Goal: Task Accomplishment & Management: Use online tool/utility

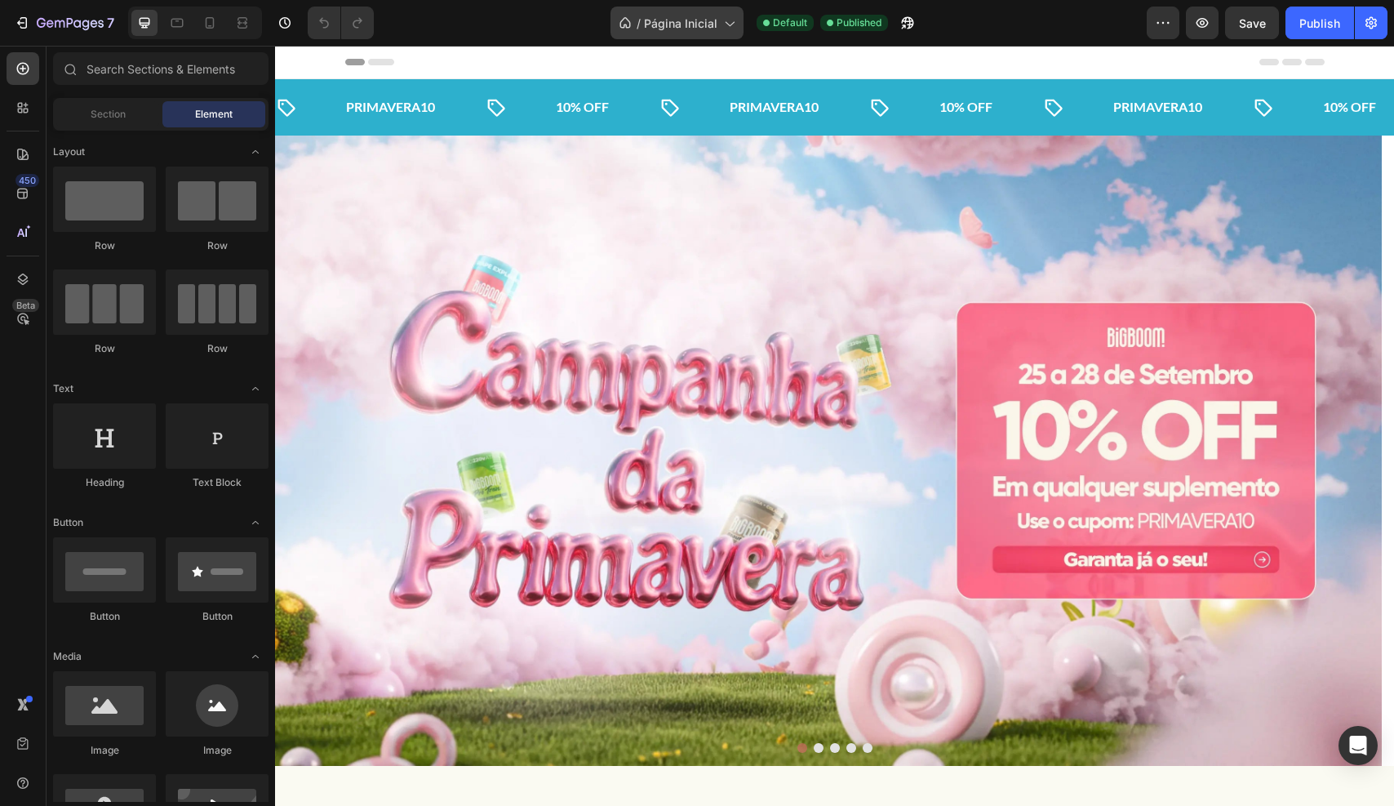
click at [684, 17] on span "Página Inicial" at bounding box center [680, 23] width 73 height 17
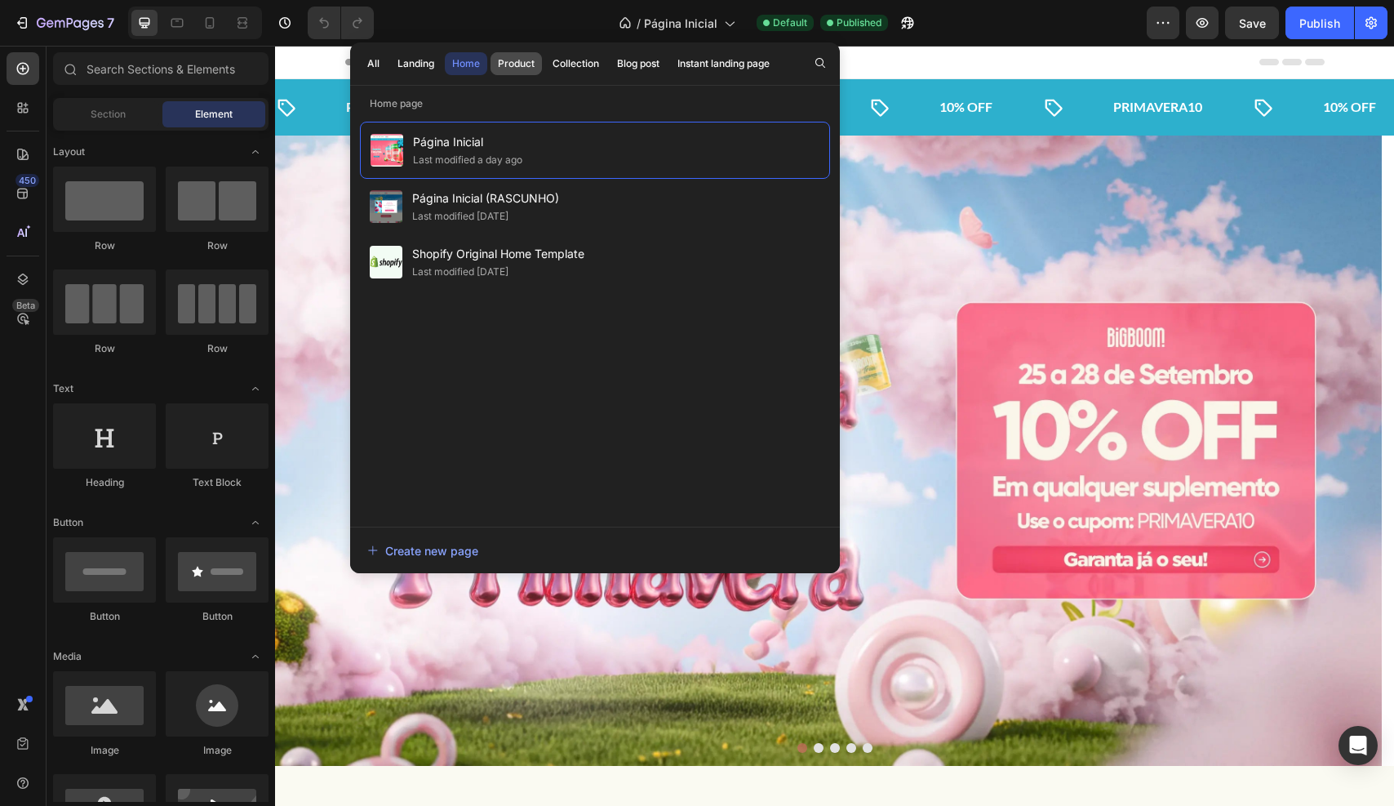
click at [524, 54] on button "Product" at bounding box center [516, 63] width 51 height 23
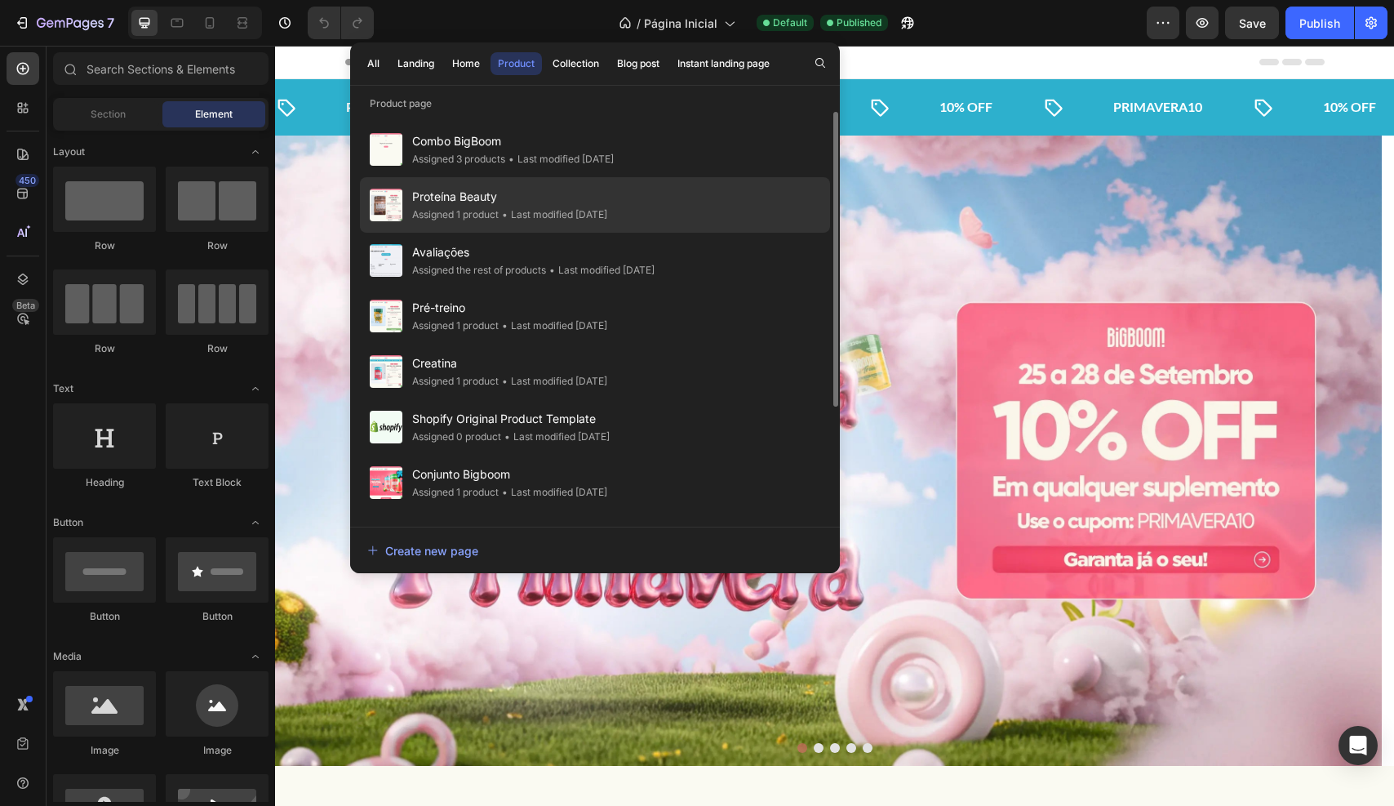
click at [548, 207] on div "• Last modified 2 days ago" at bounding box center [553, 215] width 109 height 16
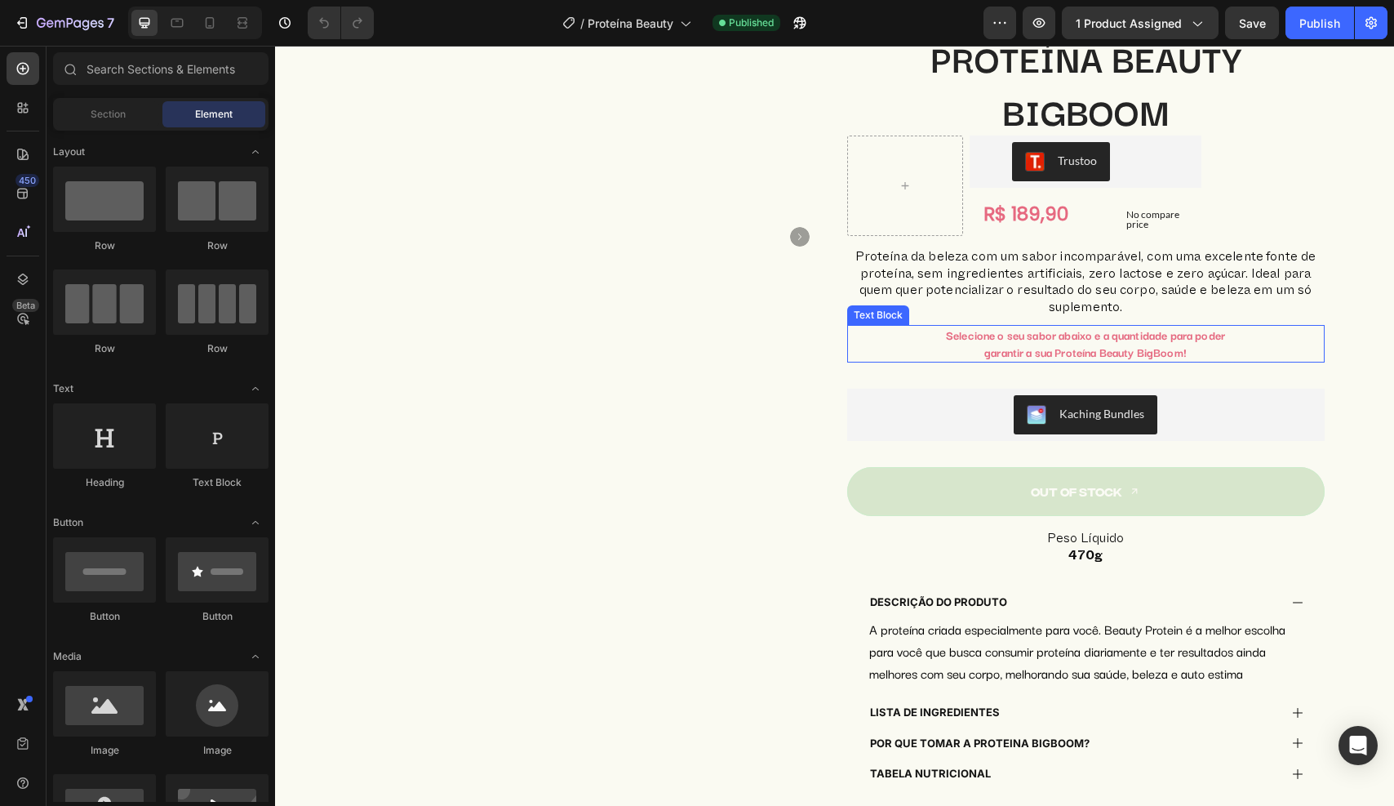
scroll to position [165, 0]
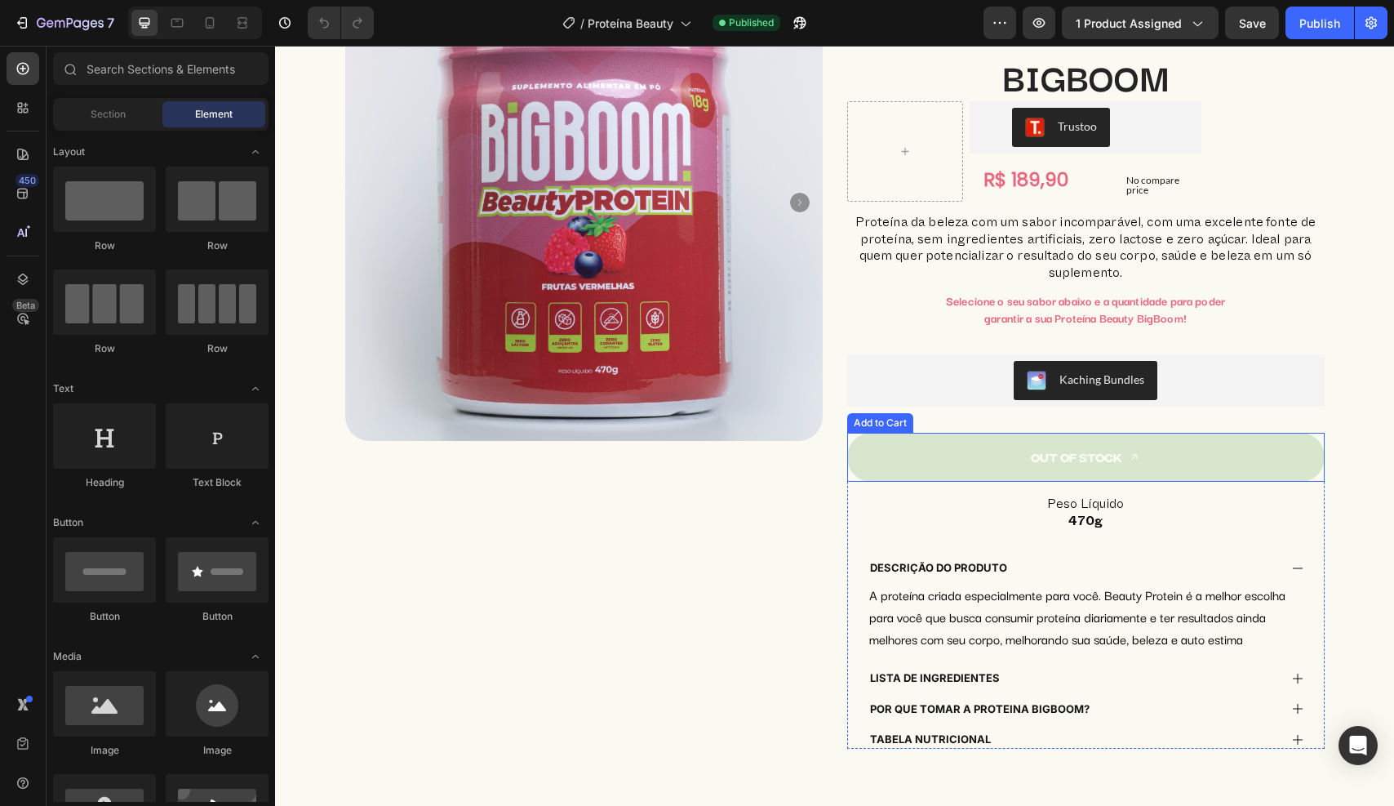
click at [960, 455] on button "Out of stock" at bounding box center [1086, 457] width 478 height 49
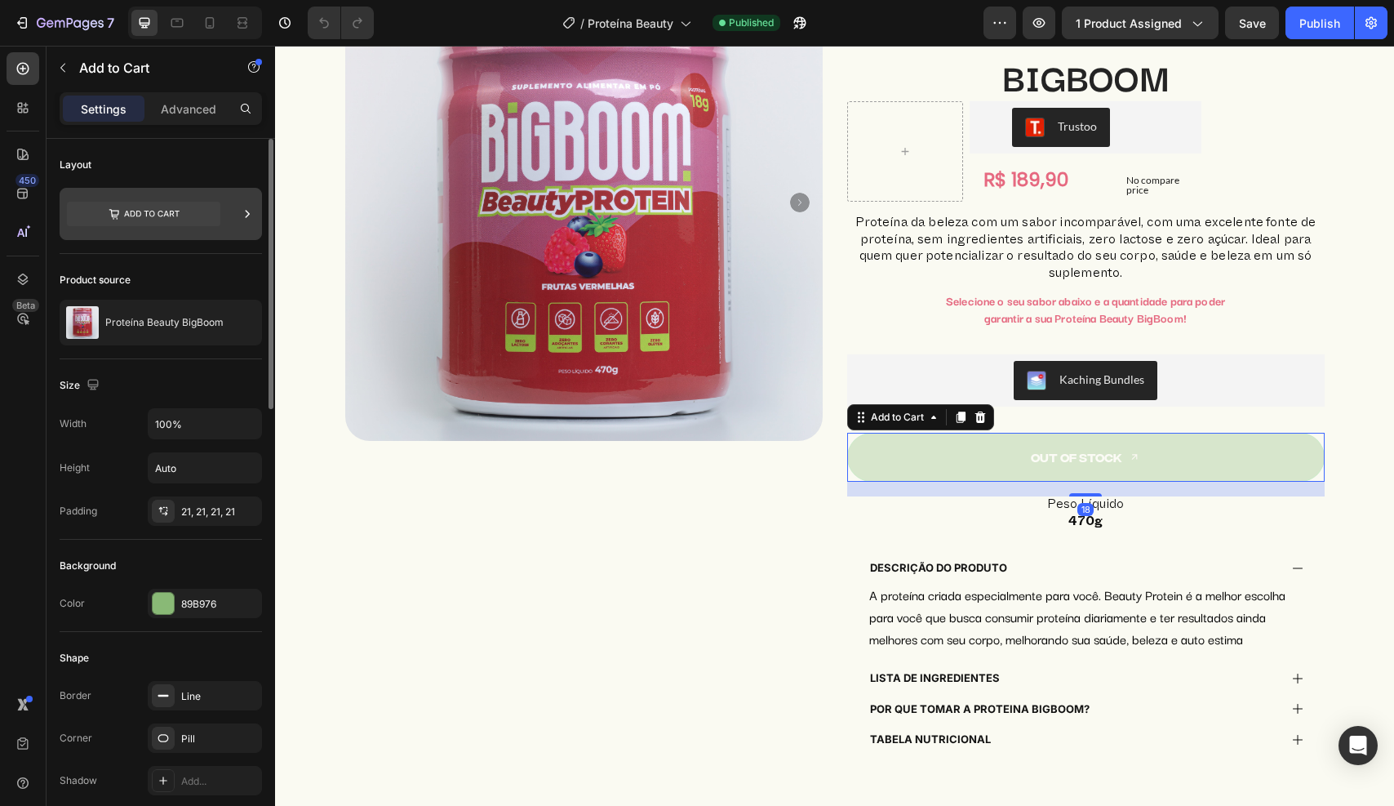
click at [242, 215] on icon at bounding box center [247, 214] width 16 height 16
click at [215, 284] on div "Product source" at bounding box center [161, 280] width 202 height 26
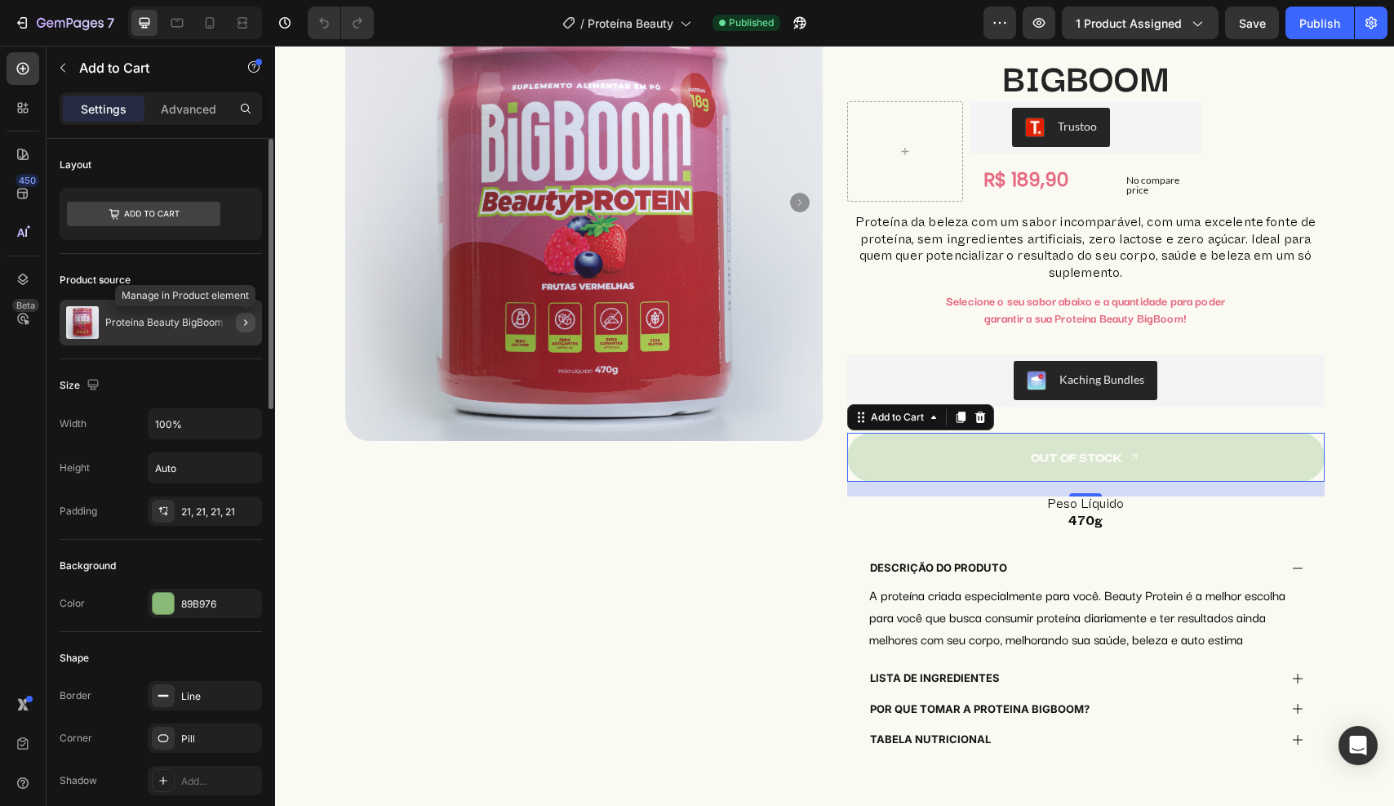
click at [243, 322] on icon "button" at bounding box center [245, 322] width 13 height 13
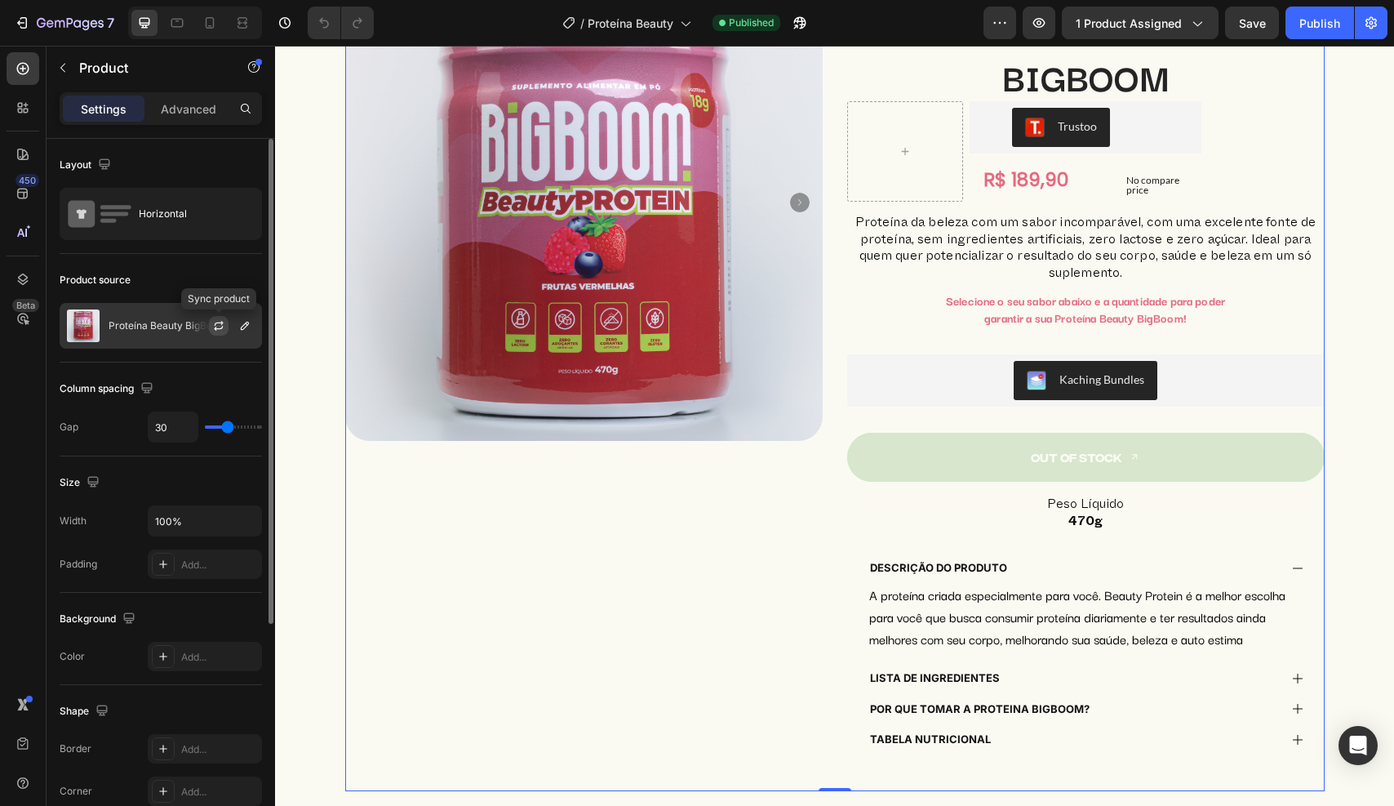
click at [214, 325] on icon "button" at bounding box center [218, 325] width 13 height 13
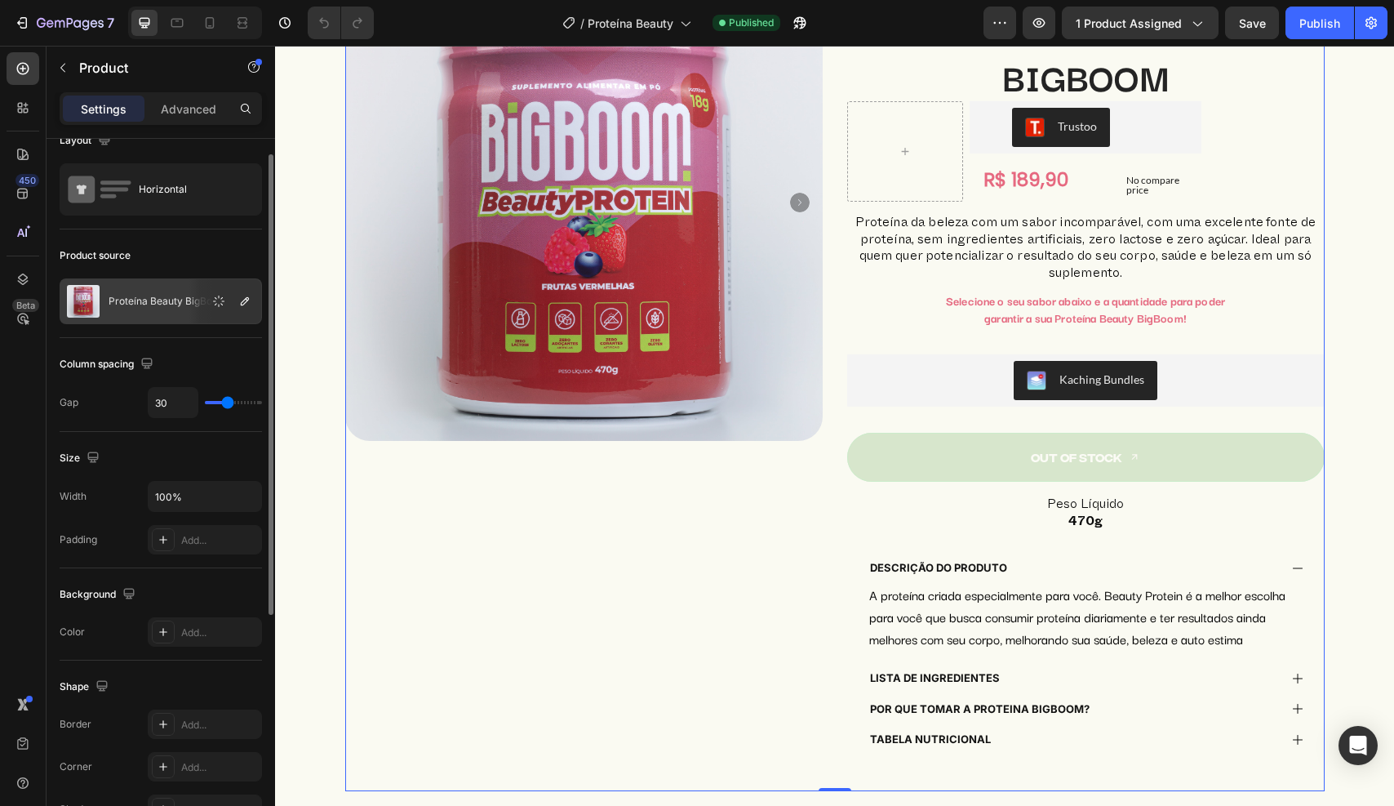
scroll to position [28, 0]
click at [241, 293] on icon "button" at bounding box center [244, 297] width 13 height 13
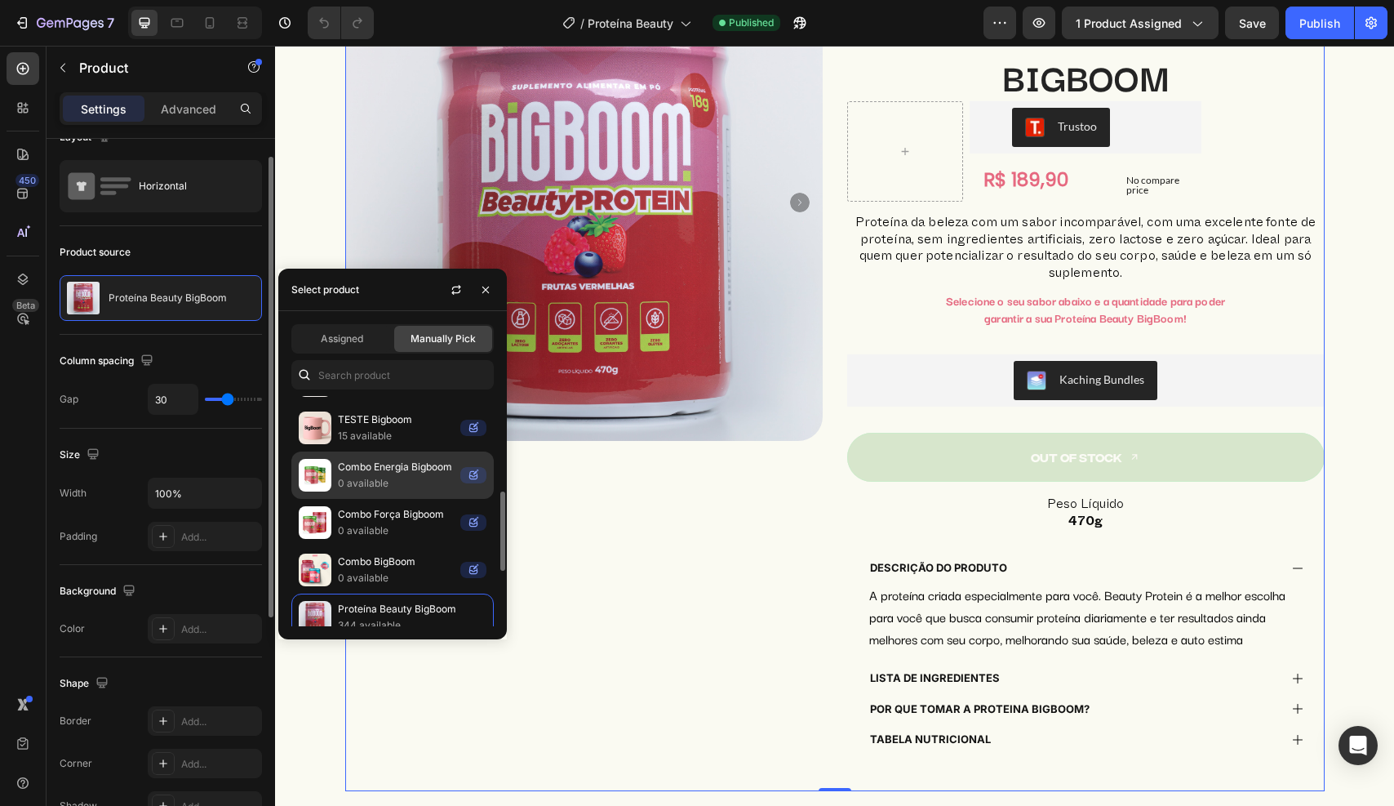
scroll to position [247, 0]
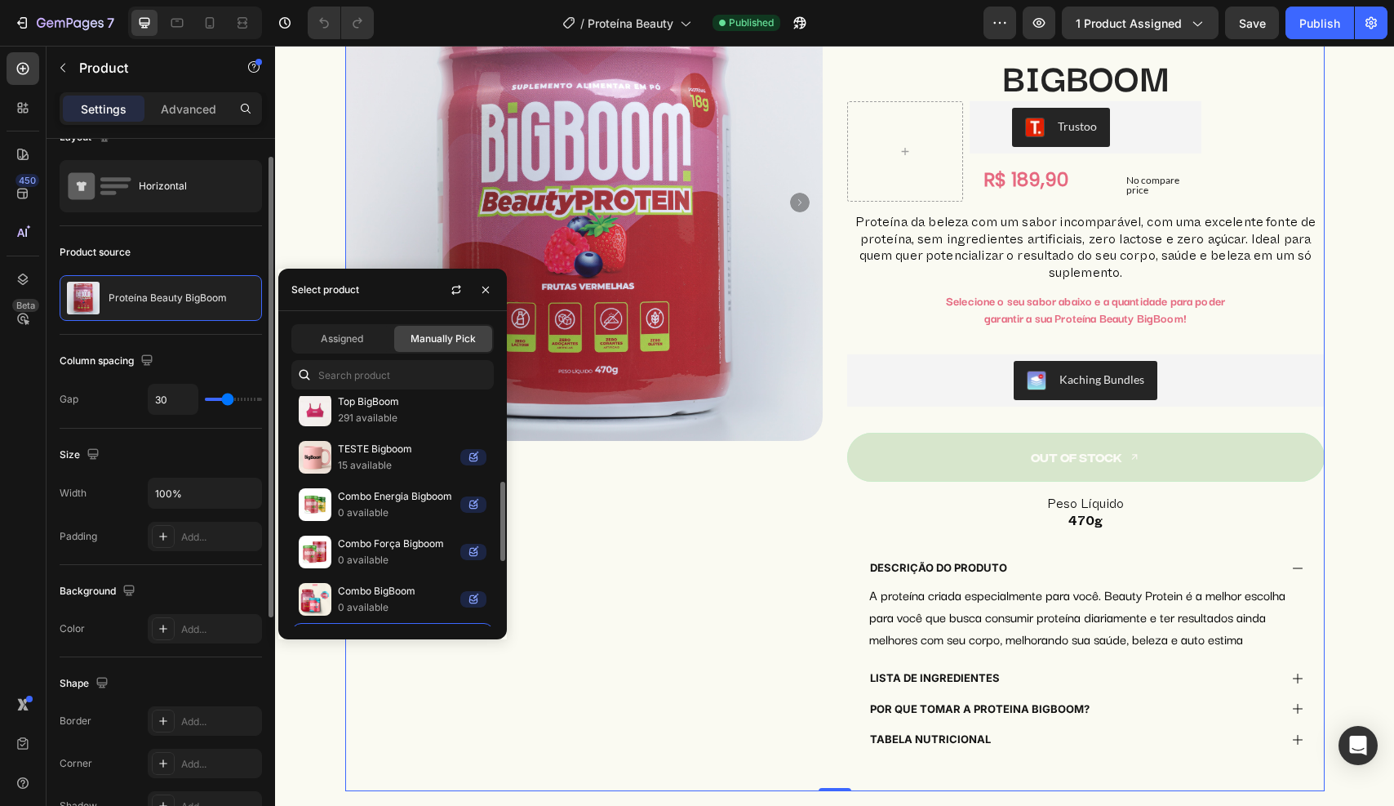
click at [188, 258] on div "Product source" at bounding box center [161, 252] width 202 height 26
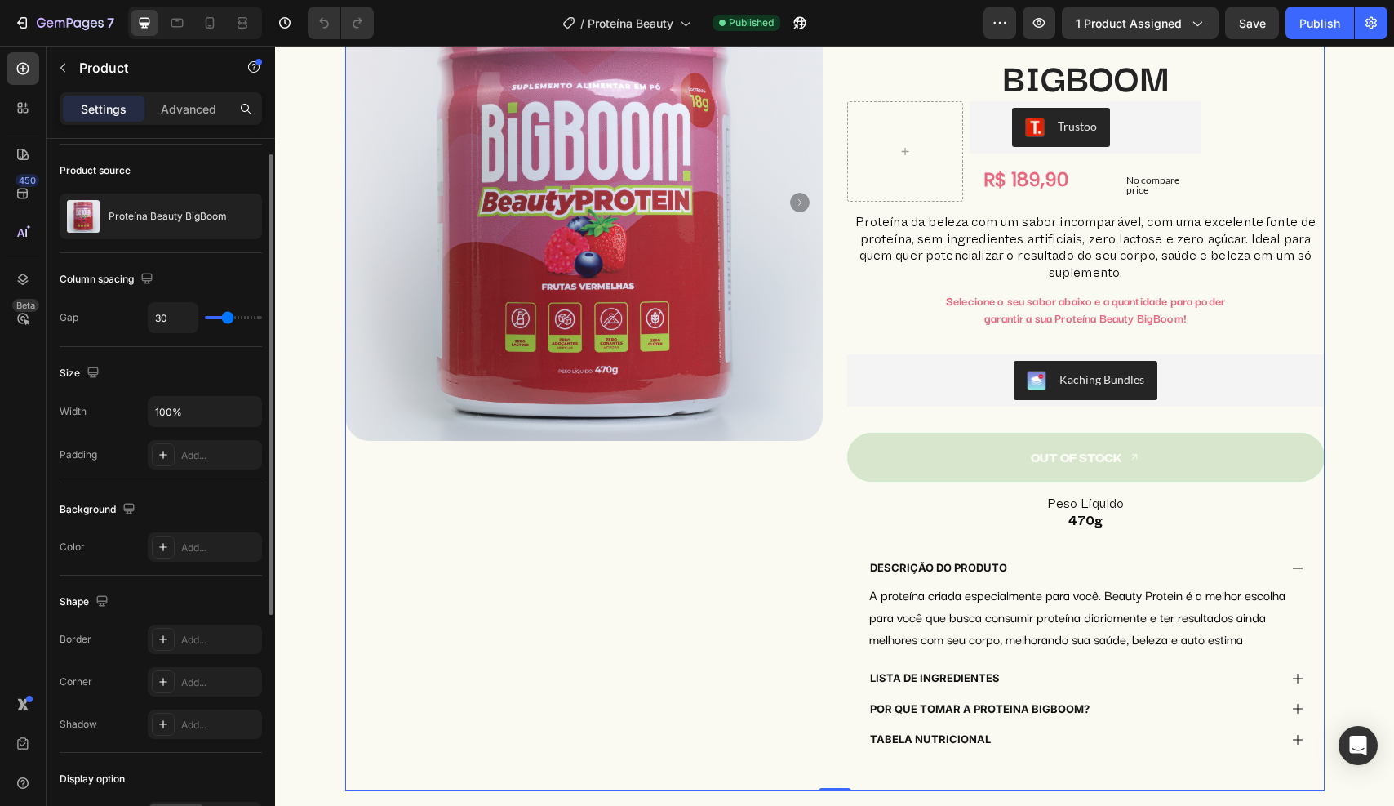
scroll to position [0, 0]
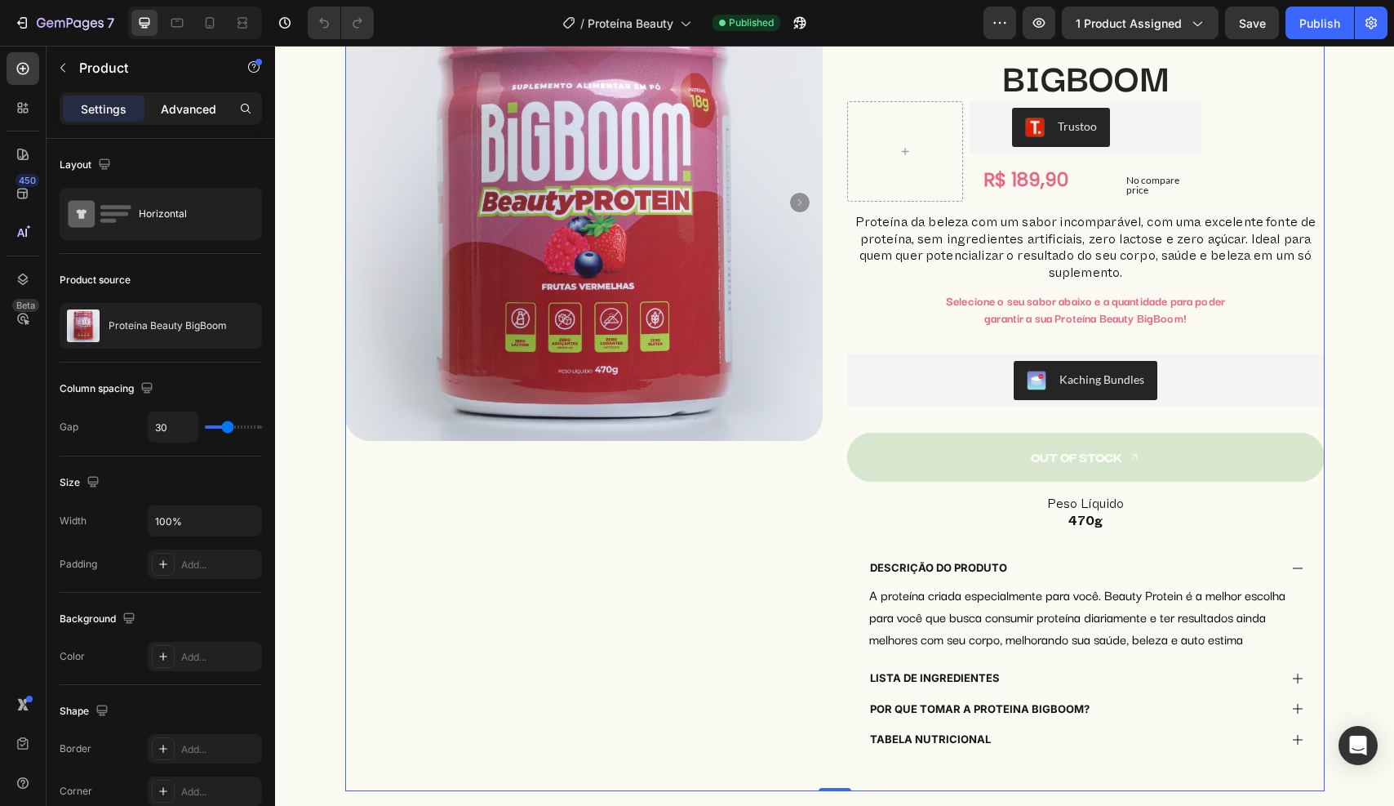
click at [188, 116] on p "Advanced" at bounding box center [189, 108] width 56 height 17
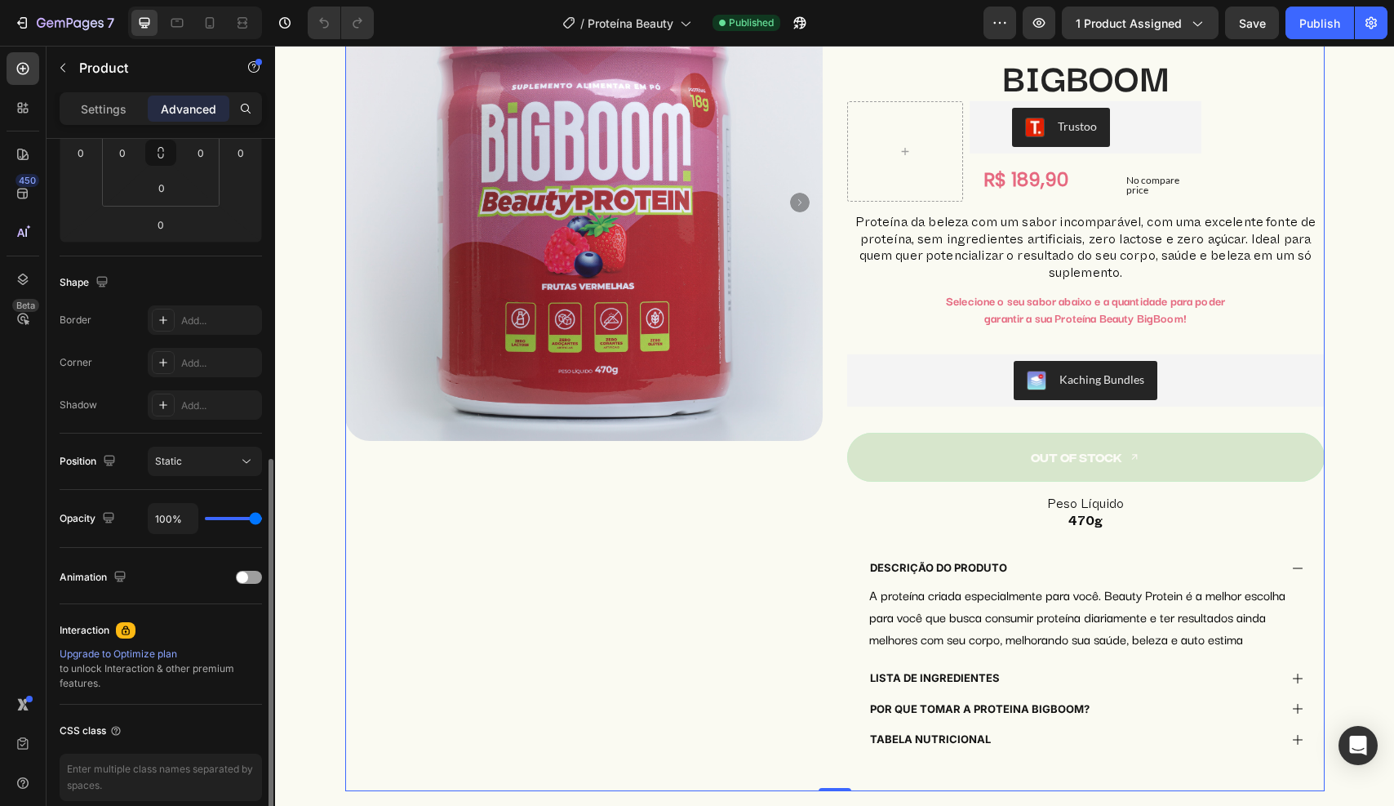
scroll to position [375, 0]
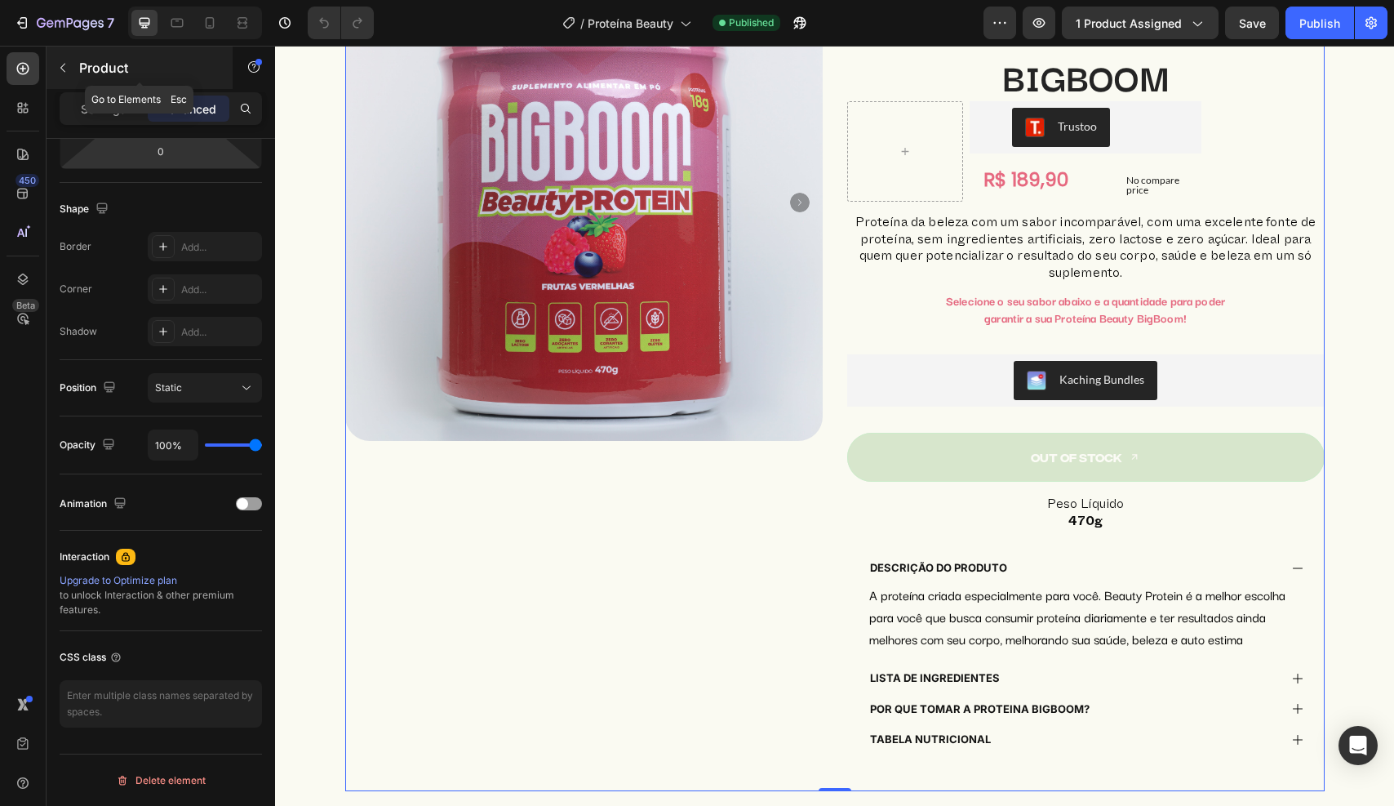
click at [62, 73] on icon "button" at bounding box center [62, 67] width 13 height 13
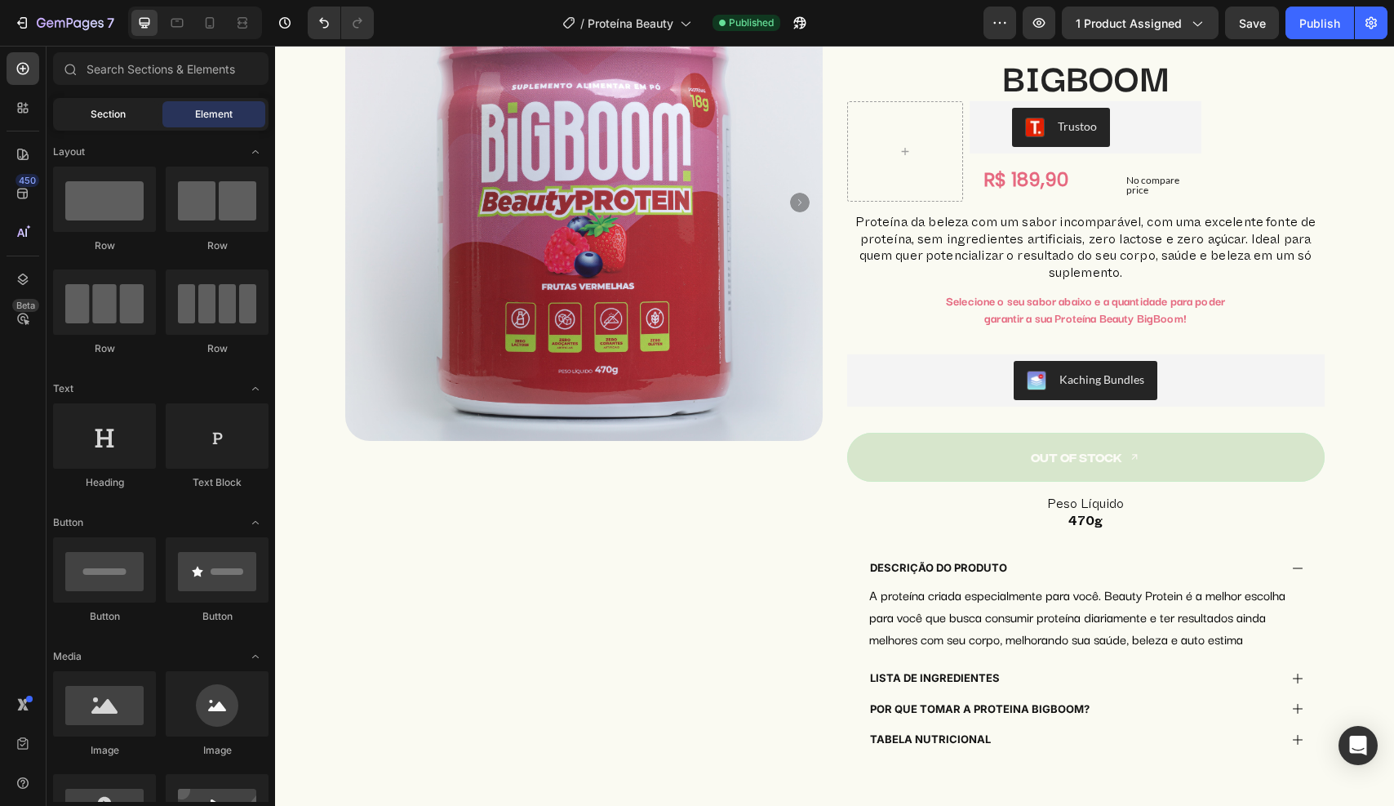
click at [87, 113] on div "Section" at bounding box center [107, 114] width 103 height 26
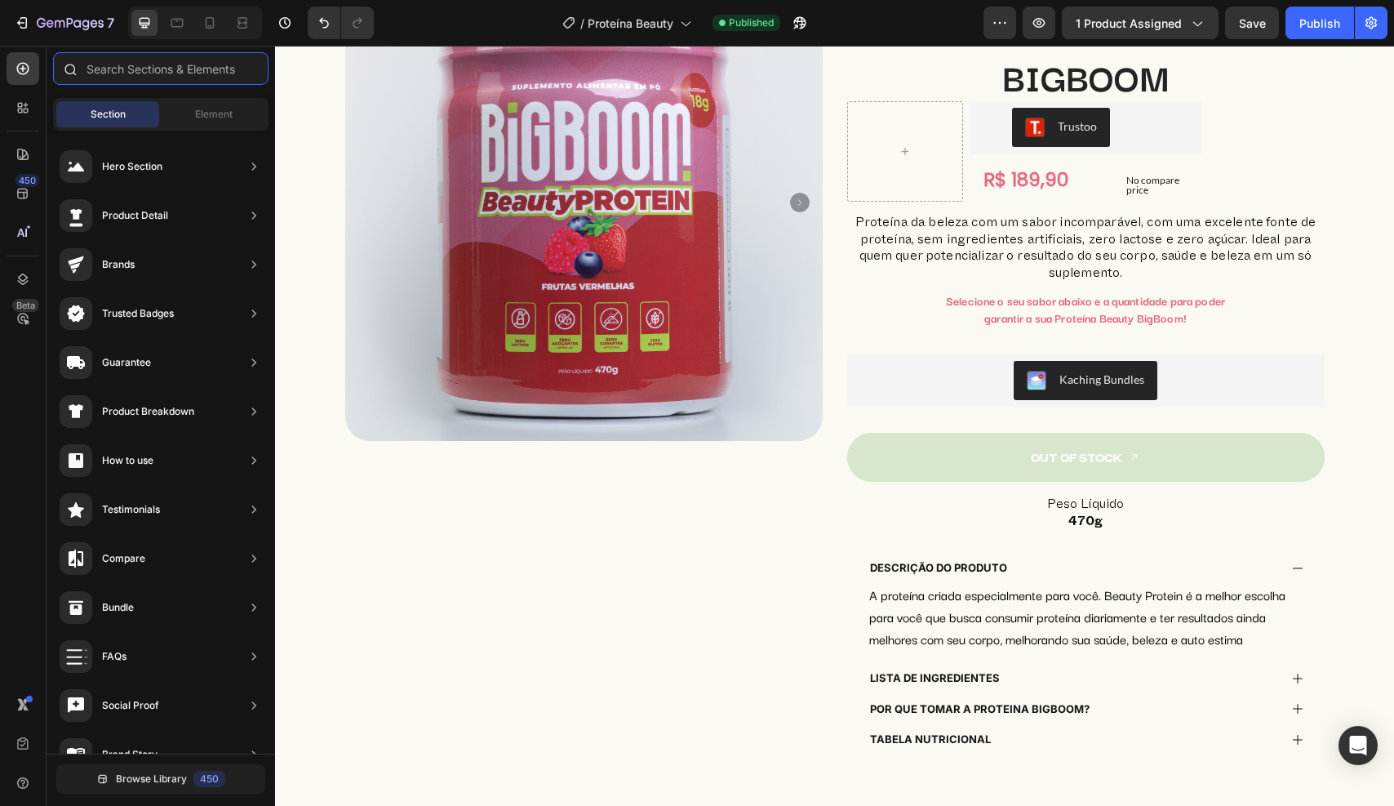
click at [105, 61] on input "text" at bounding box center [160, 68] width 215 height 33
click at [15, 109] on icon at bounding box center [23, 108] width 16 height 16
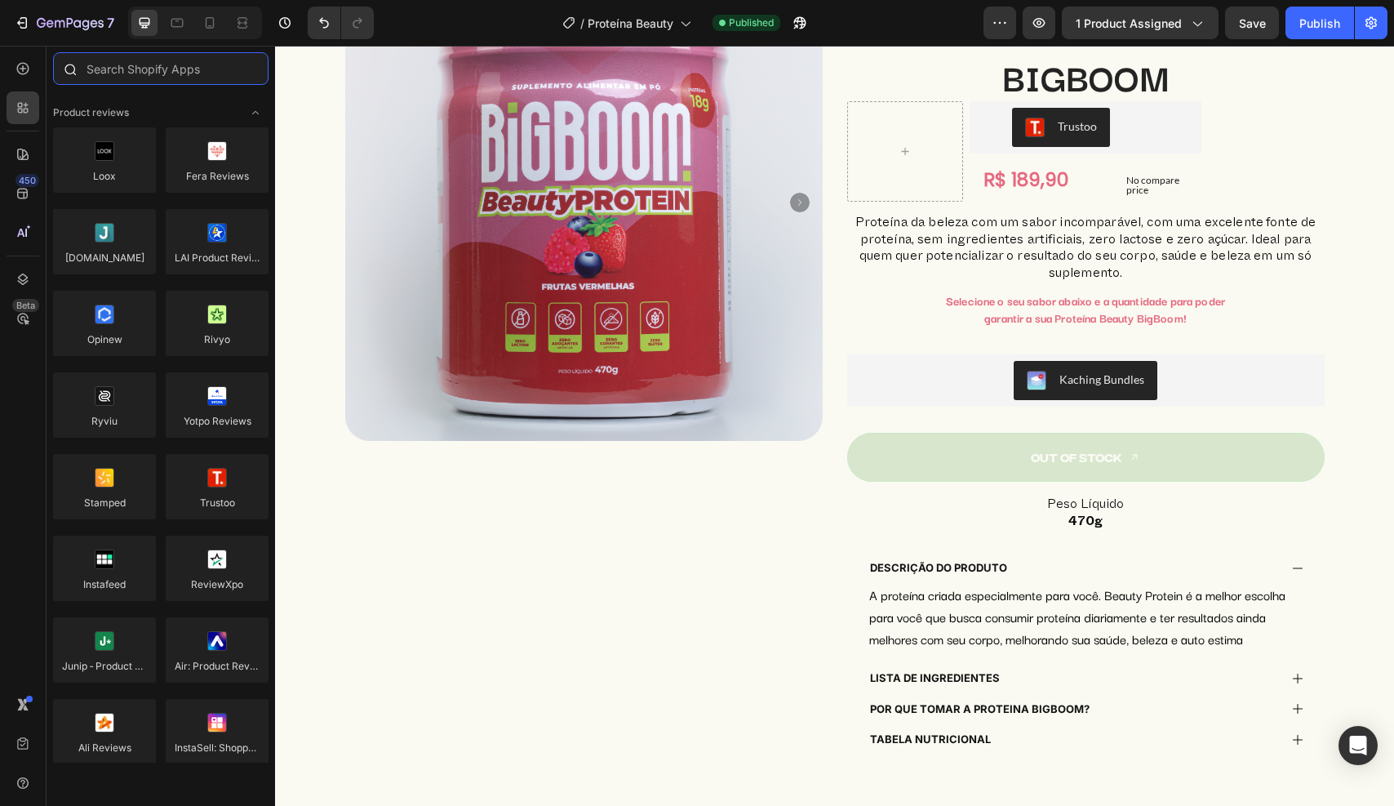
click at [113, 72] on input "text" at bounding box center [160, 68] width 215 height 33
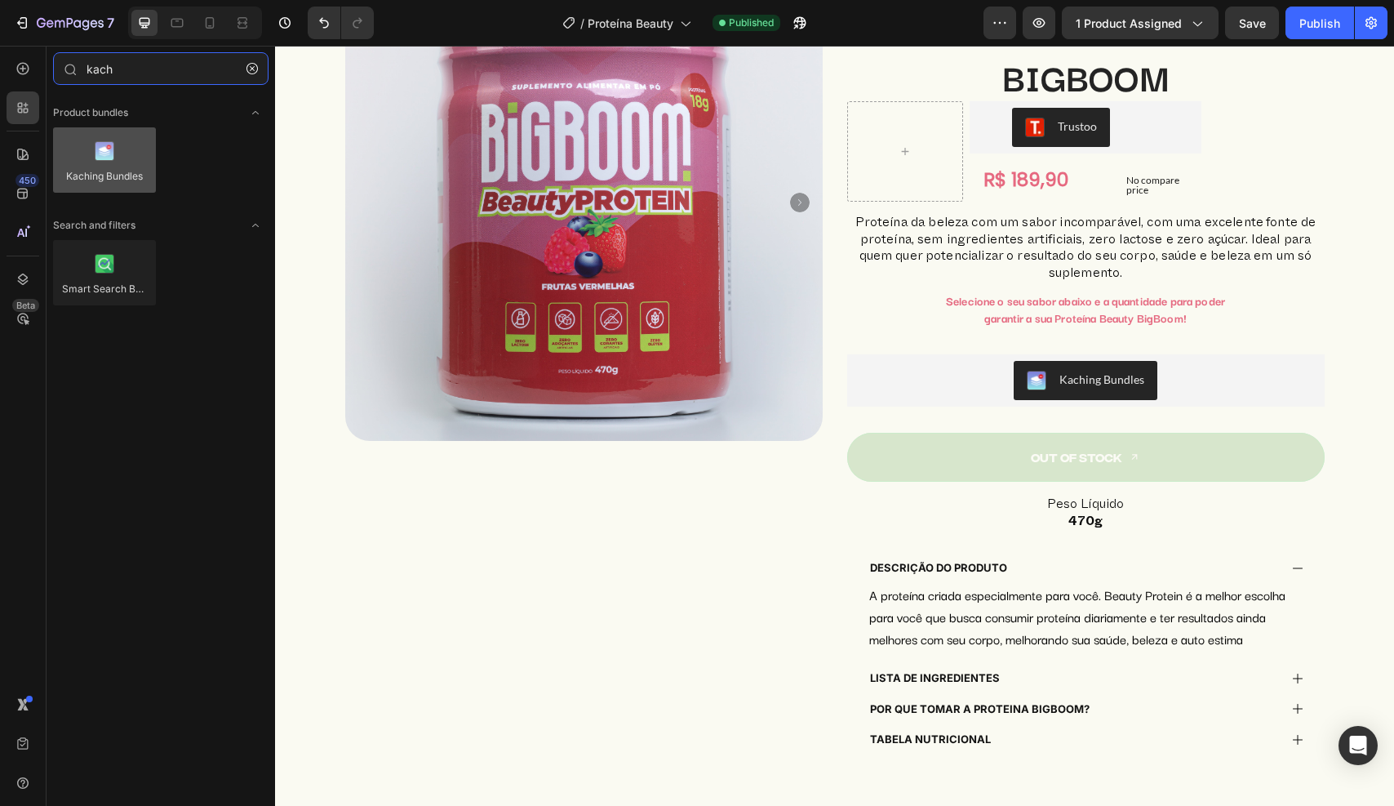
type input "kach"
click at [110, 153] on div at bounding box center [104, 159] width 103 height 65
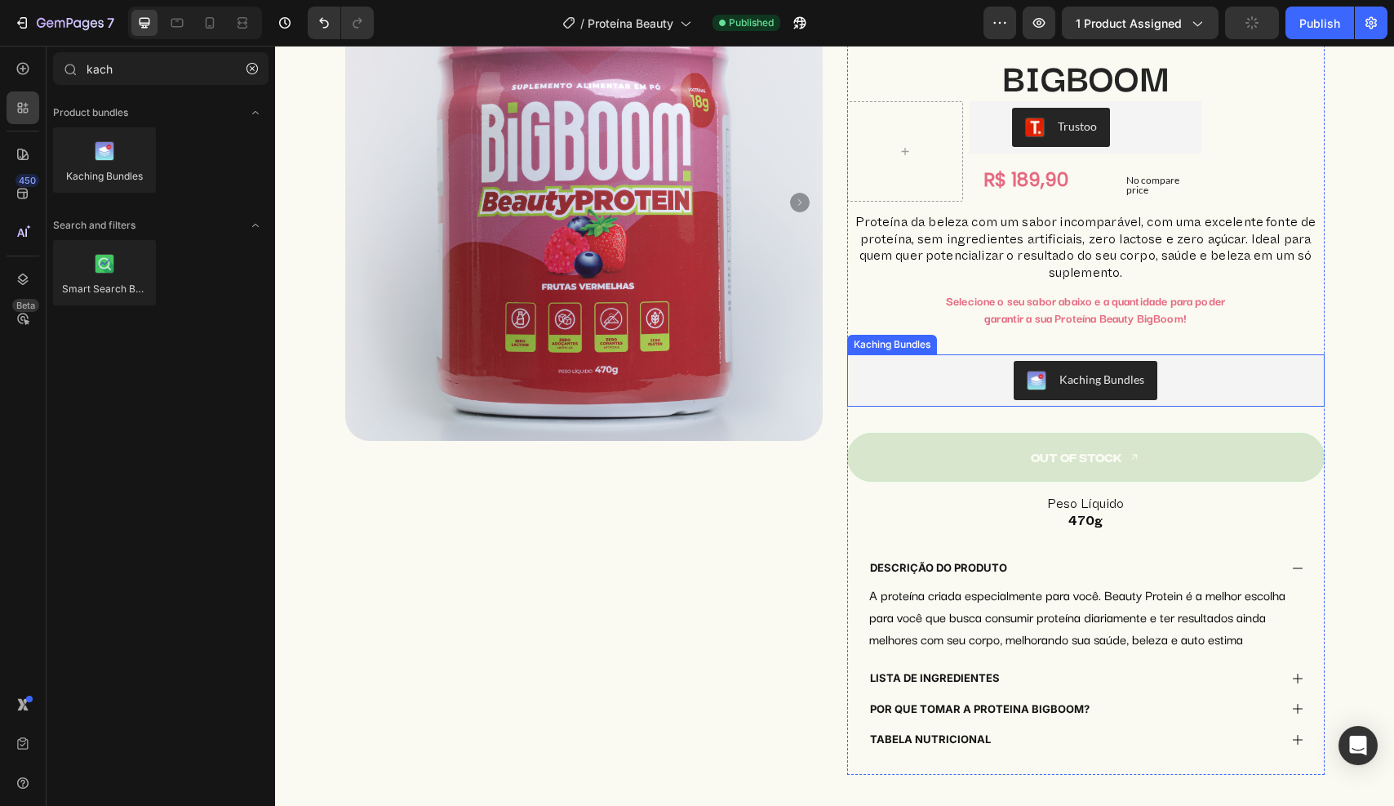
click at [931, 365] on div "Kaching Bundles" at bounding box center [1086, 380] width 464 height 39
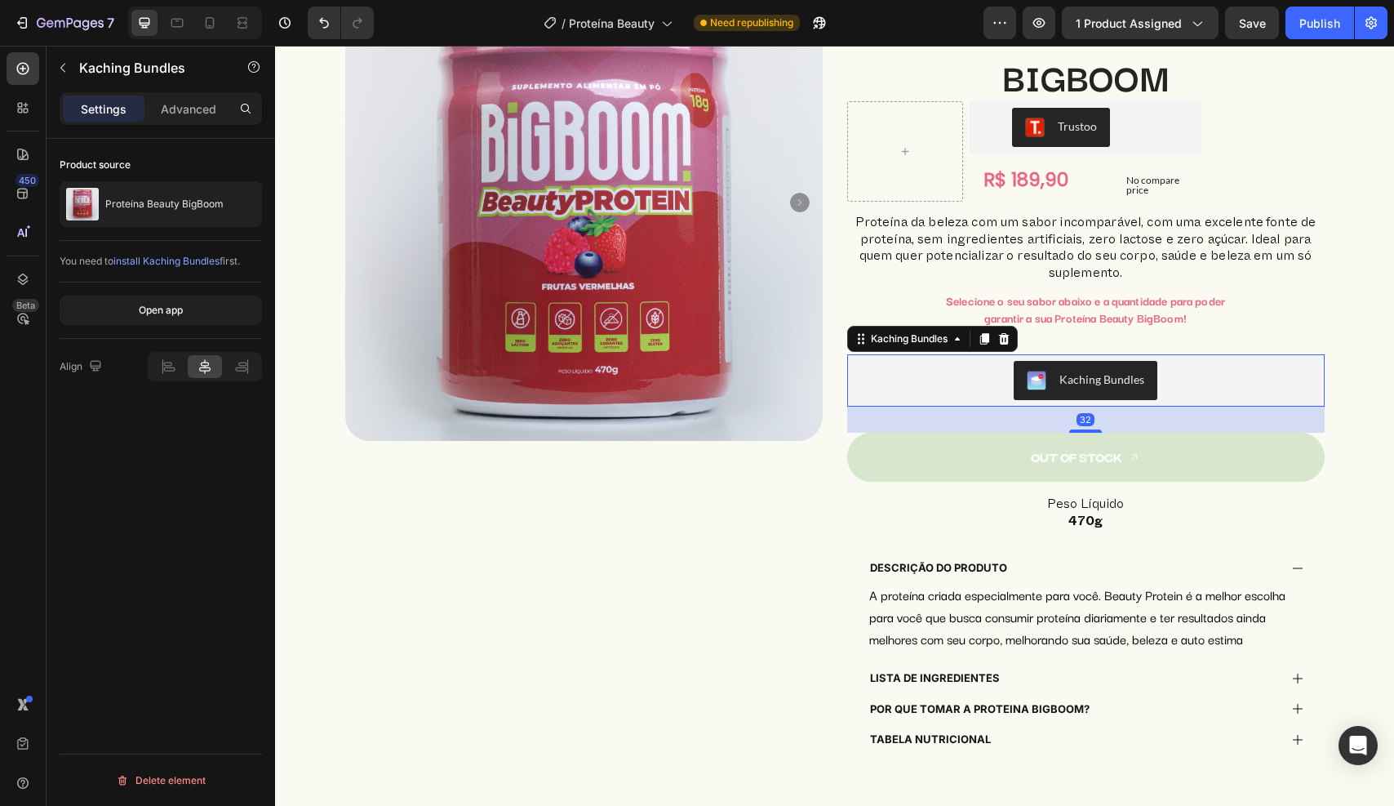
click at [1042, 380] on div "Kaching Bundles" at bounding box center [1086, 381] width 118 height 20
click at [247, 207] on icon "button" at bounding box center [245, 204] width 13 height 13
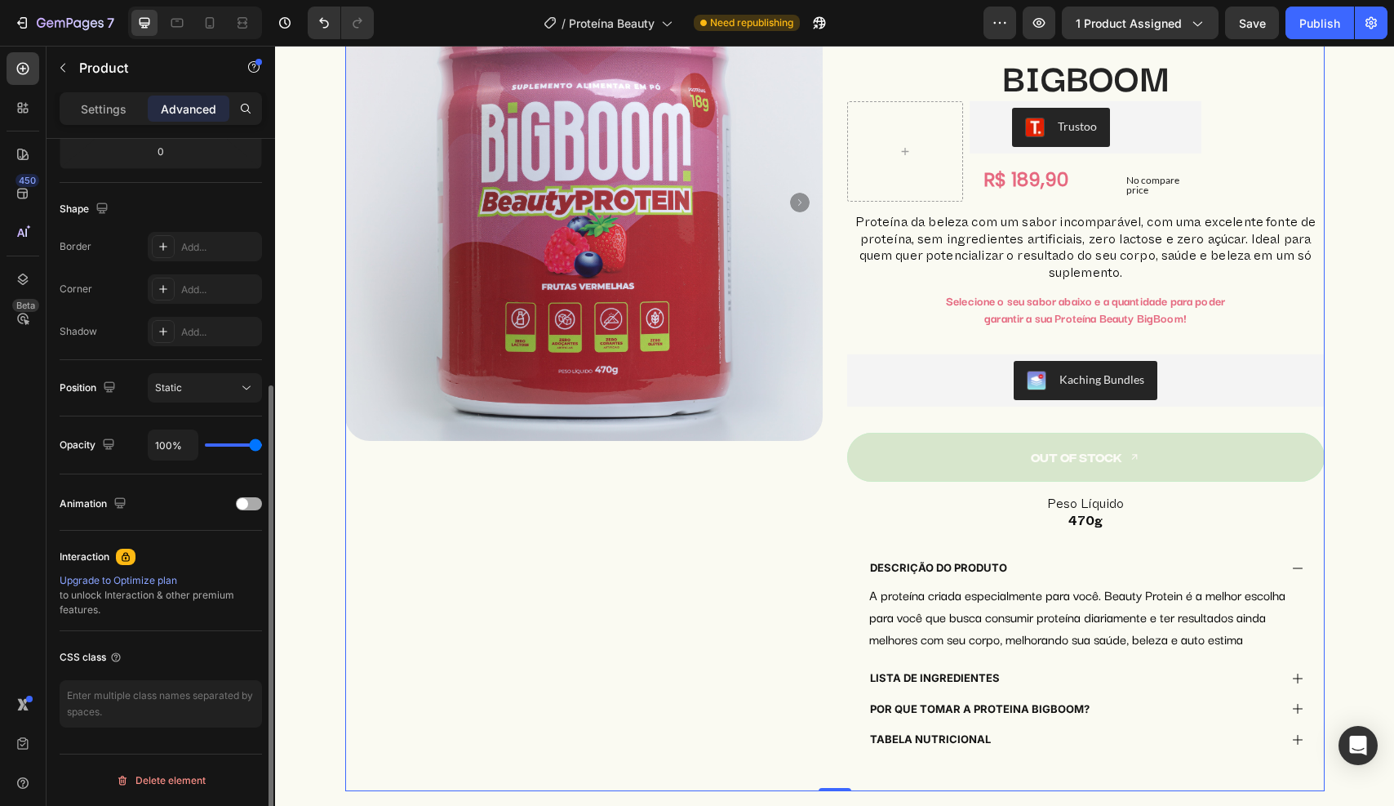
click at [253, 505] on div at bounding box center [249, 503] width 26 height 13
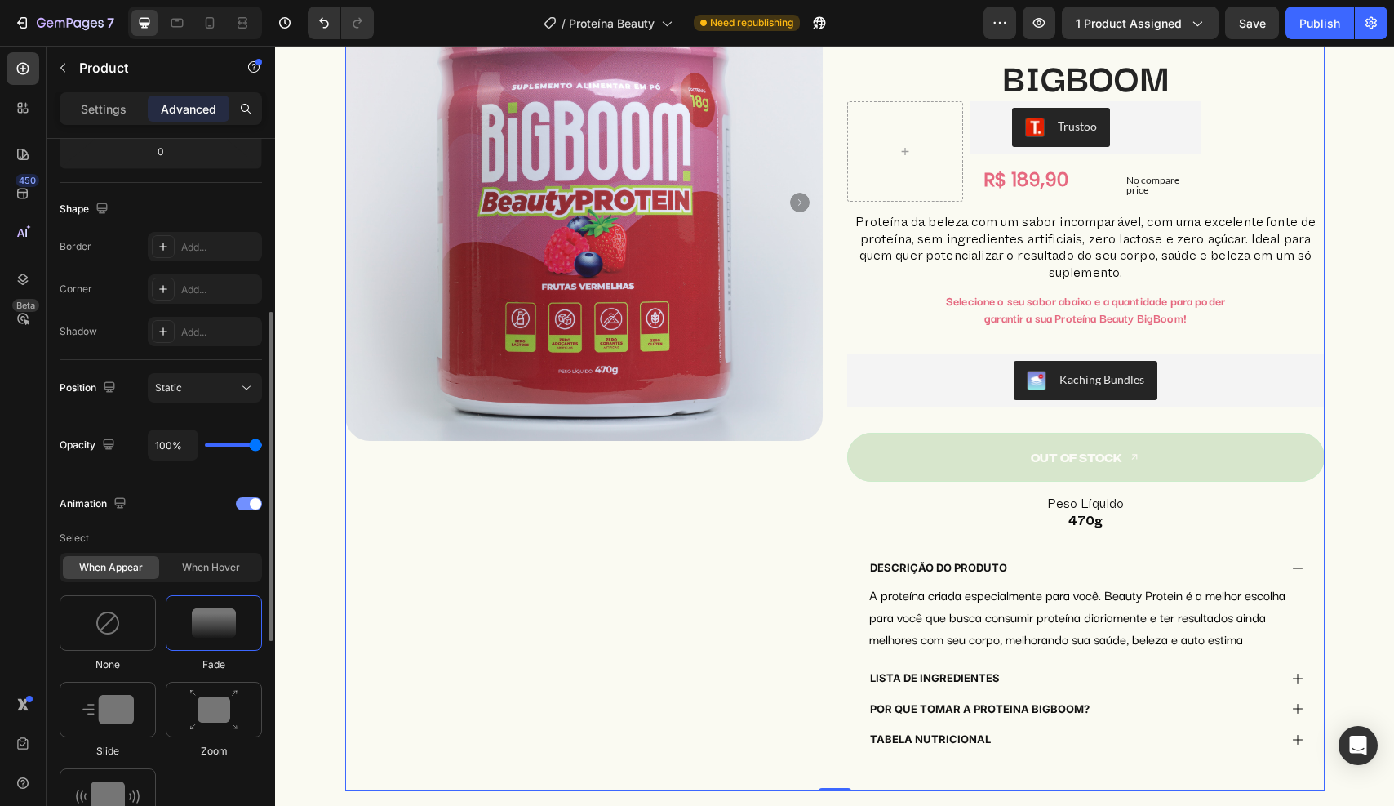
click at [250, 503] on span at bounding box center [255, 503] width 11 height 11
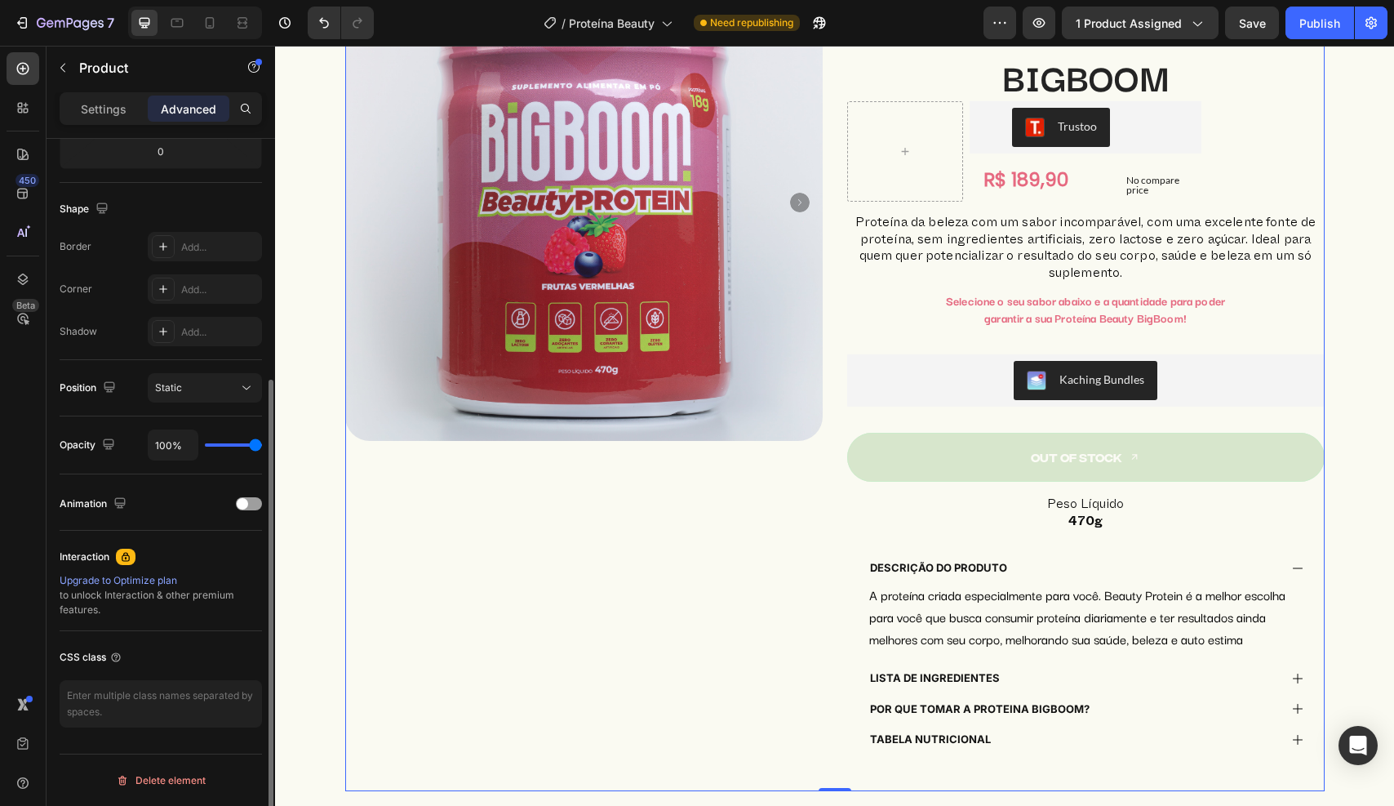
scroll to position [0, 0]
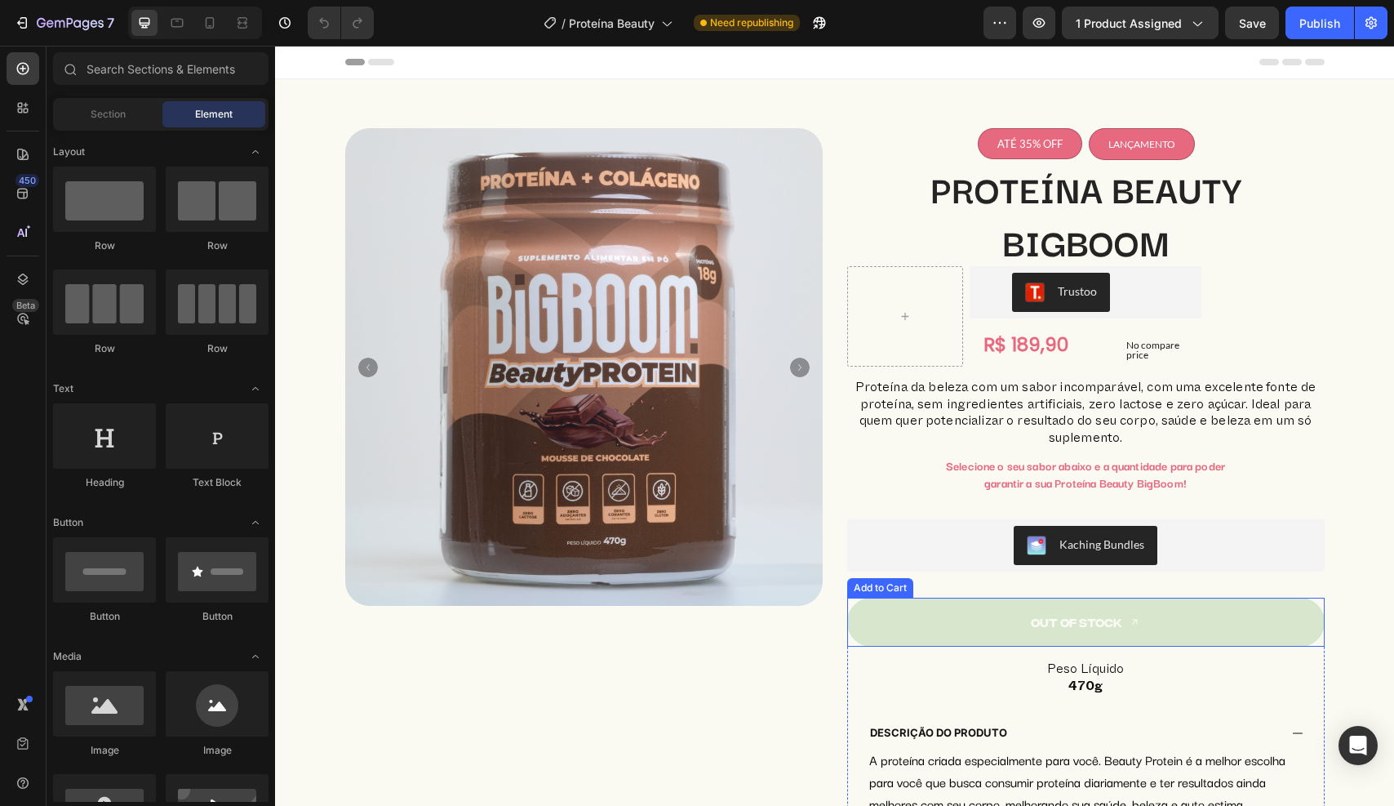
click at [961, 629] on button "Out of stock" at bounding box center [1086, 621] width 478 height 49
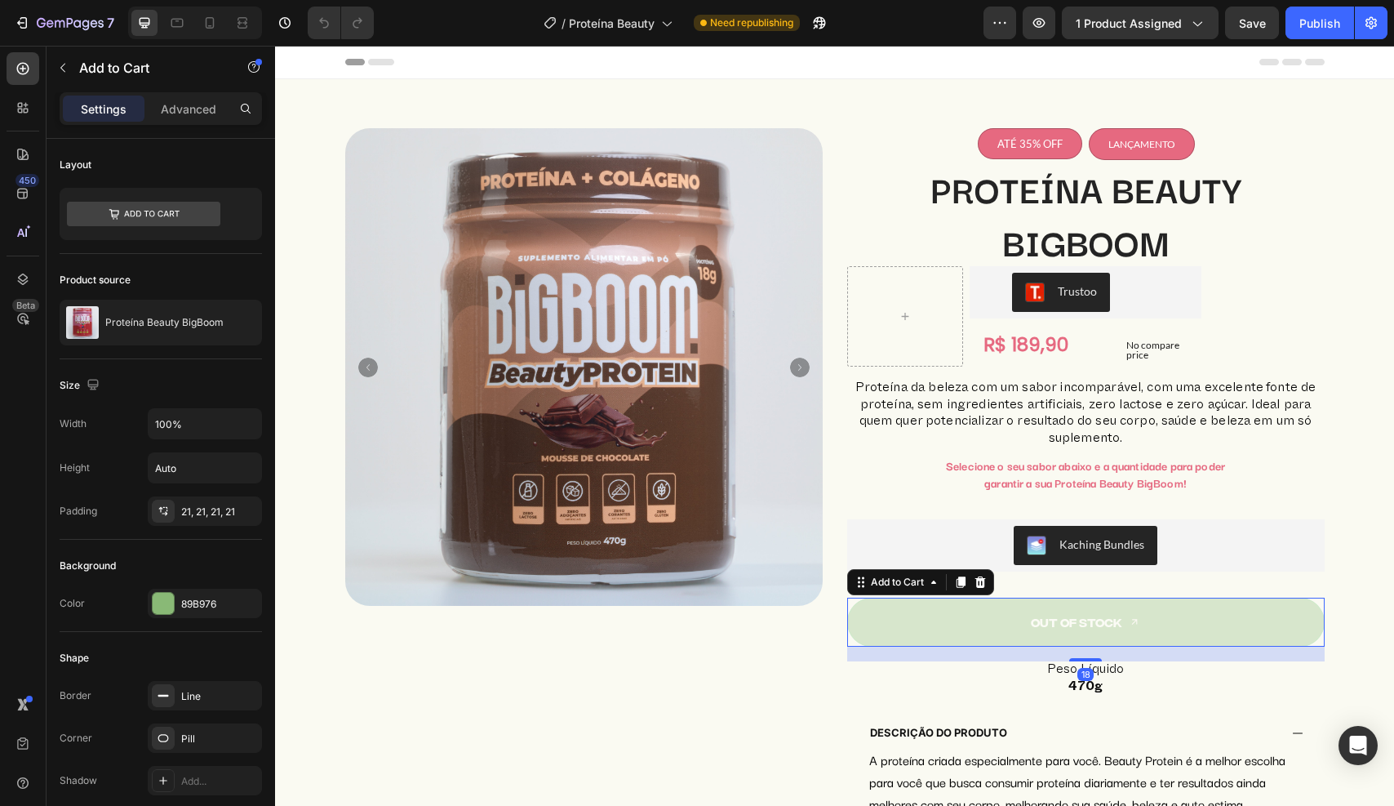
click at [961, 623] on button "Out of stock" at bounding box center [1086, 621] width 478 height 49
click at [931, 612] on button "Out of stock" at bounding box center [1086, 621] width 478 height 49
click at [927, 580] on icon at bounding box center [933, 581] width 13 height 13
click at [916, 615] on button "Out of stock" at bounding box center [1086, 621] width 478 height 49
click at [914, 623] on button "Out of stock" at bounding box center [1086, 621] width 478 height 49
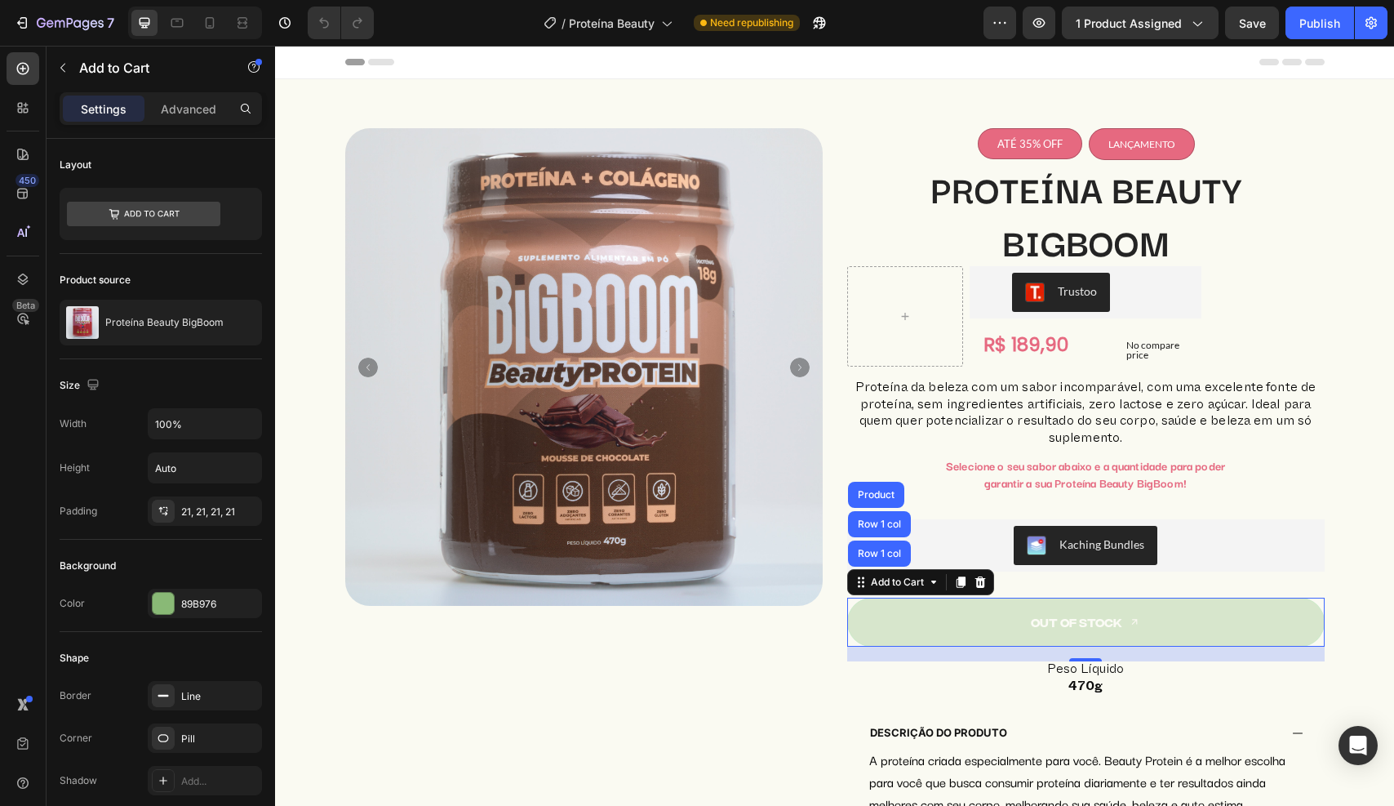
click at [914, 623] on button "Out of stock" at bounding box center [1086, 621] width 478 height 49
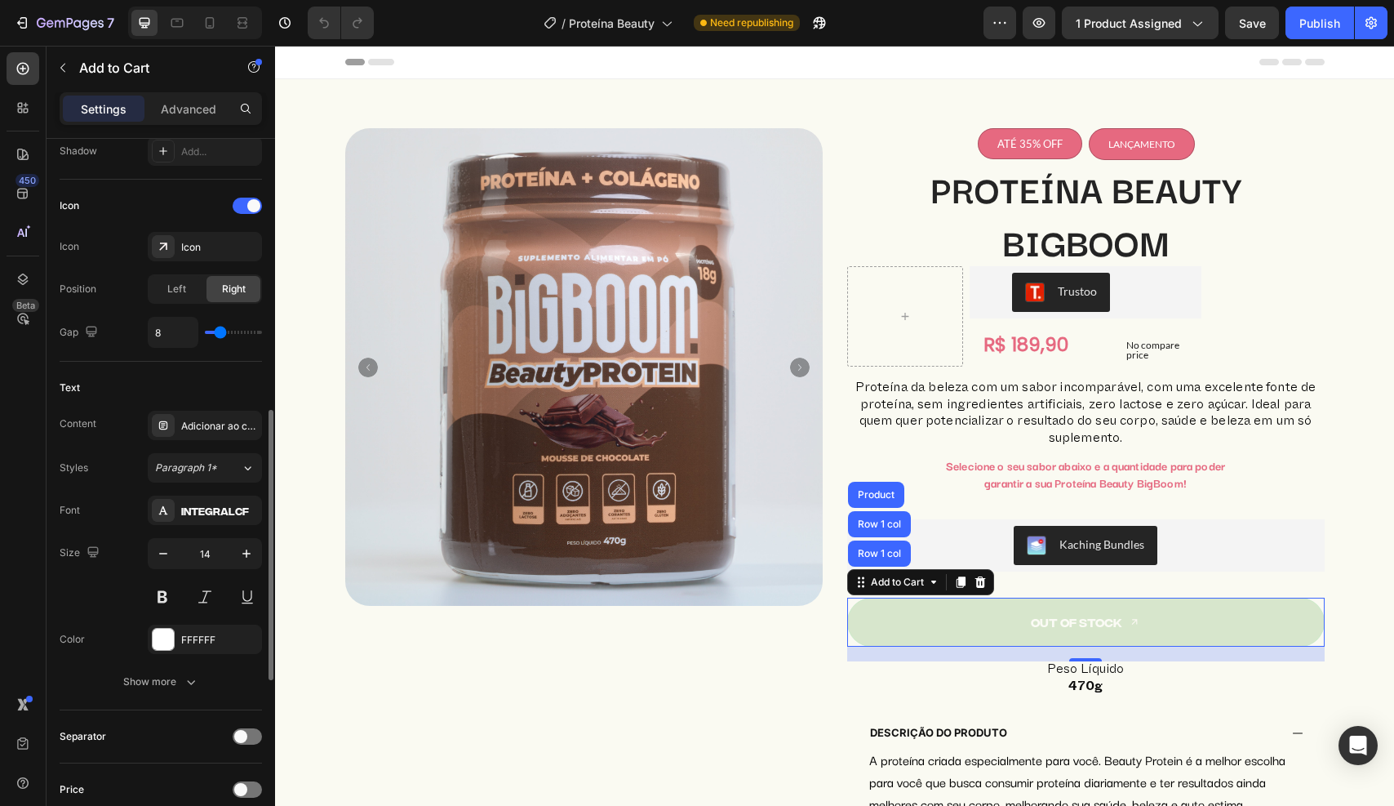
scroll to position [652, 0]
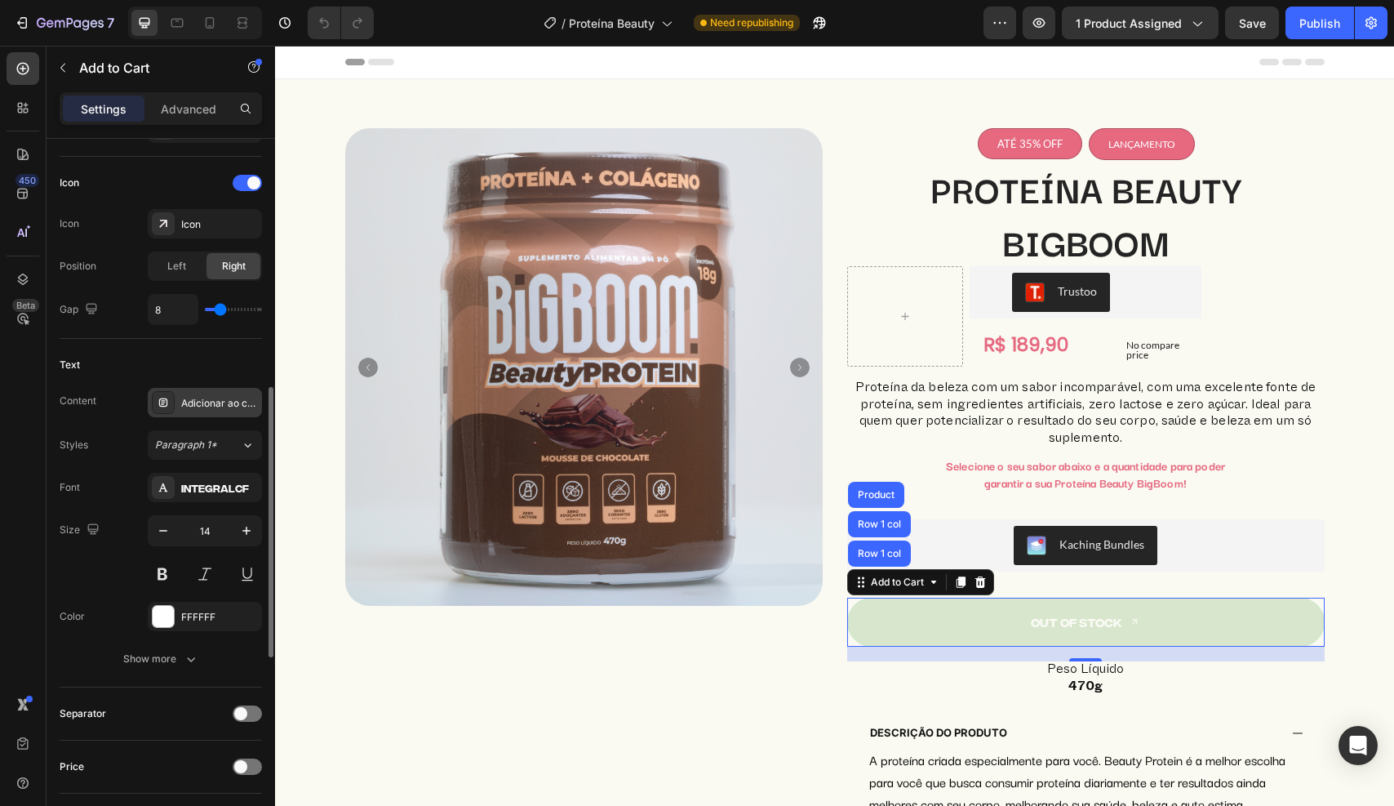
click at [233, 402] on div "Adicionar ao carrinho" at bounding box center [219, 403] width 77 height 15
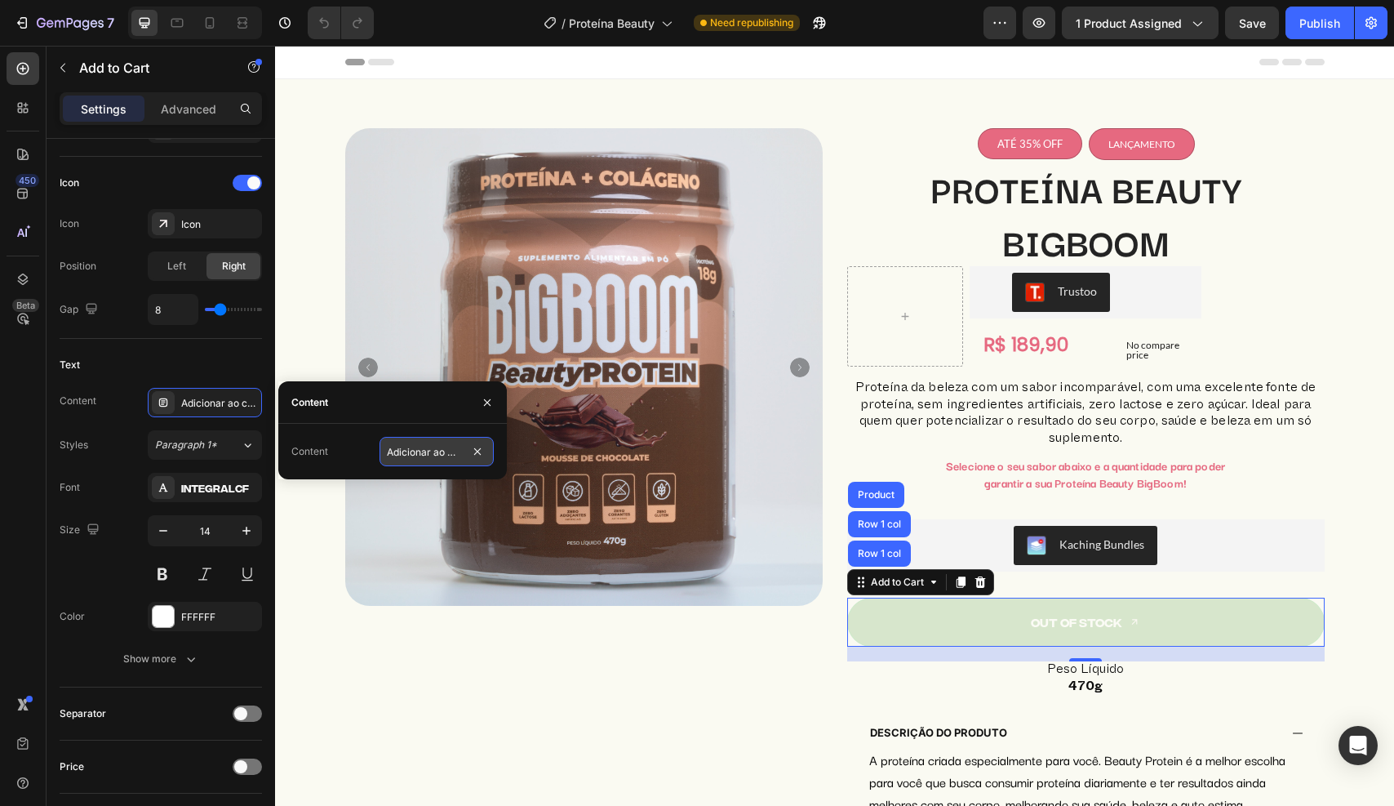
click at [413, 448] on input "Adicionar ao carrinho" at bounding box center [437, 451] width 114 height 29
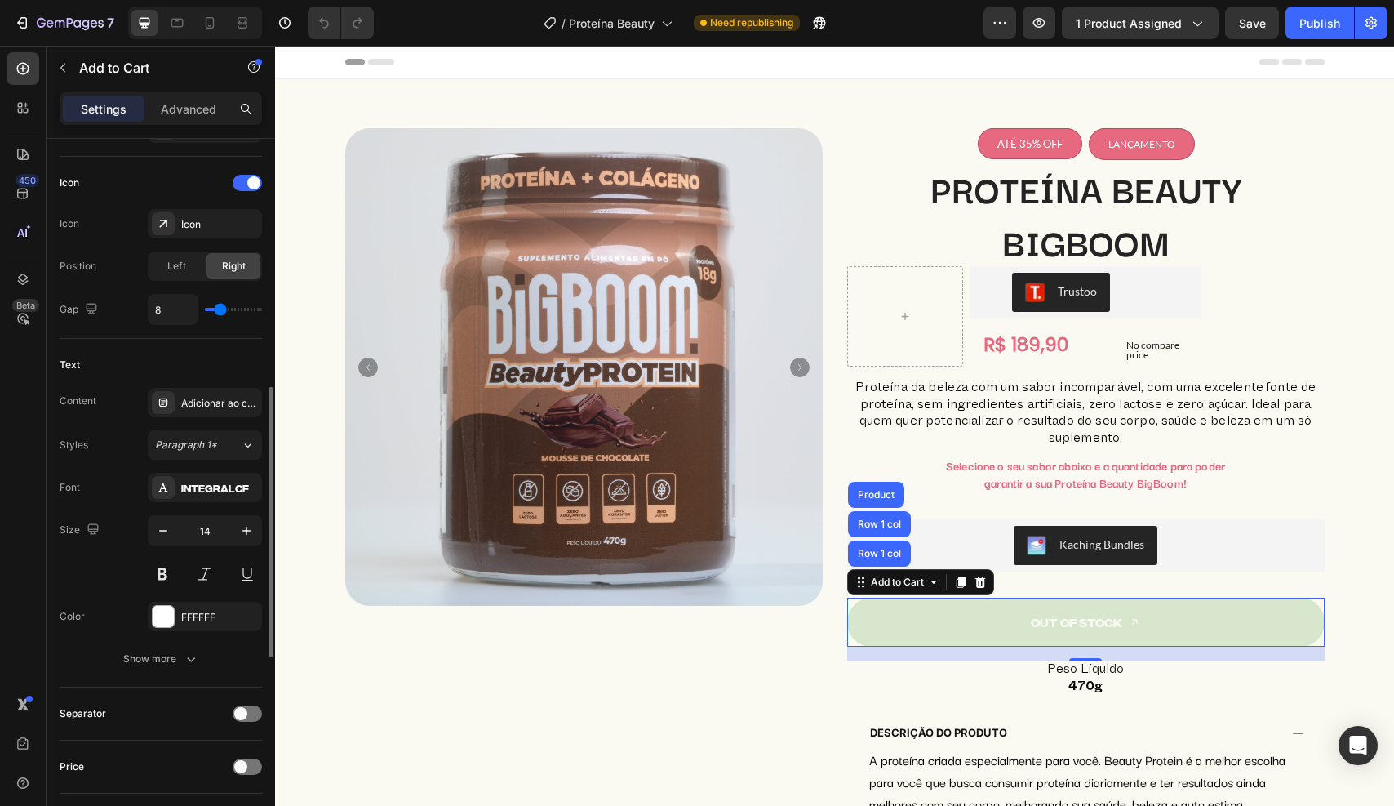
click at [118, 461] on div "Styles Paragraph 1* Font IntegralCF Size 14 Color FFFFFF Show more" at bounding box center [161, 551] width 202 height 243
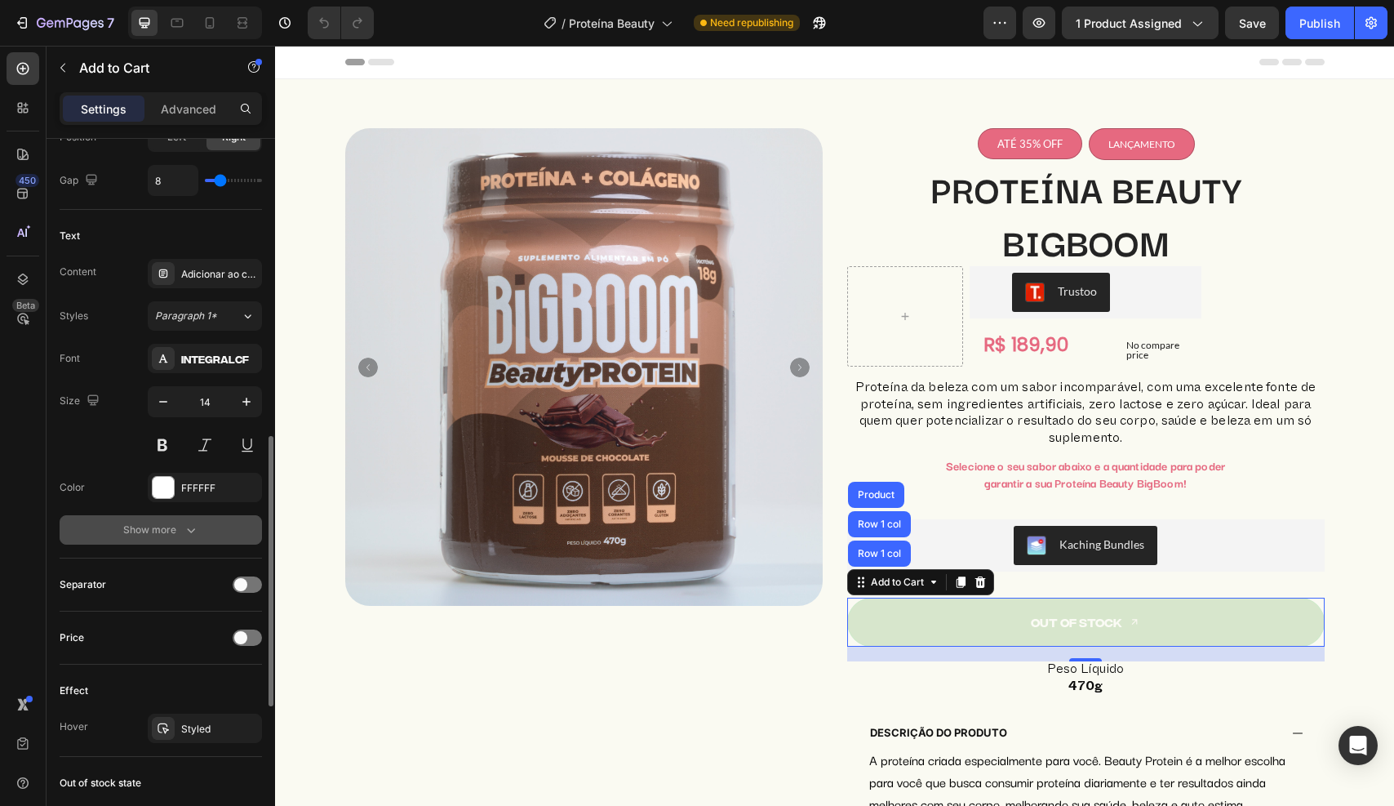
click at [127, 533] on div "Show more" at bounding box center [161, 530] width 76 height 16
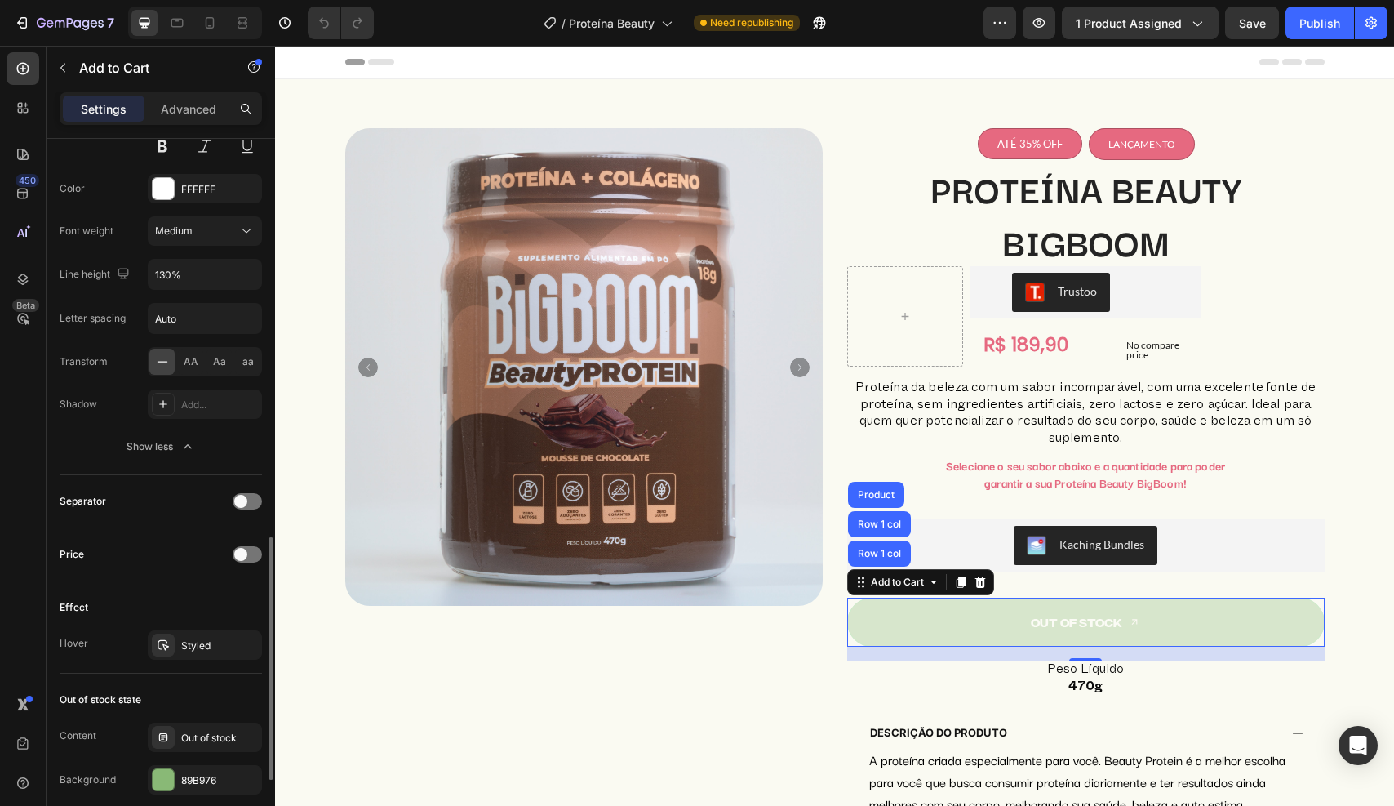
scroll to position [1103, 0]
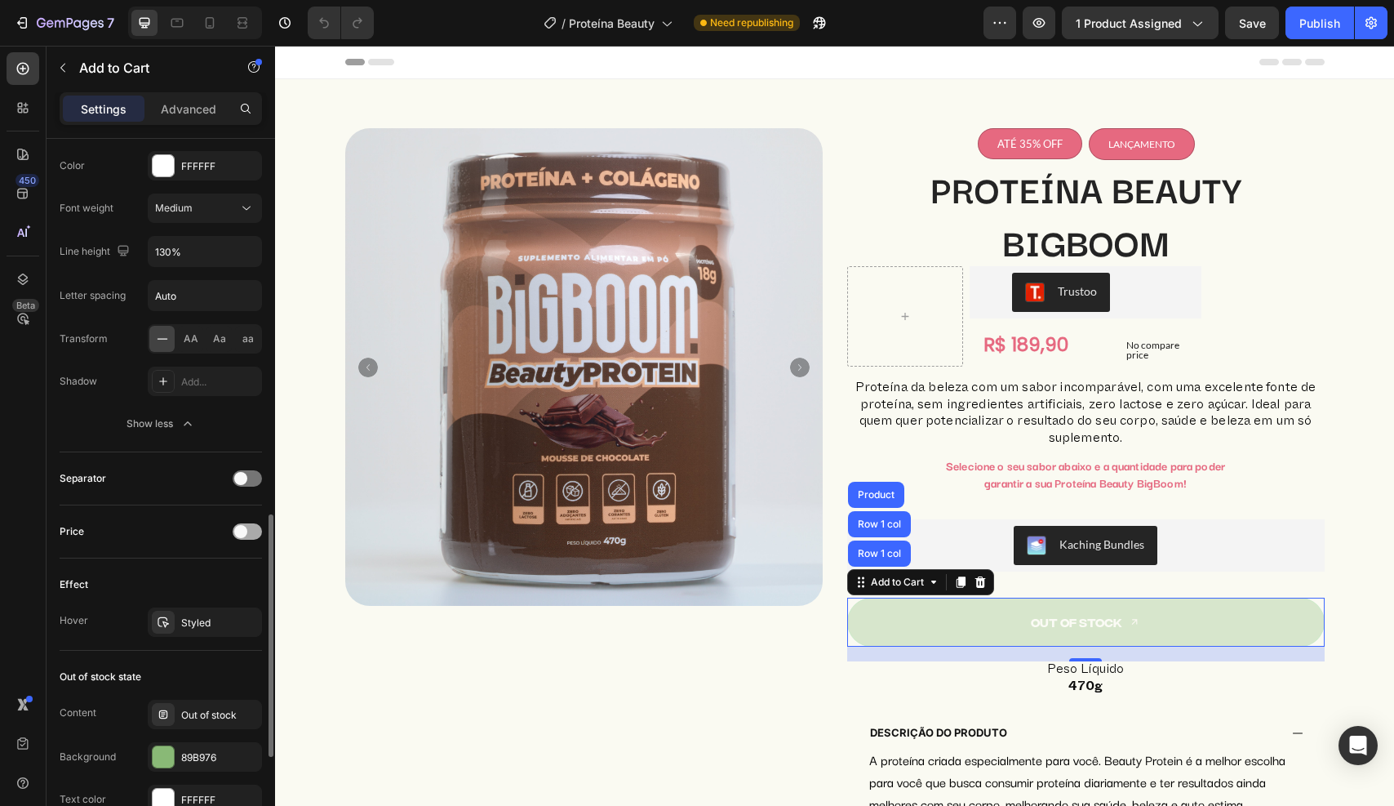
click at [241, 531] on span at bounding box center [240, 531] width 13 height 13
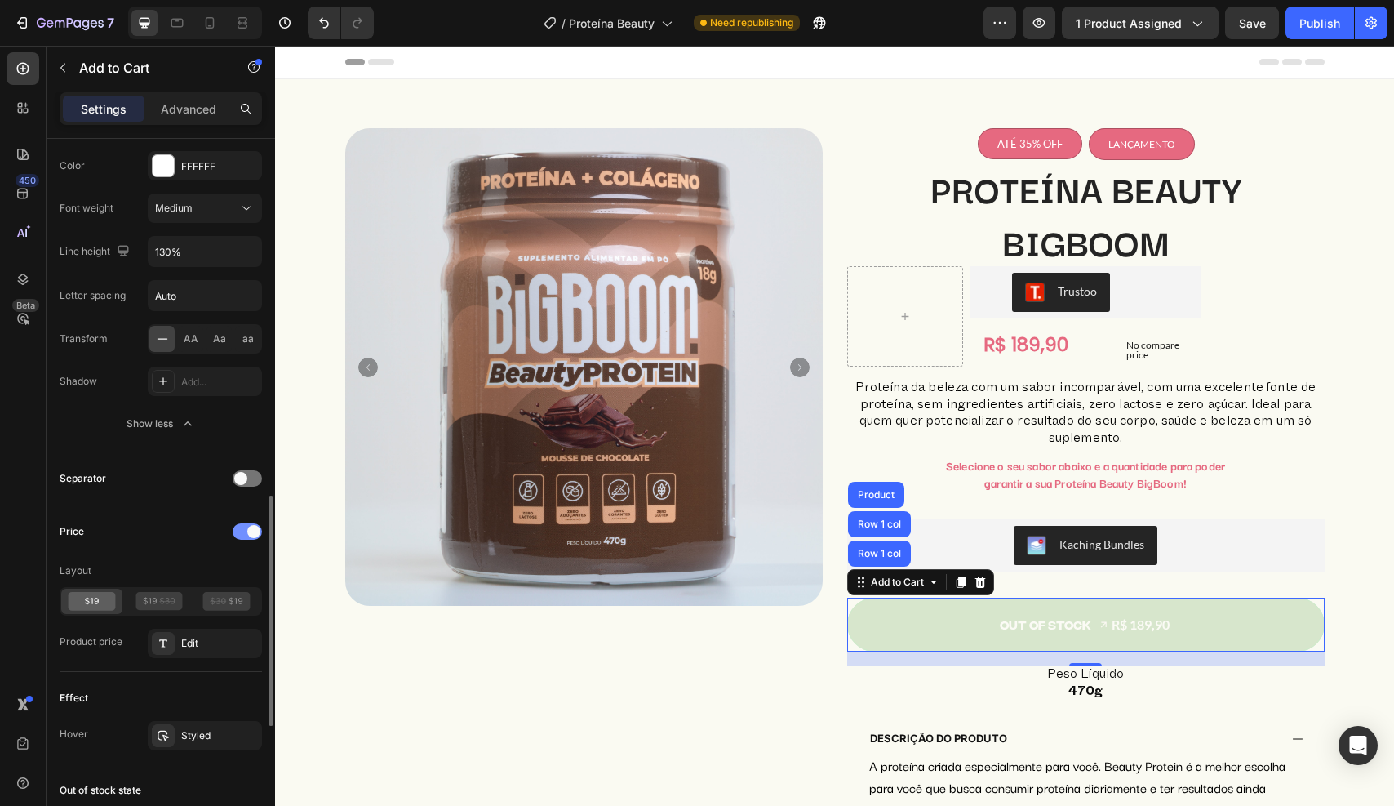
click at [245, 533] on div at bounding box center [247, 531] width 29 height 16
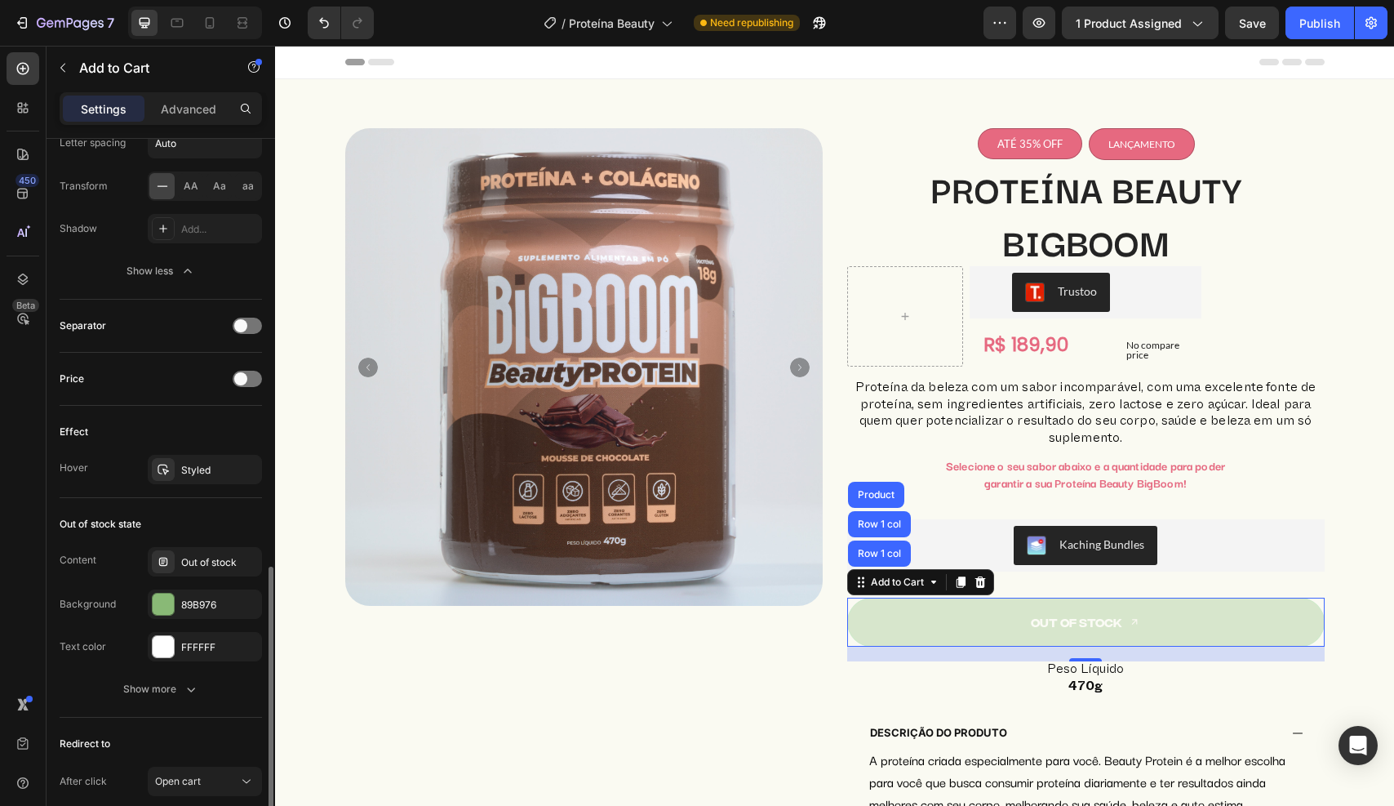
scroll to position [1273, 0]
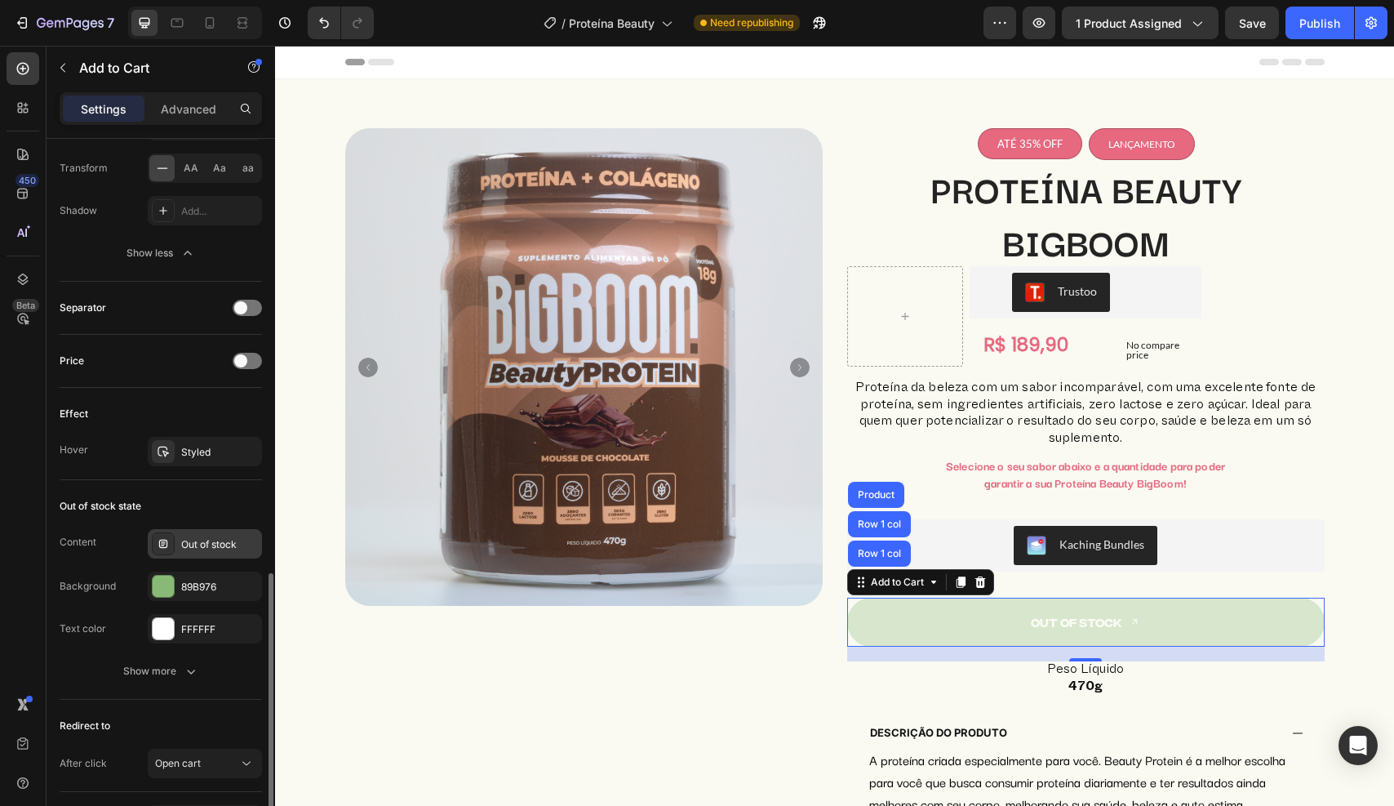
click at [194, 540] on div "Out of stock" at bounding box center [219, 544] width 77 height 15
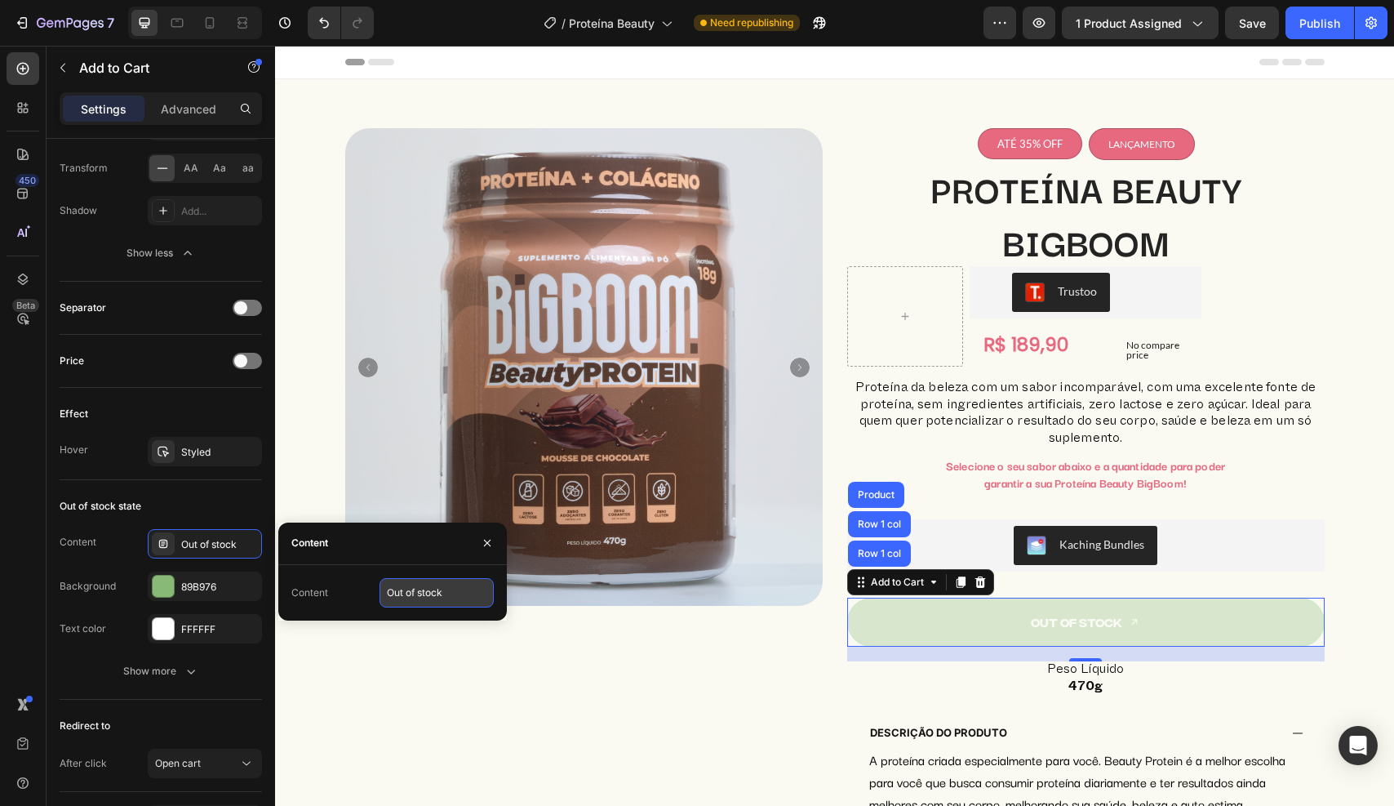
click at [396, 602] on input "Out of stock" at bounding box center [437, 592] width 114 height 29
type input "Sem estoque"
click at [139, 566] on div "Content Sem estoque Background 89B976 Text color FFFFFF" at bounding box center [161, 586] width 202 height 114
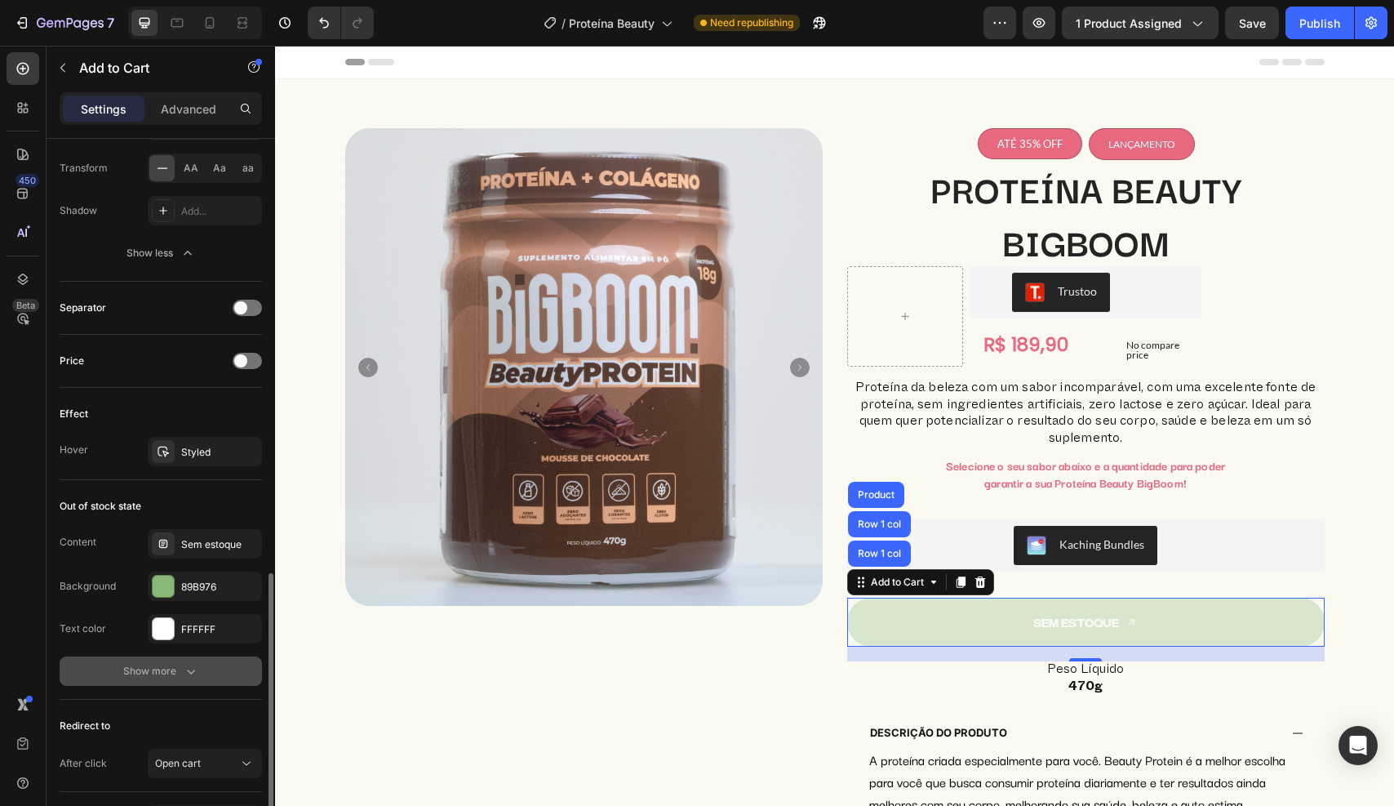
click at [148, 669] on div "Show more" at bounding box center [161, 671] width 76 height 16
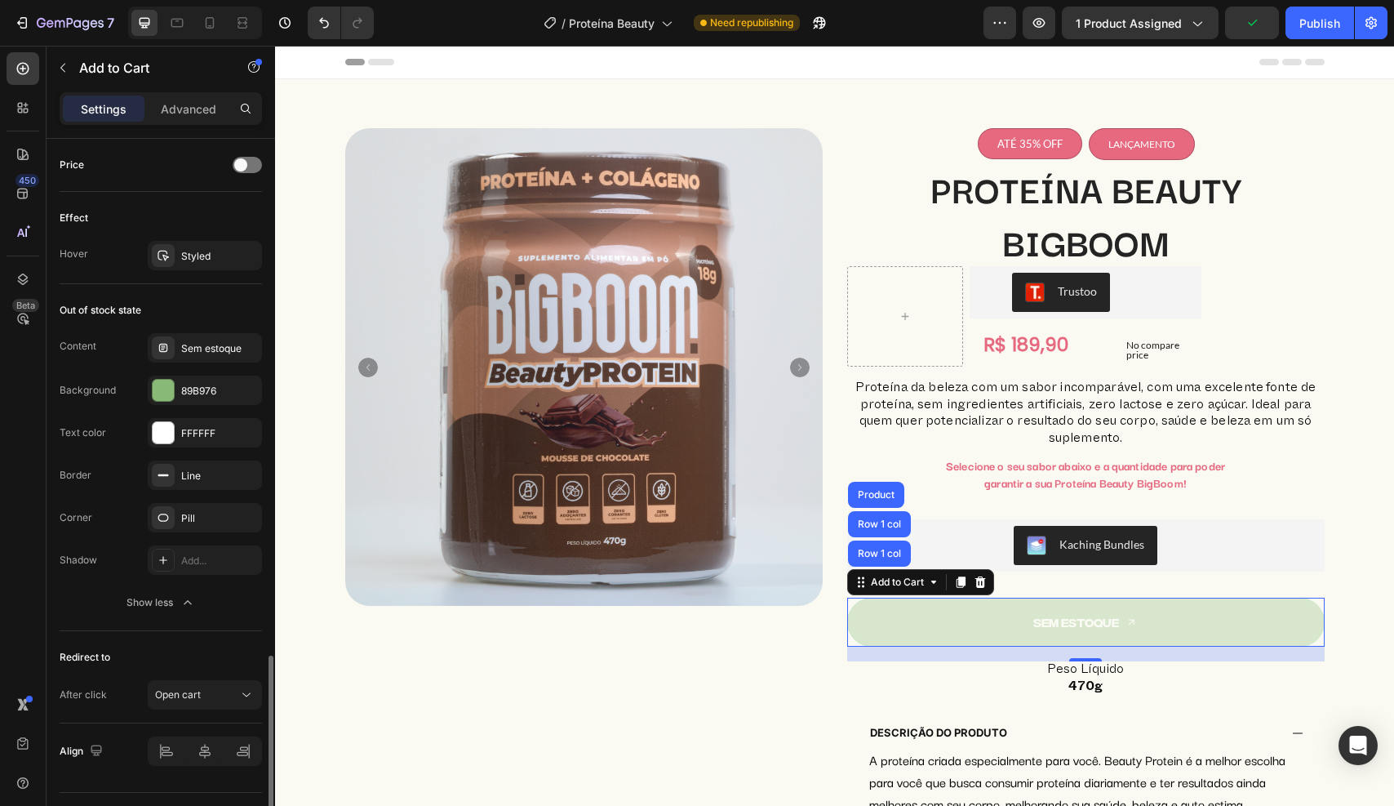
scroll to position [1508, 0]
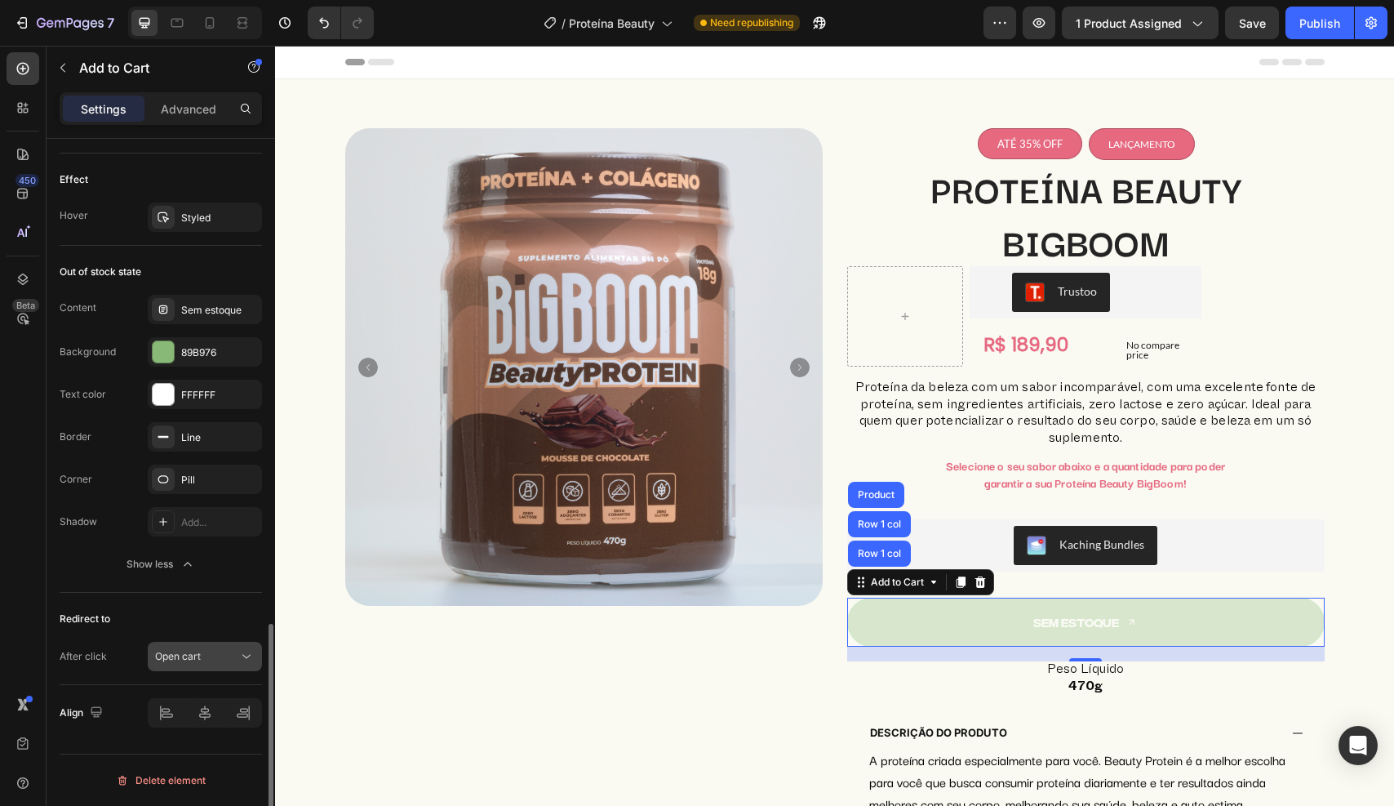
click at [184, 660] on span "Open cart" at bounding box center [178, 656] width 46 height 12
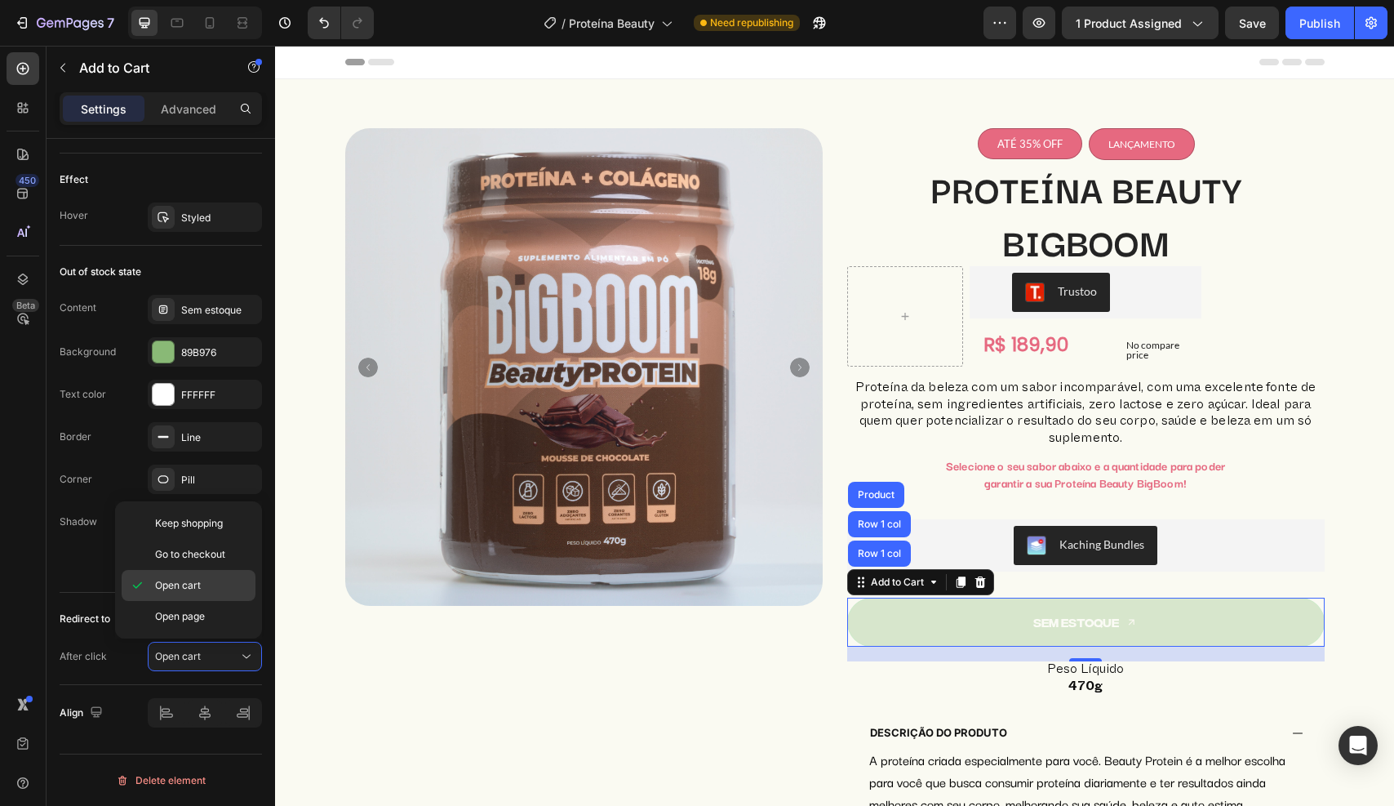
click at [189, 589] on span "Open cart" at bounding box center [178, 585] width 46 height 15
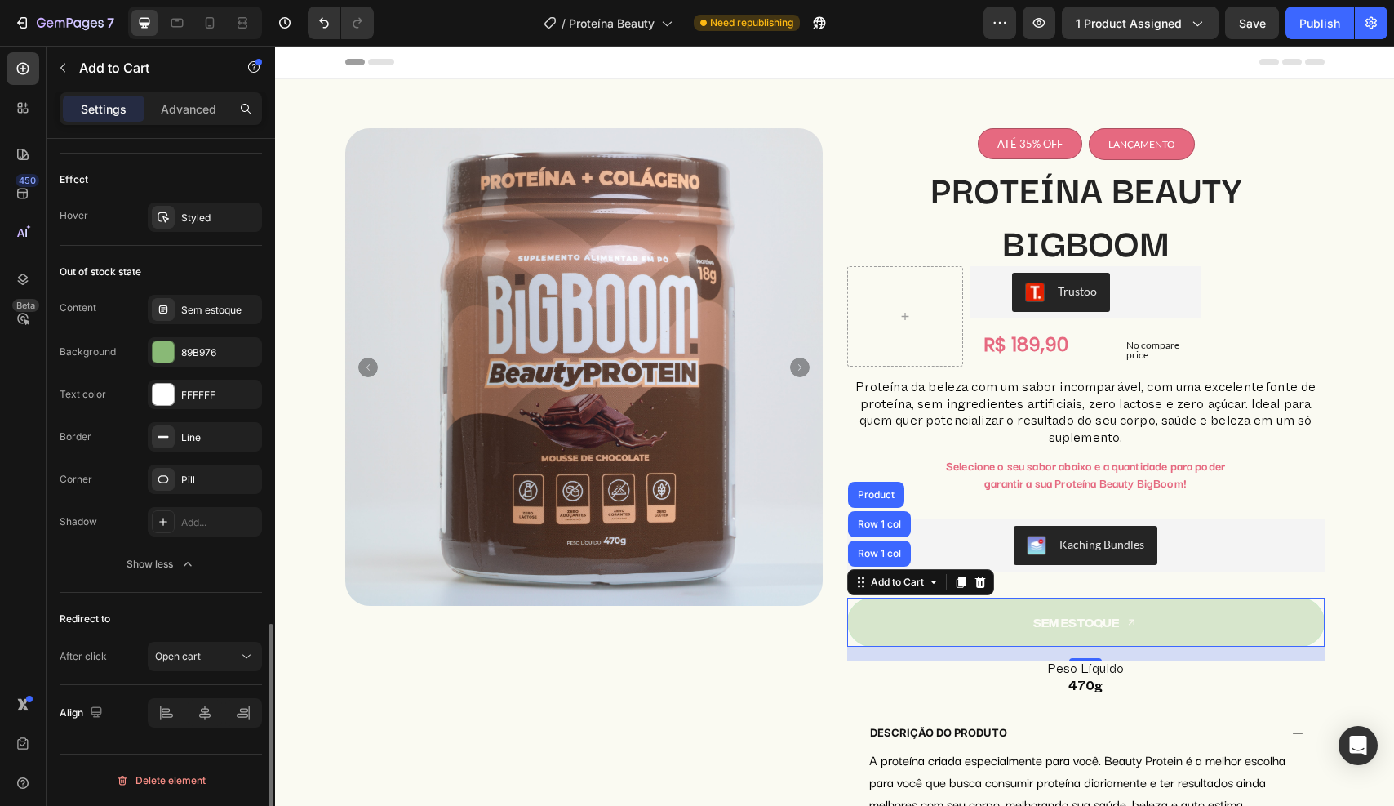
click at [136, 635] on div "Redirect to After click Open cart" at bounding box center [161, 639] width 202 height 92
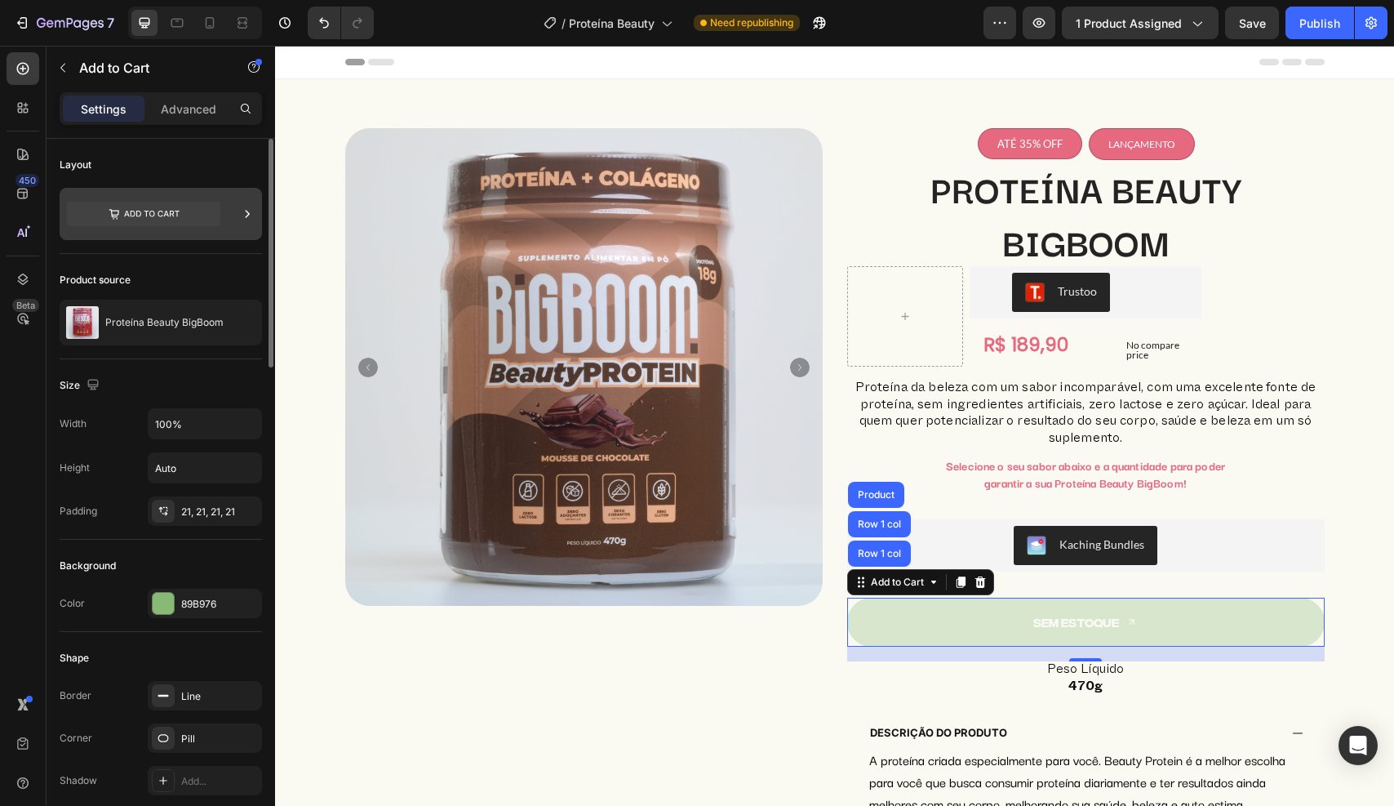
click at [251, 213] on icon at bounding box center [247, 214] width 16 height 16
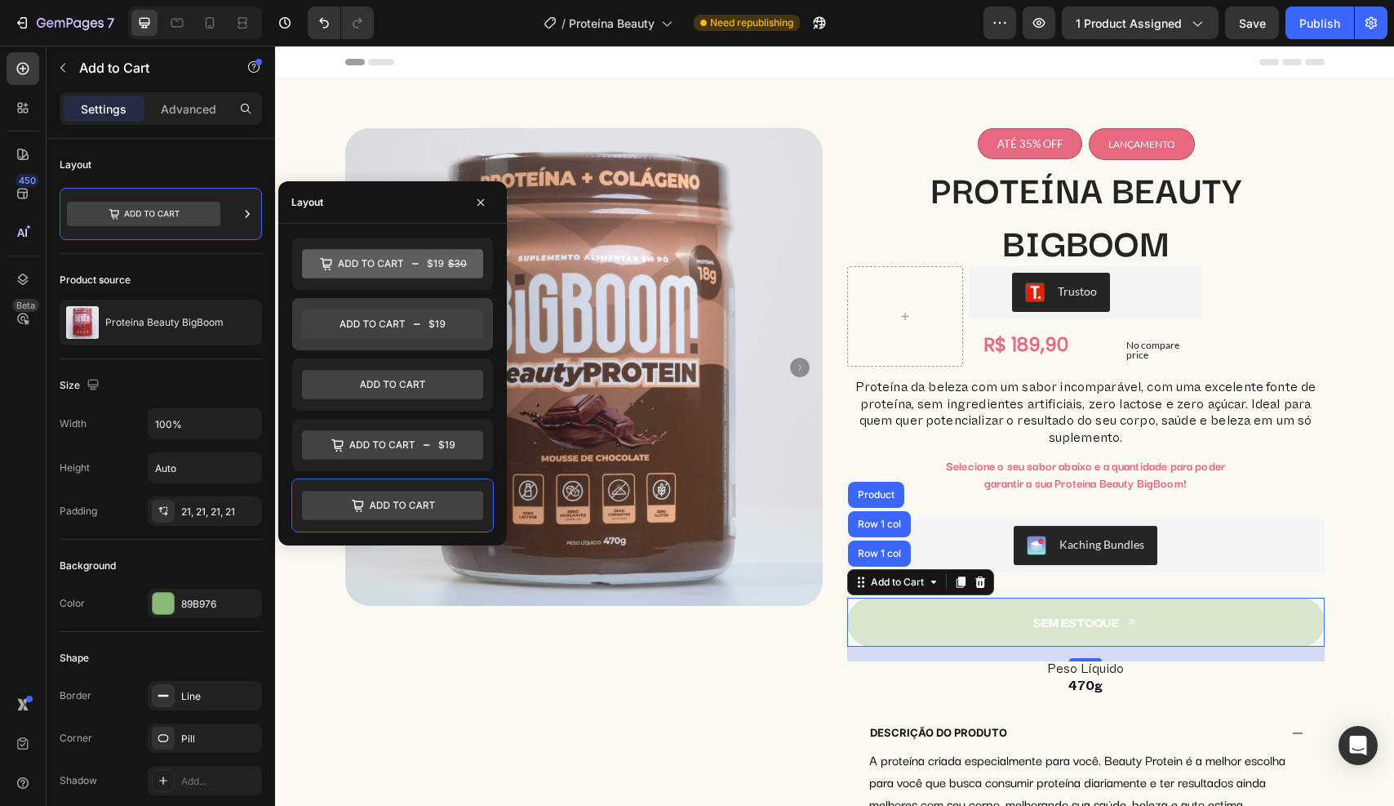
click at [414, 327] on icon at bounding box center [392, 323] width 181 height 29
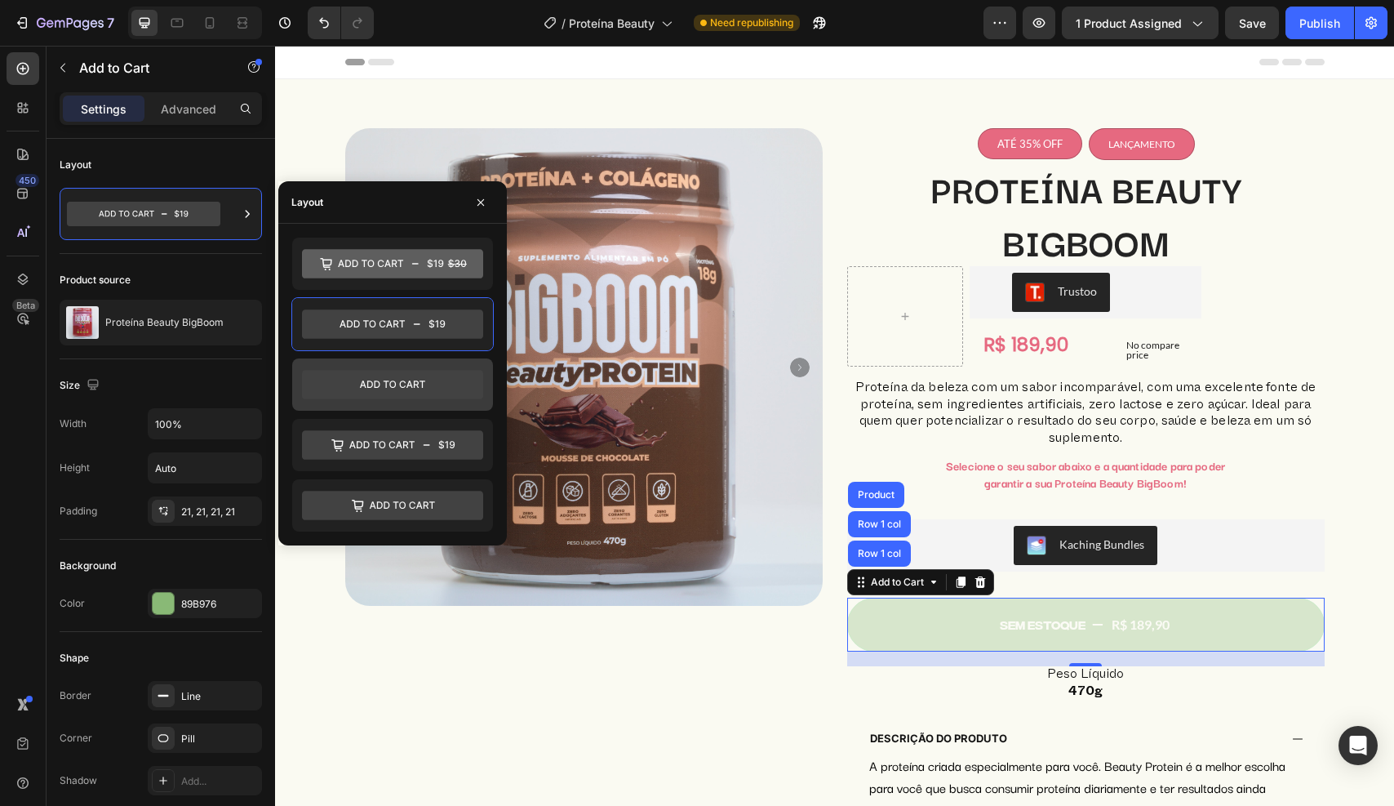
click at [402, 378] on icon at bounding box center [392, 384] width 181 height 29
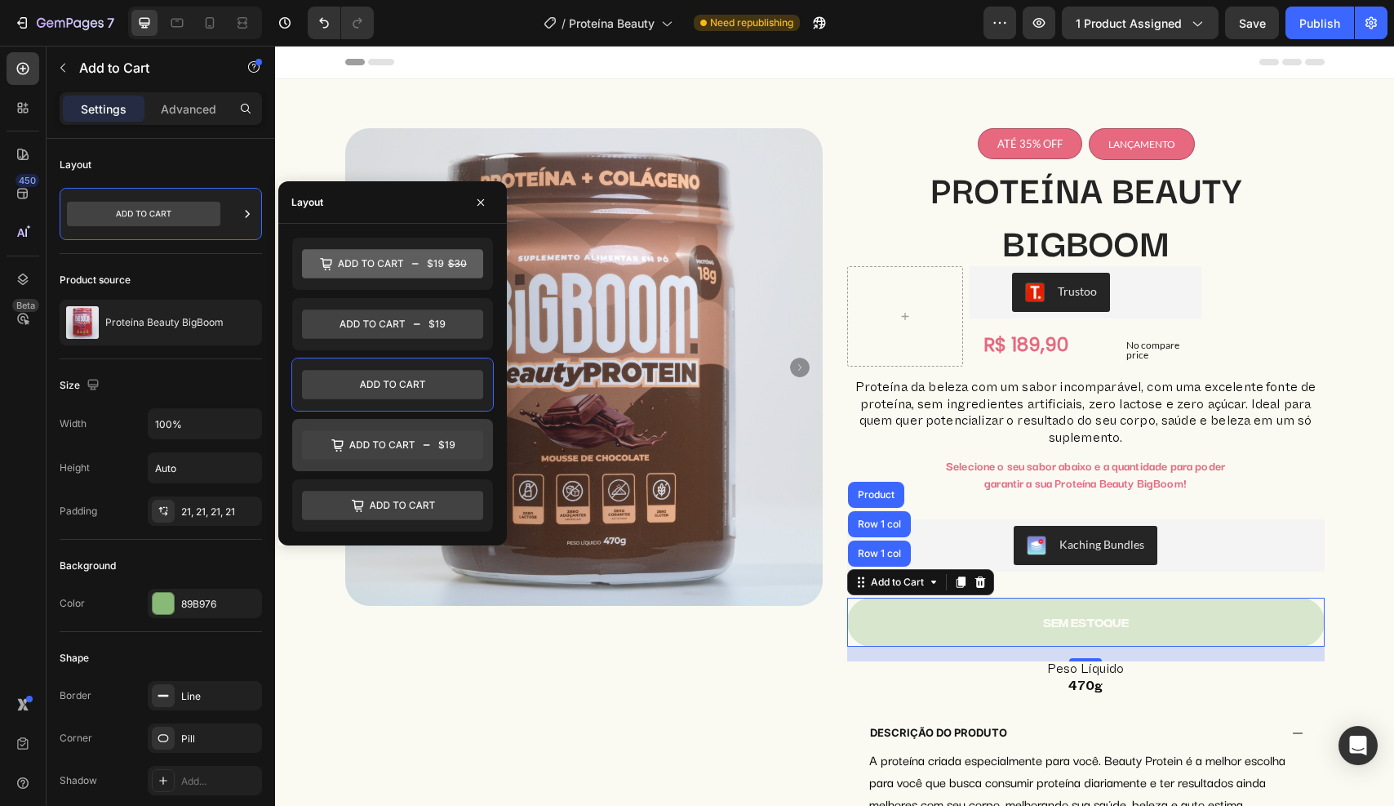
click at [406, 440] on icon at bounding box center [392, 444] width 181 height 29
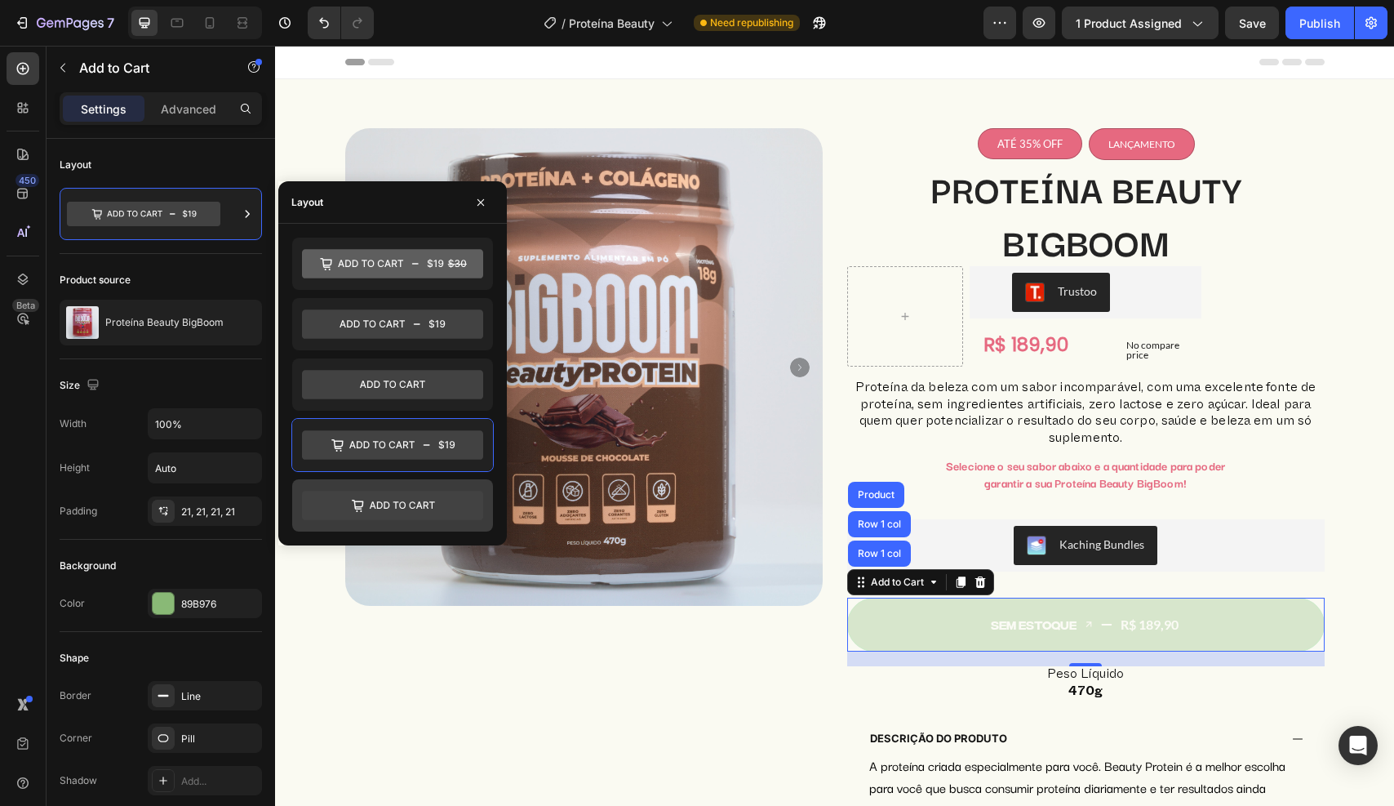
click at [402, 496] on icon at bounding box center [392, 505] width 181 height 29
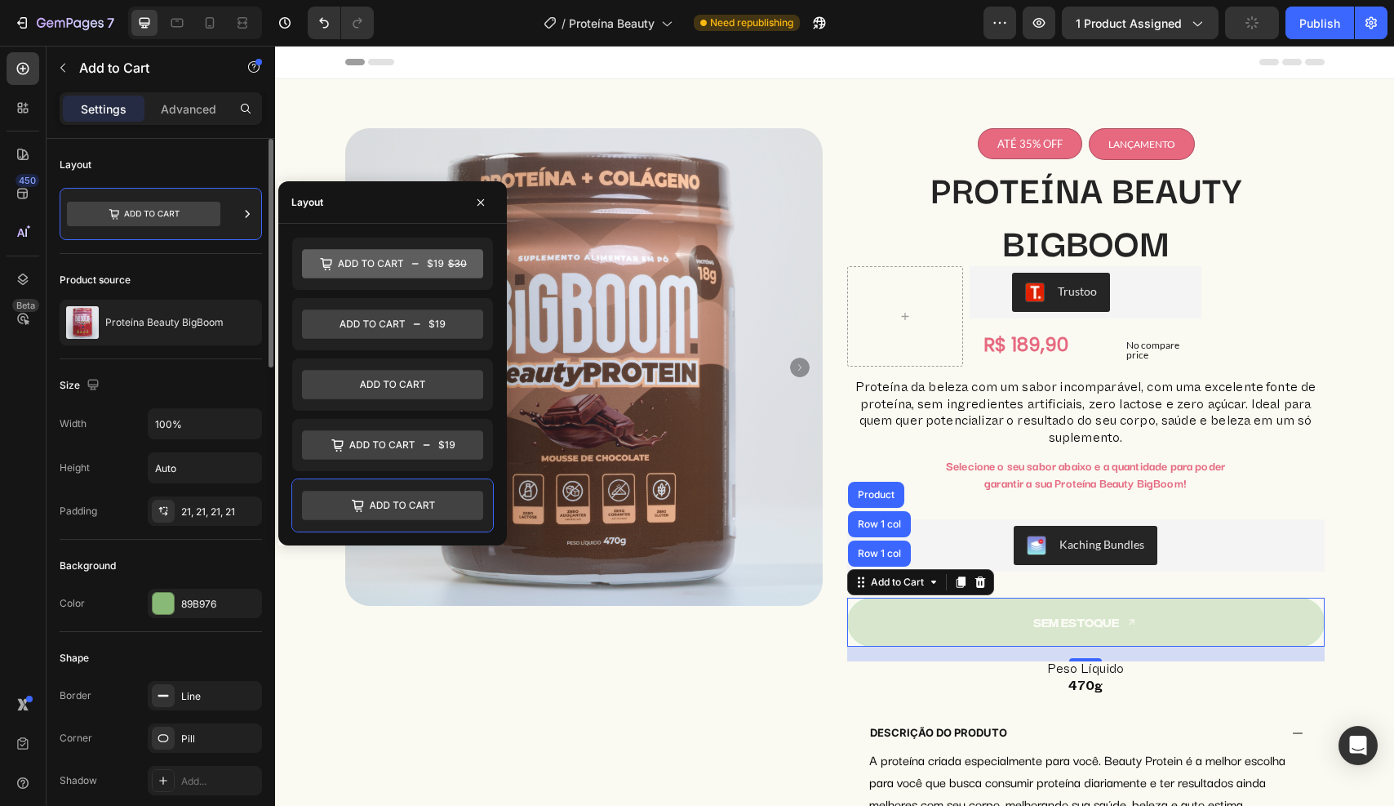
click at [215, 253] on div "Layout" at bounding box center [161, 196] width 202 height 115
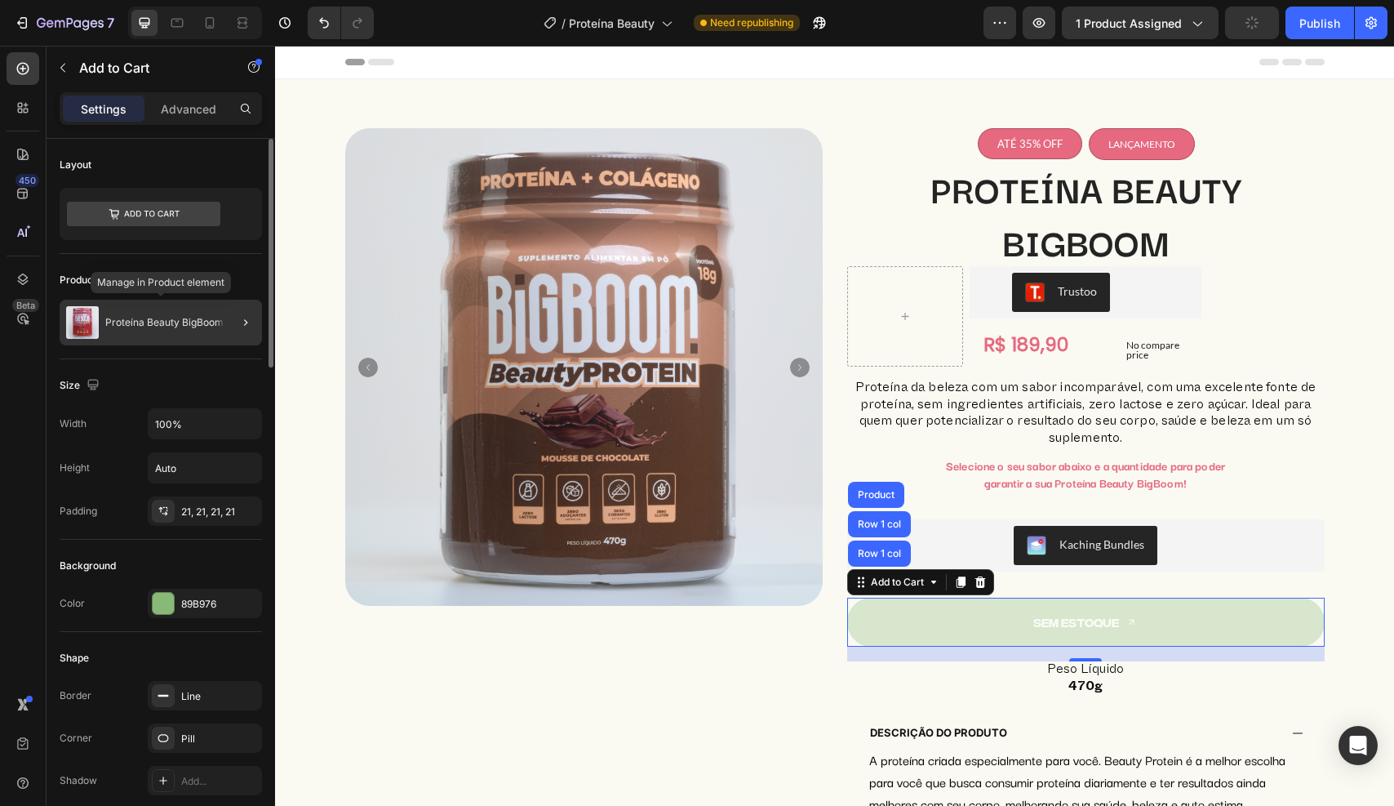
click at [198, 319] on p "Proteína Beauty BigBoom" at bounding box center [164, 322] width 118 height 11
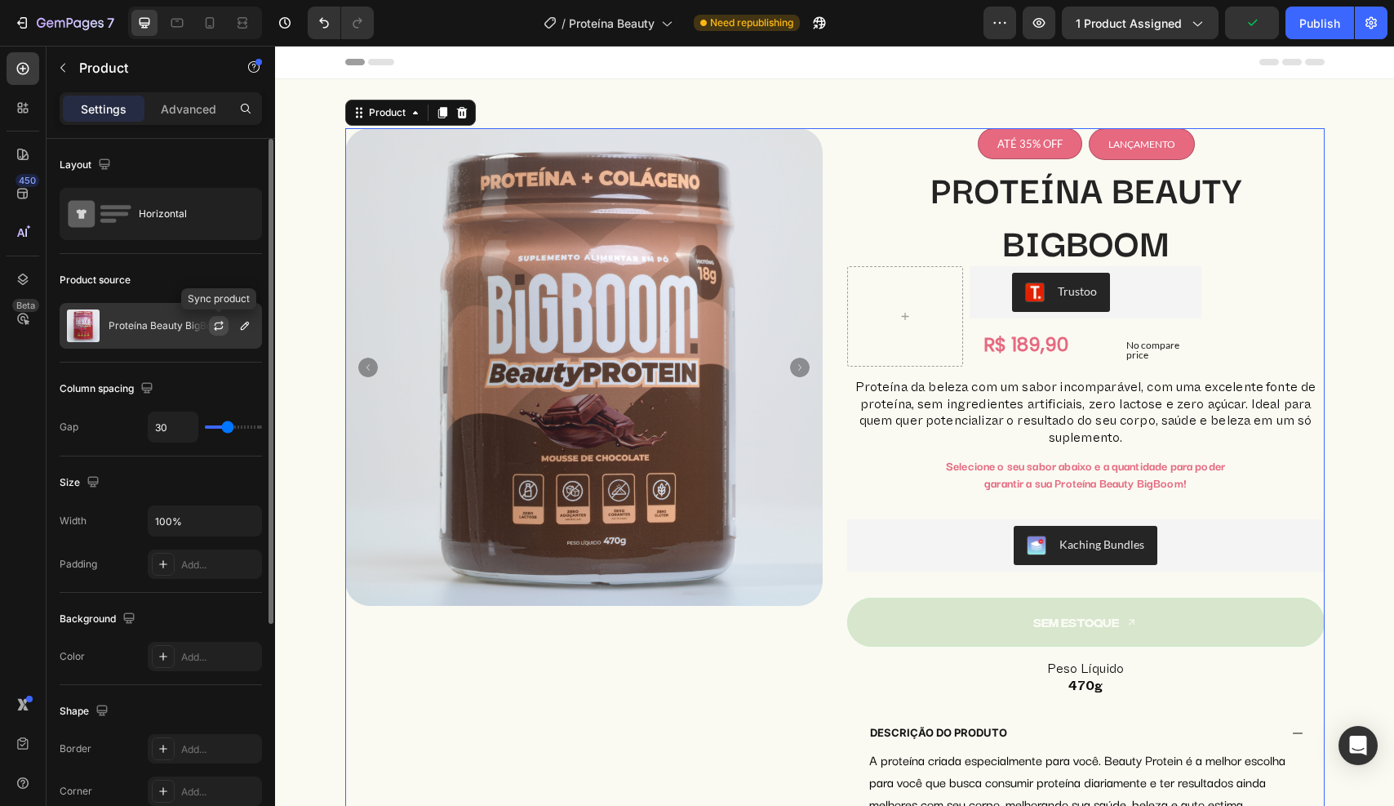
click at [220, 329] on icon "button" at bounding box center [218, 325] width 13 height 13
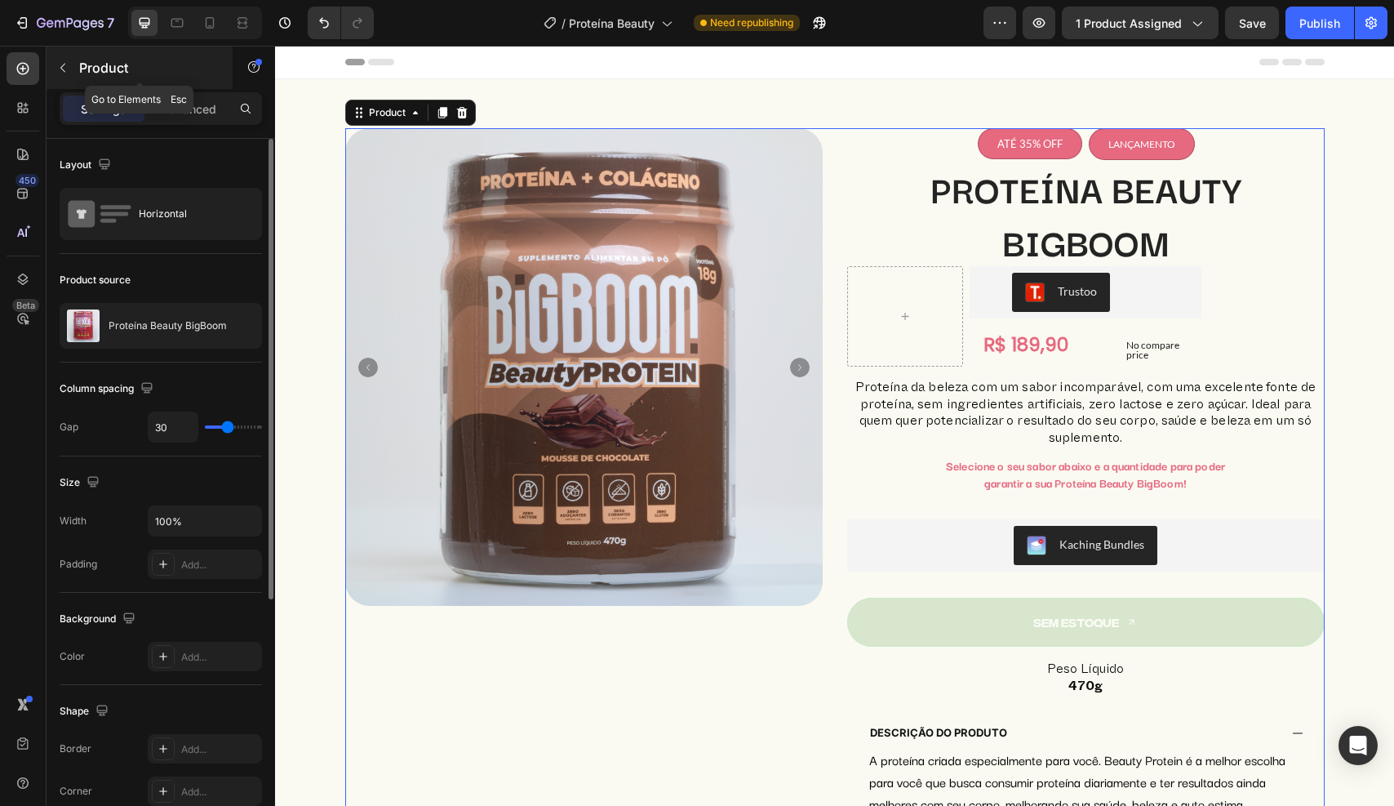
click at [62, 69] on icon "button" at bounding box center [62, 67] width 13 height 13
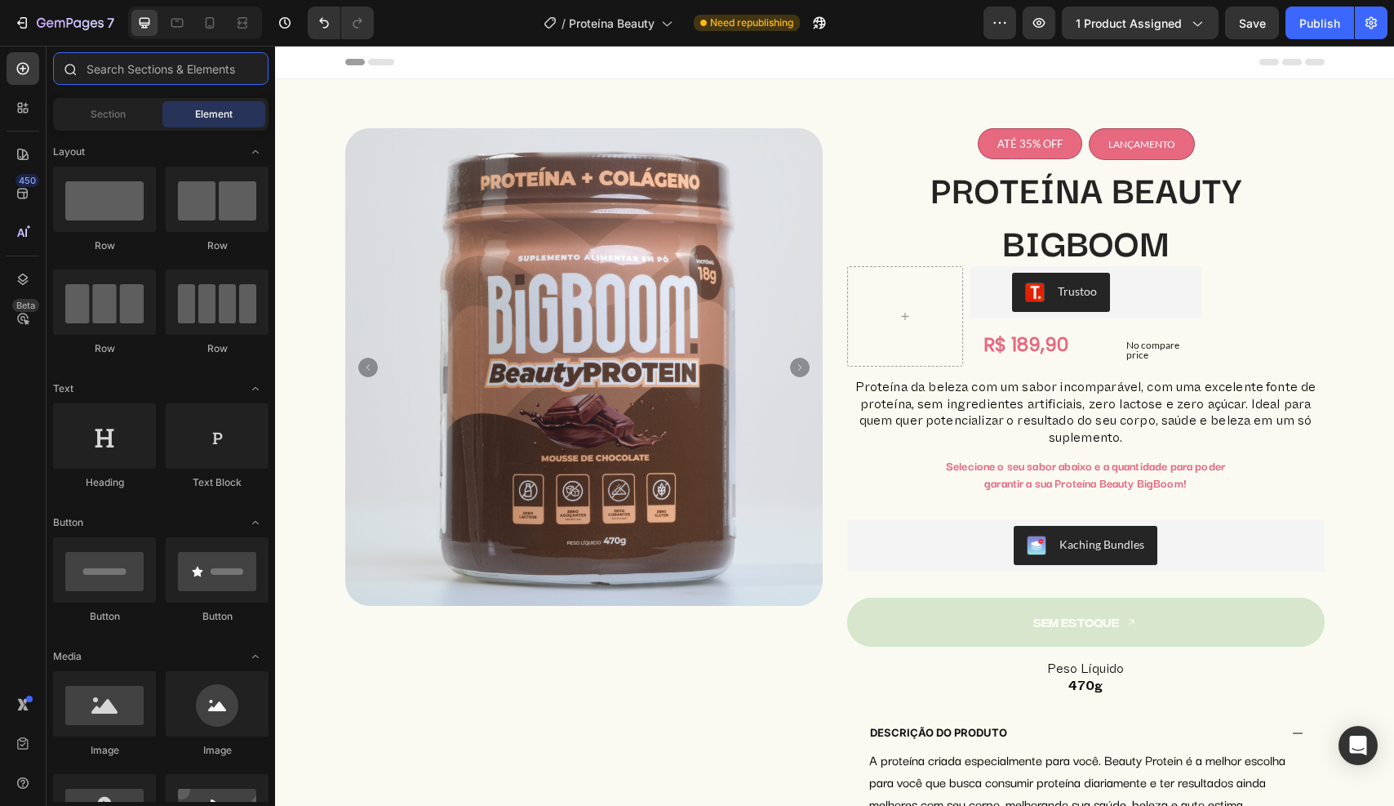
click at [132, 61] on input "text" at bounding box center [160, 68] width 215 height 33
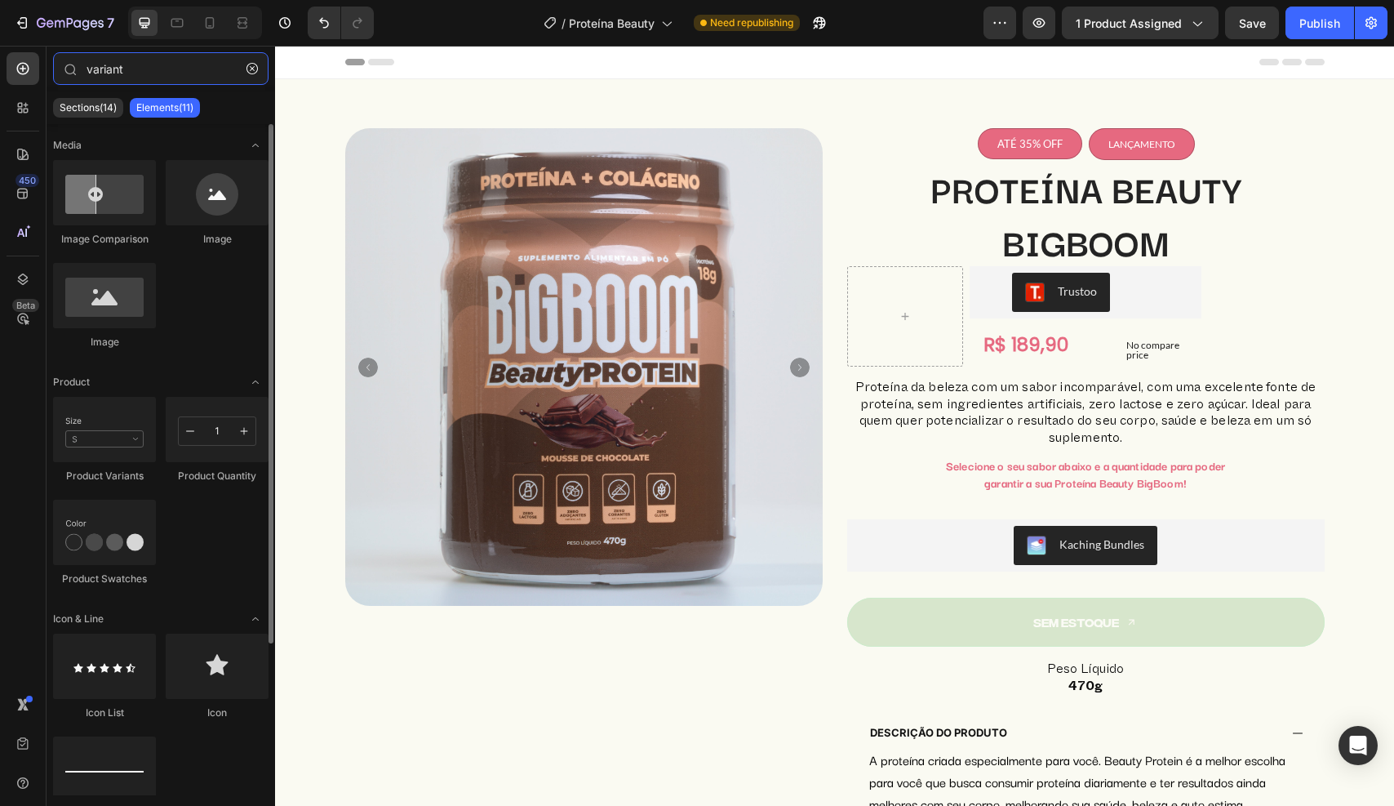
scroll to position [20, 0]
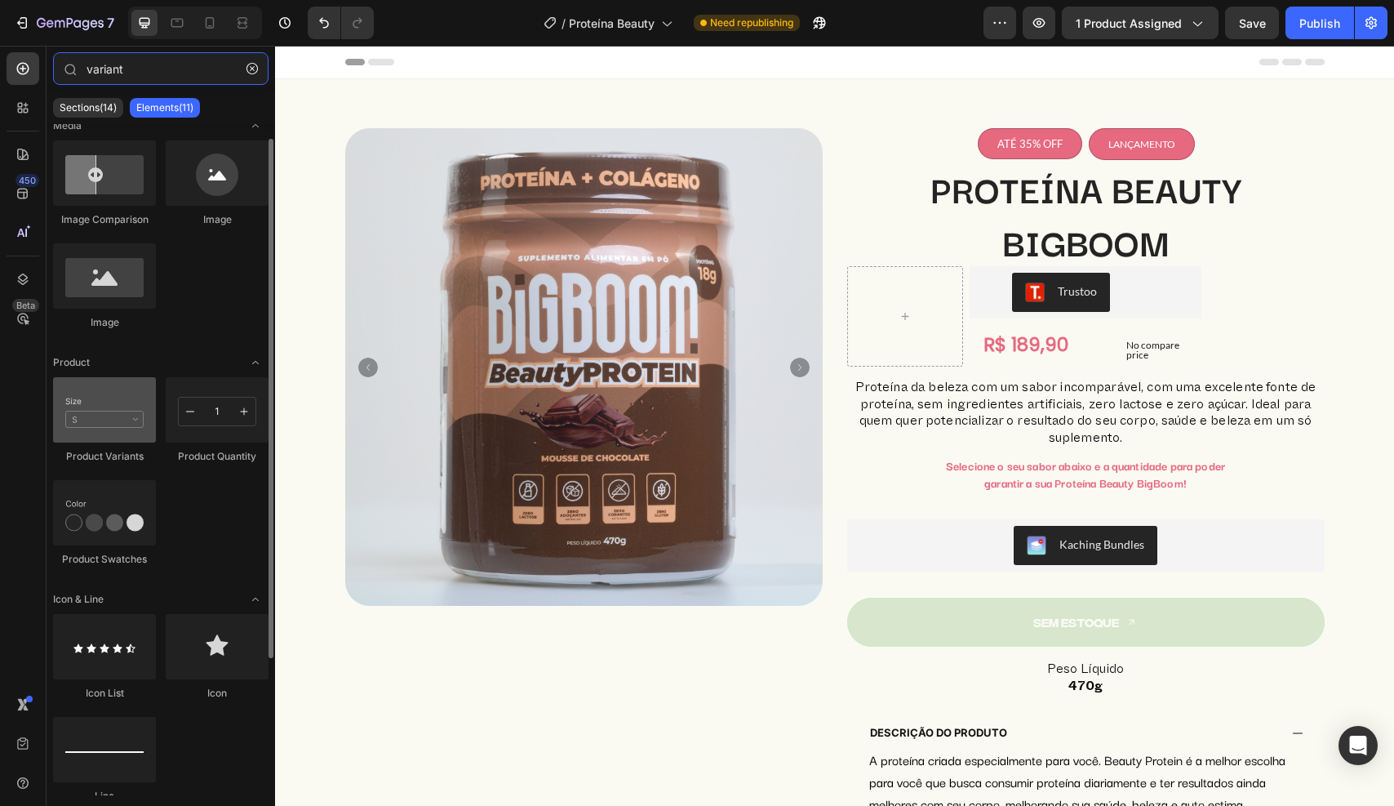
type input "variant"
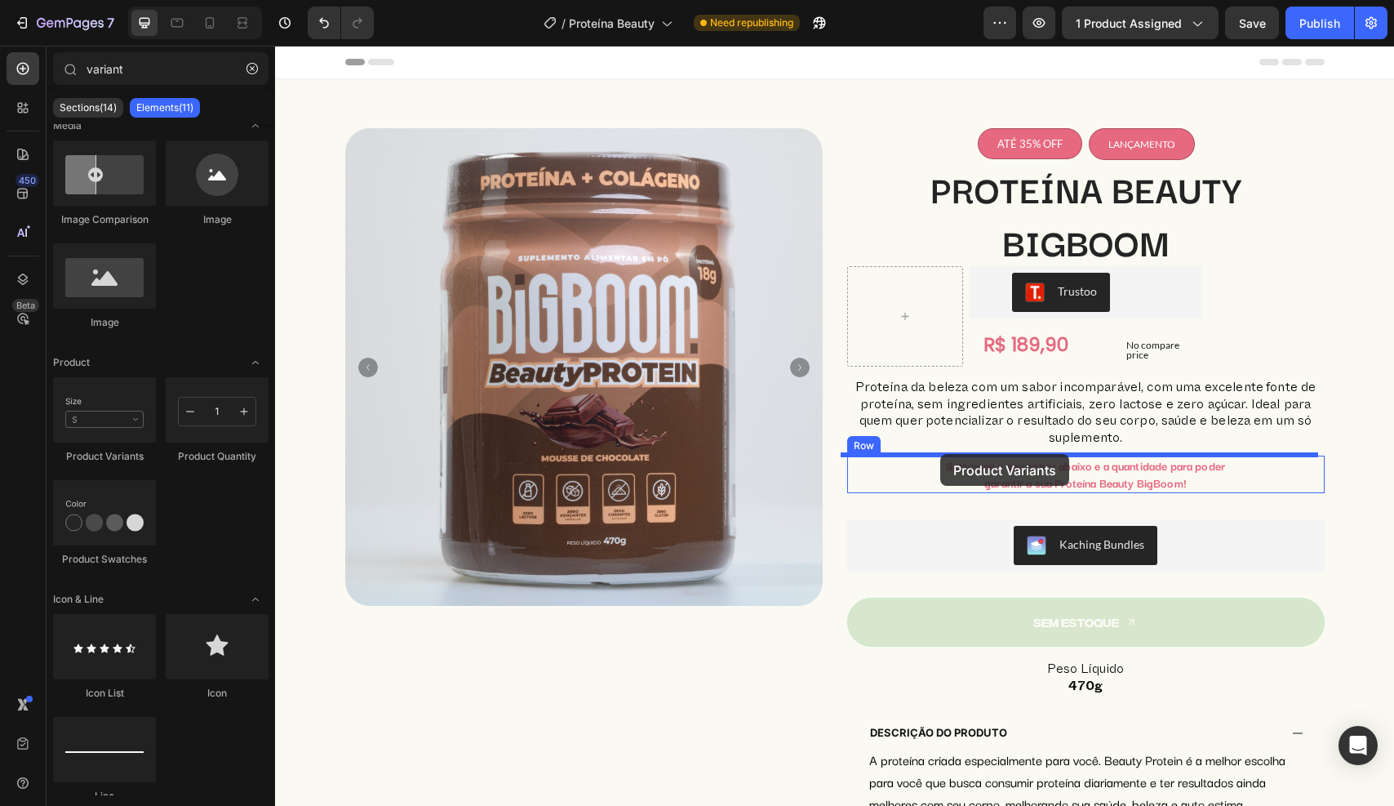
drag, startPoint x: 384, startPoint y: 471, endPoint x: 940, endPoint y: 454, distance: 556.9
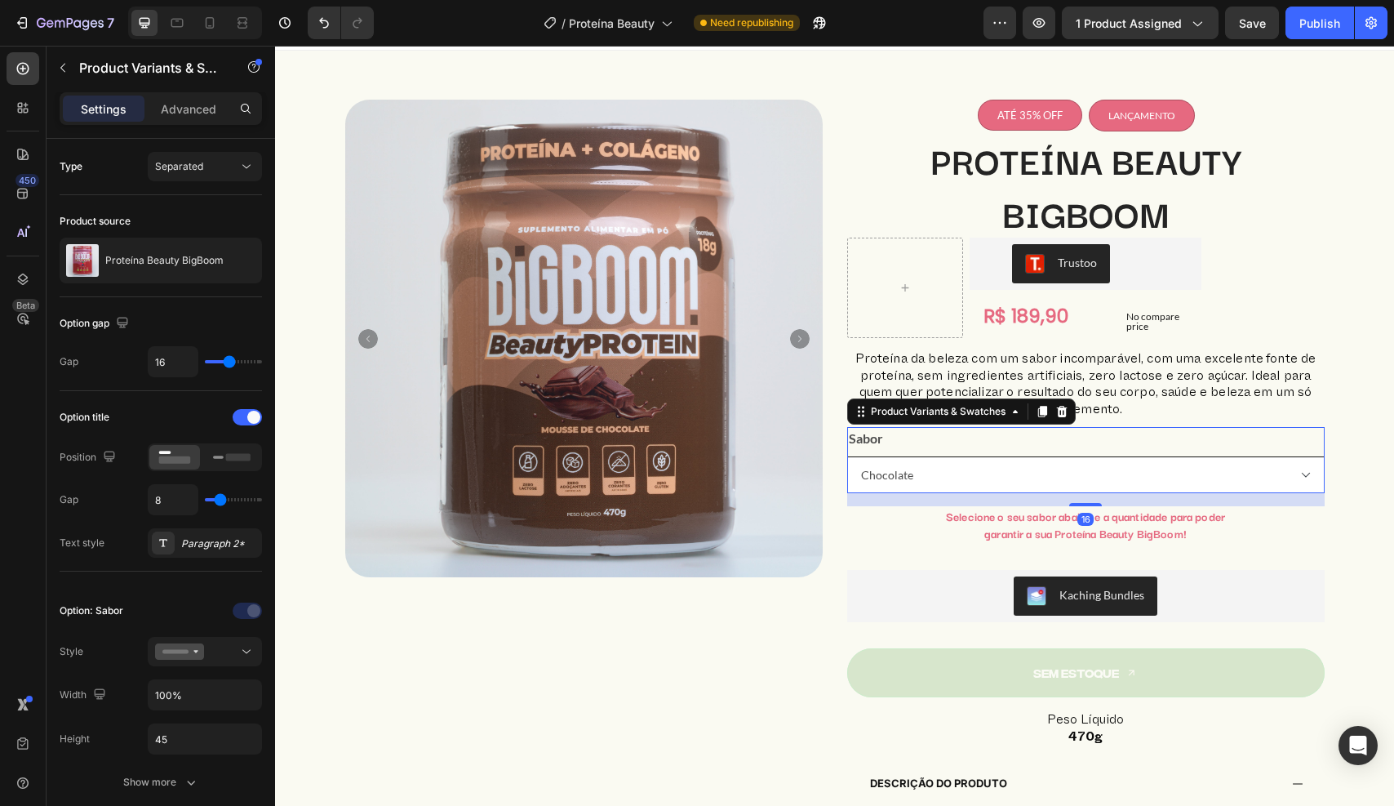
scroll to position [29, 0]
click at [1122, 450] on div "Sabor Chocolate Branco Frutas Vermelhas Chocolate" at bounding box center [1086, 460] width 478 height 66
click at [1015, 471] on select "Chocolate Branco Frutas Vermelhas Chocolate" at bounding box center [1086, 474] width 478 height 37
select select "Chocolate Branco"
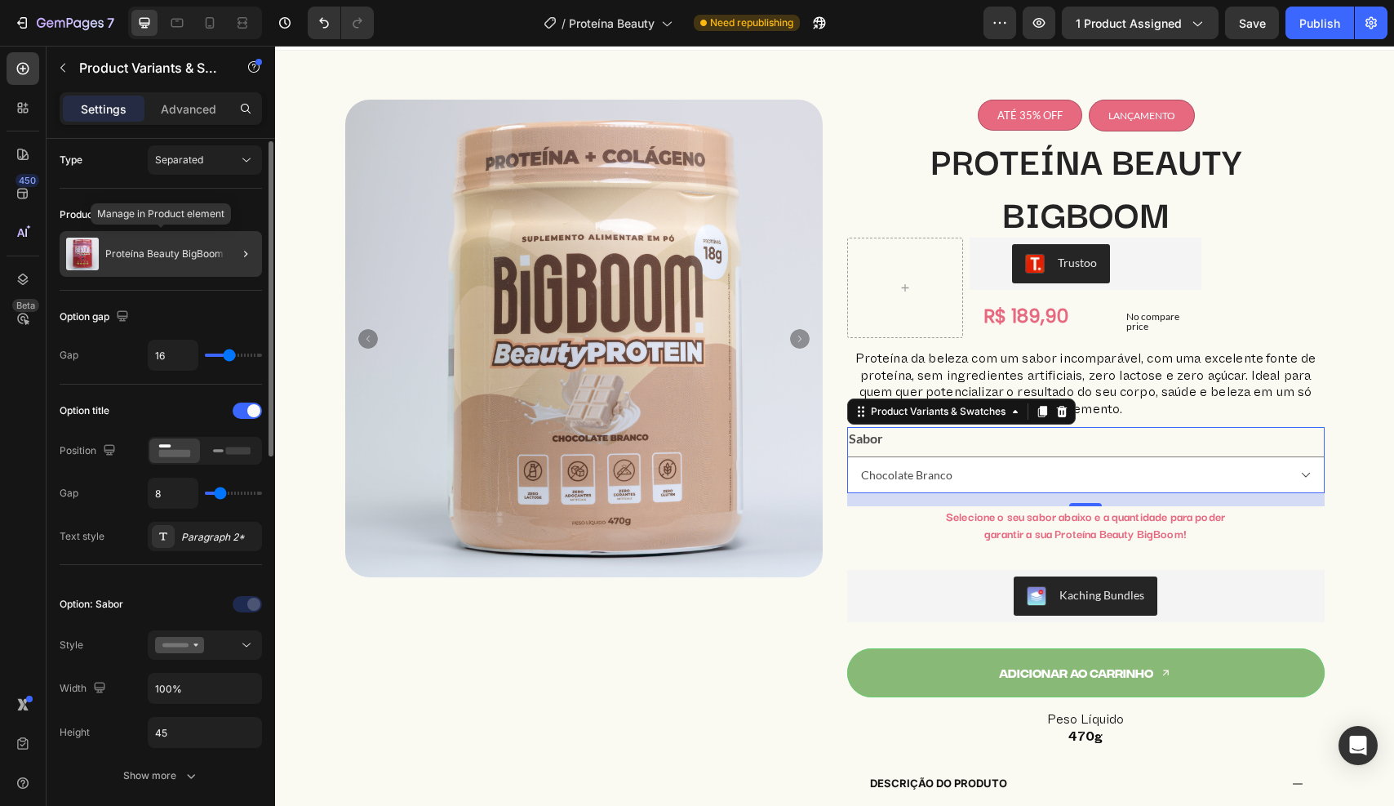
scroll to position [0, 0]
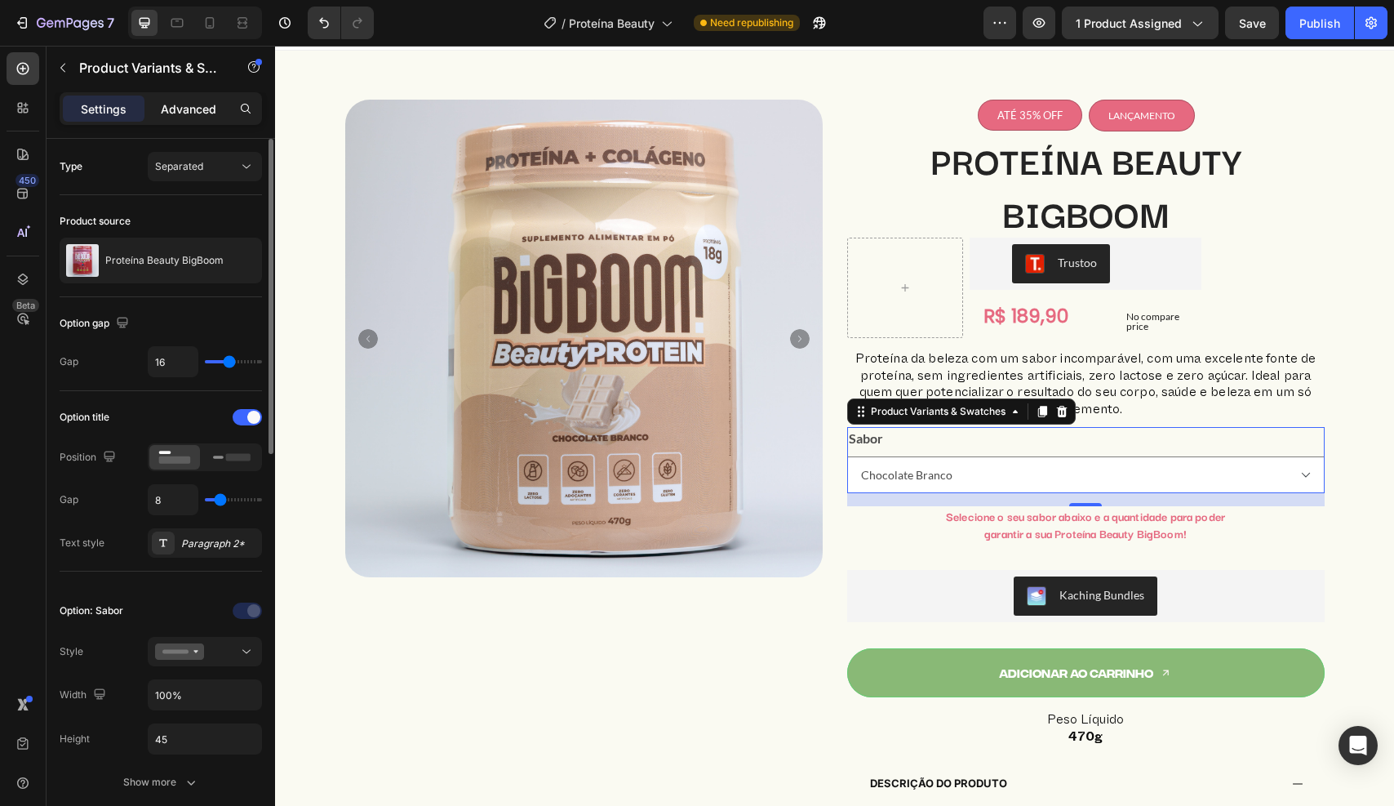
click at [180, 117] on p "Advanced" at bounding box center [189, 108] width 56 height 17
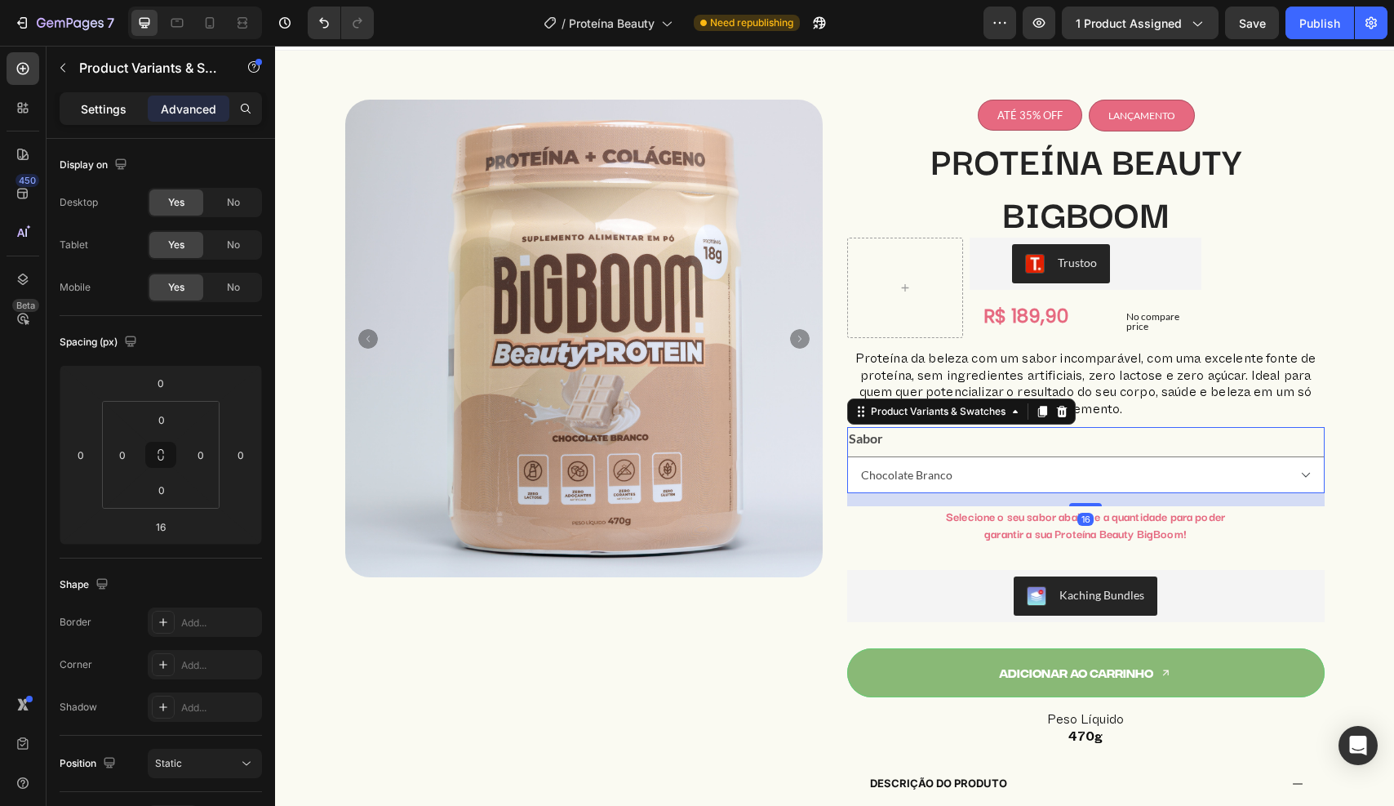
click at [100, 107] on p "Settings" at bounding box center [104, 108] width 46 height 17
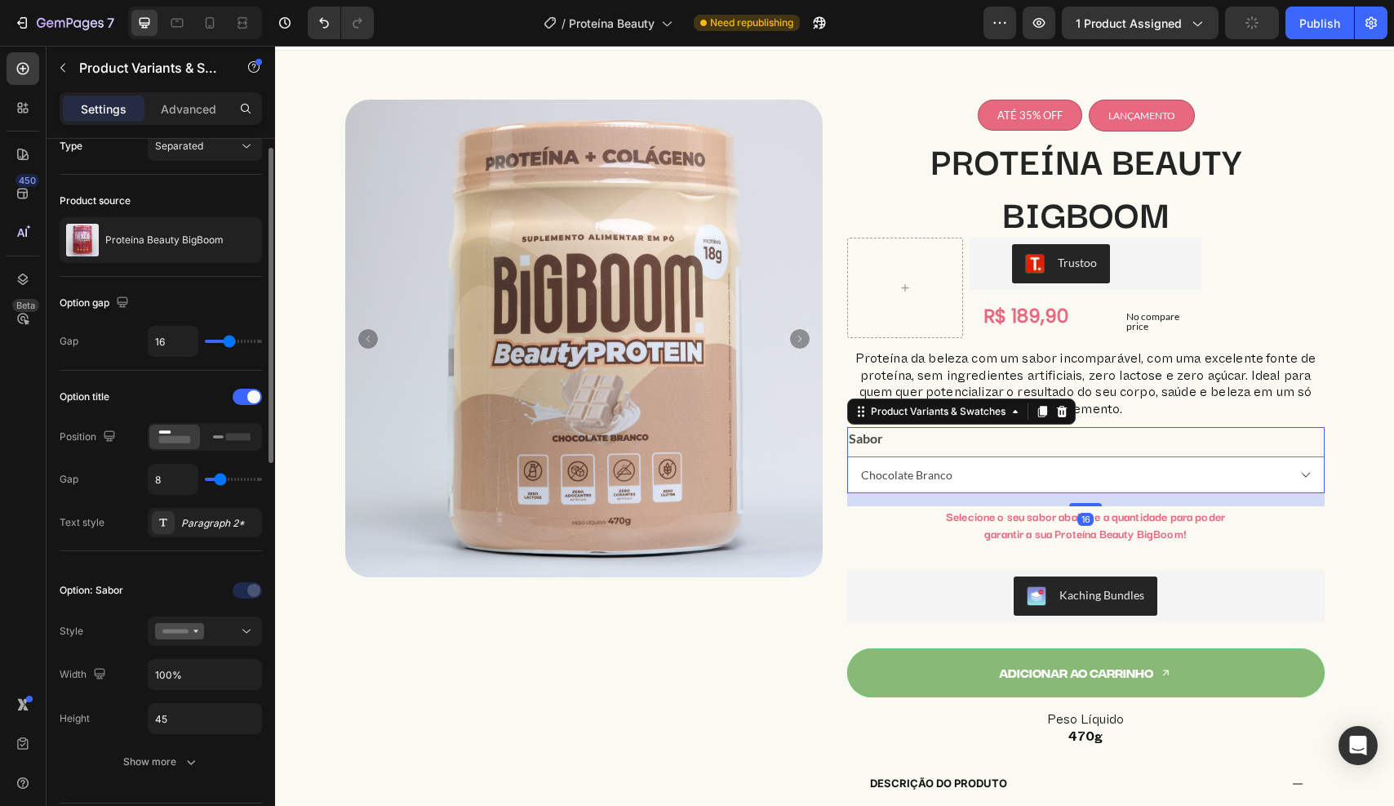
scroll to position [24, 0]
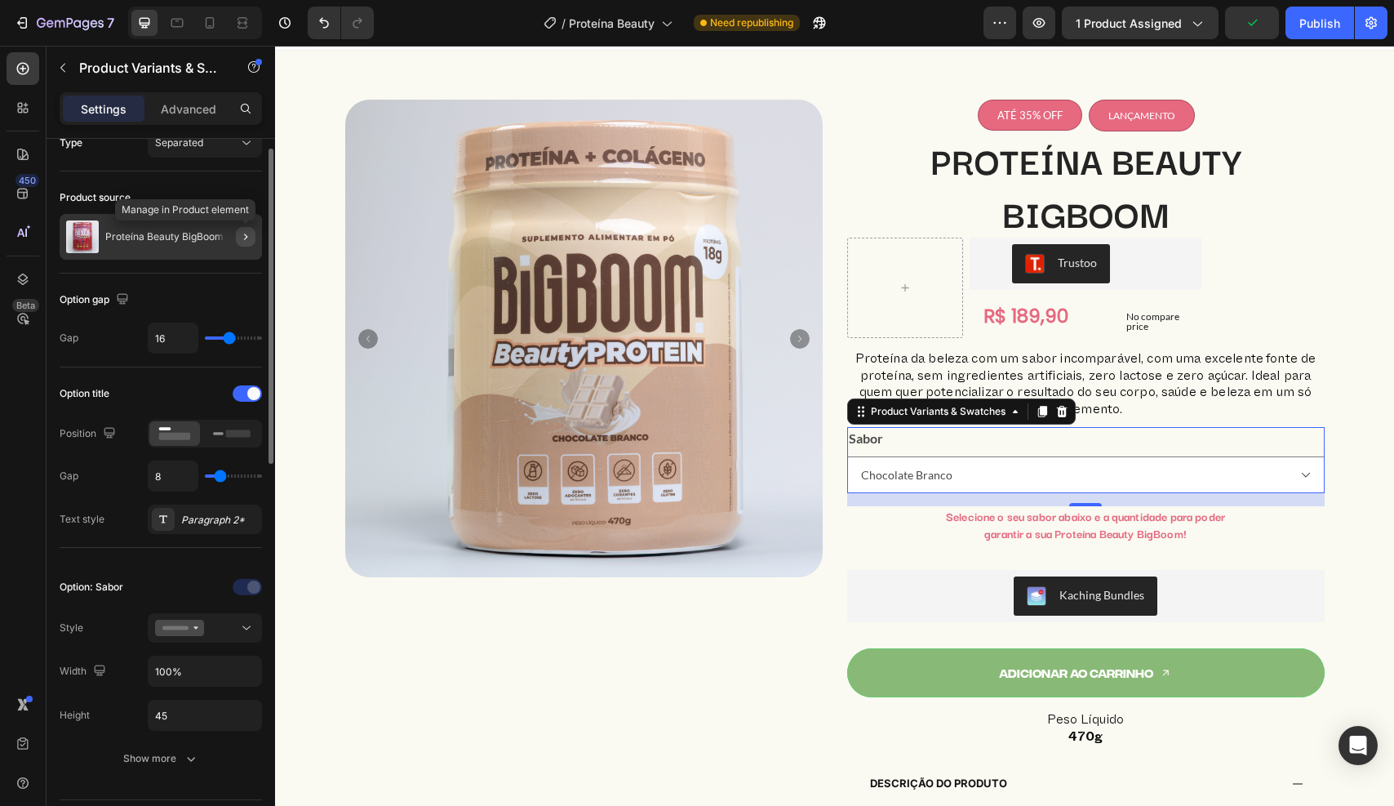
click at [242, 236] on icon "button" at bounding box center [245, 236] width 13 height 13
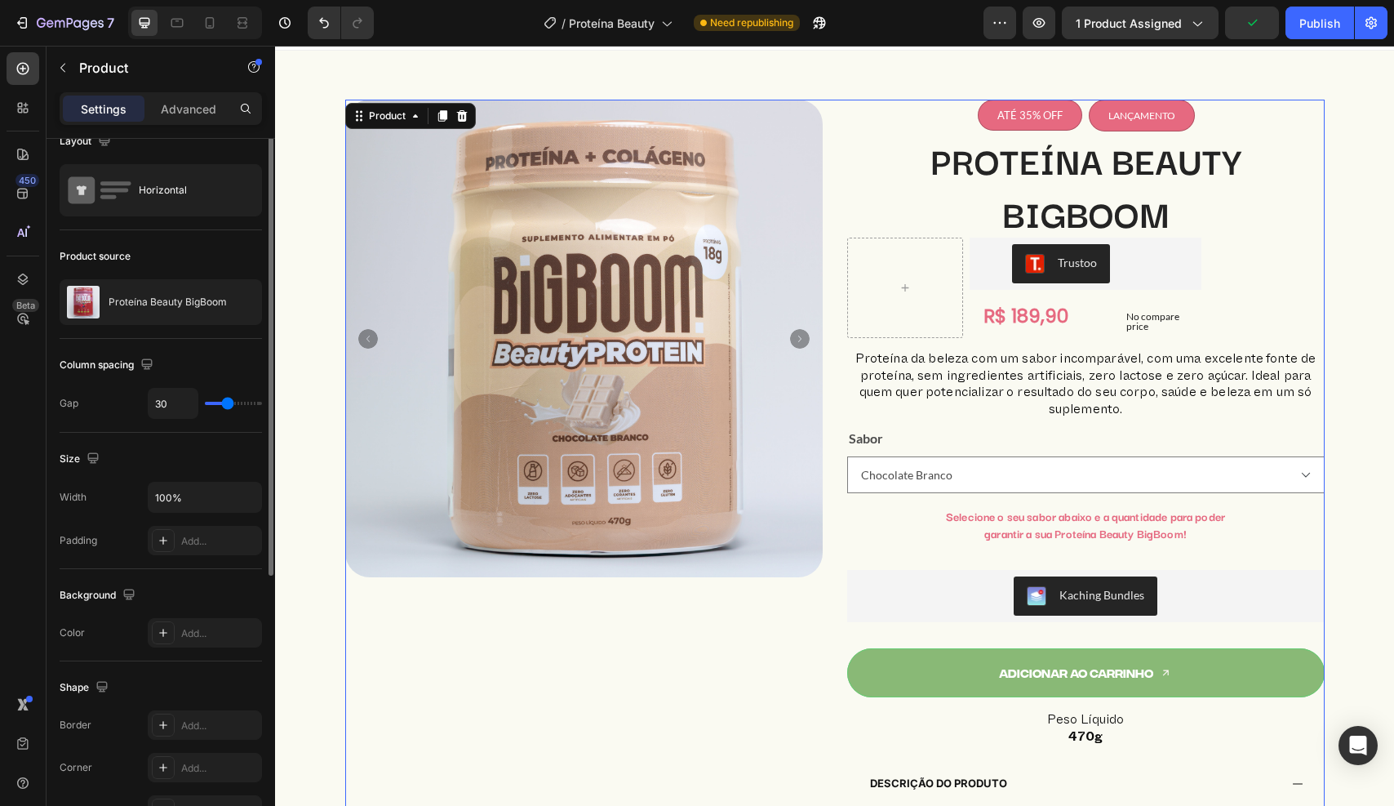
scroll to position [0, 0]
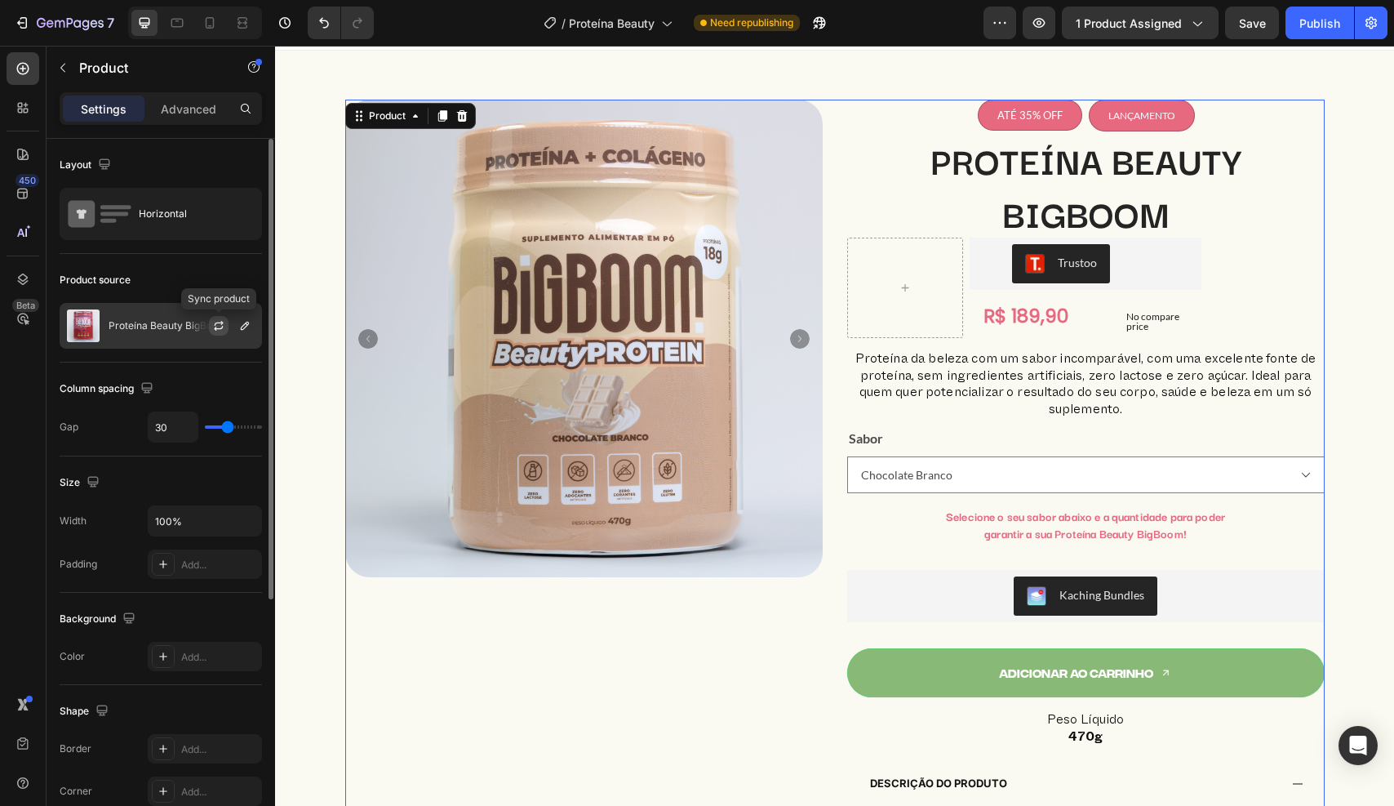
click at [224, 330] on icon "button" at bounding box center [218, 325] width 13 height 13
click at [1195, 477] on select "Chocolate Branco Frutas Vermelhas Chocolate" at bounding box center [1086, 474] width 478 height 37
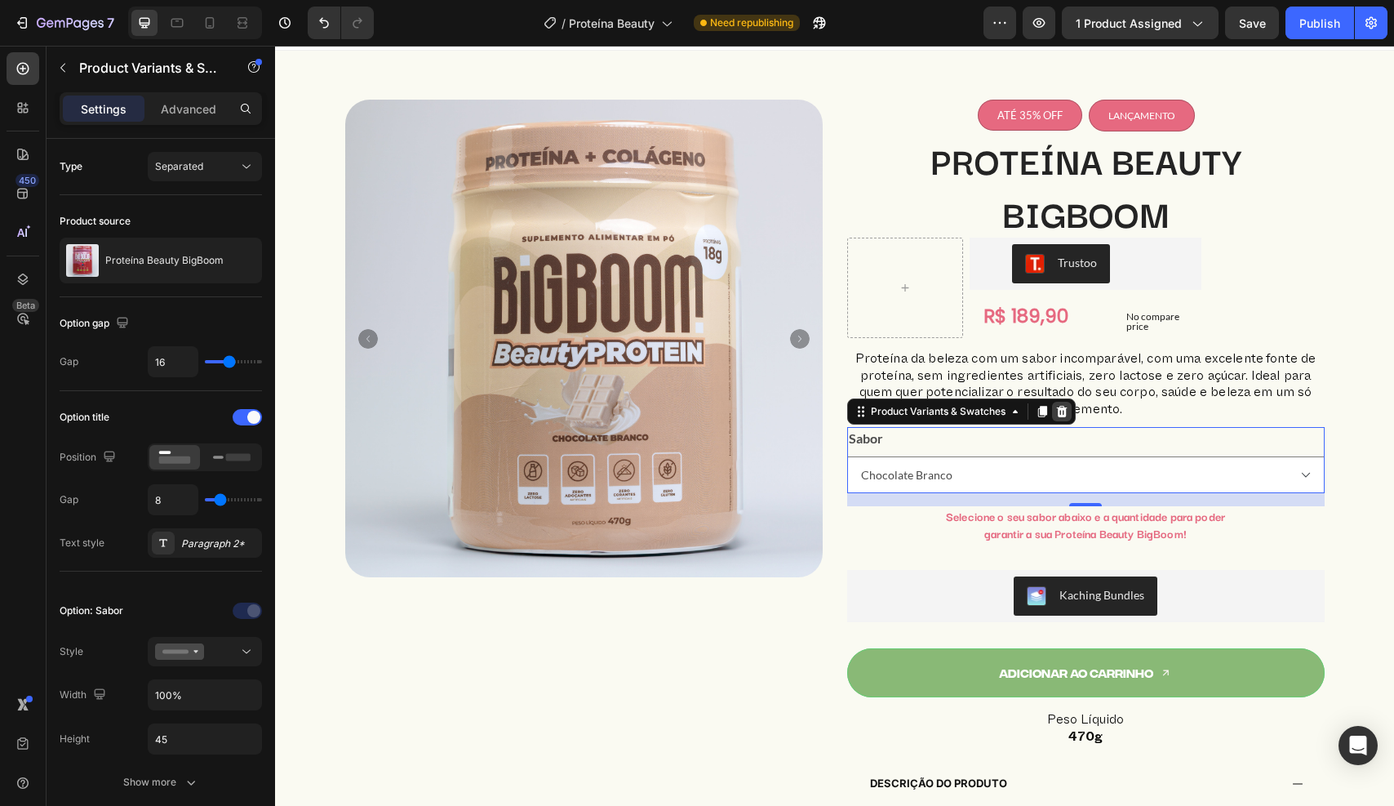
click at [1055, 416] on icon at bounding box center [1061, 411] width 13 height 13
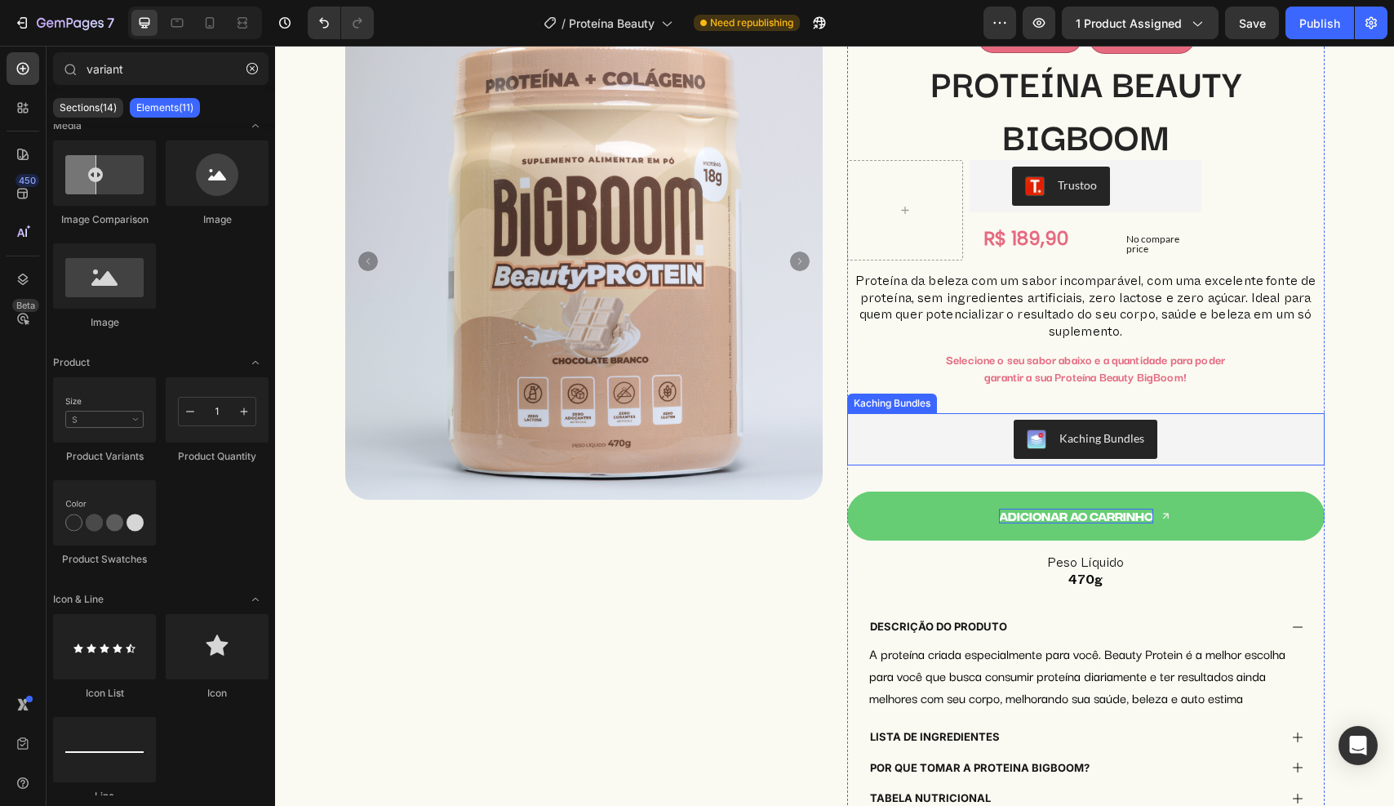
scroll to position [122, 0]
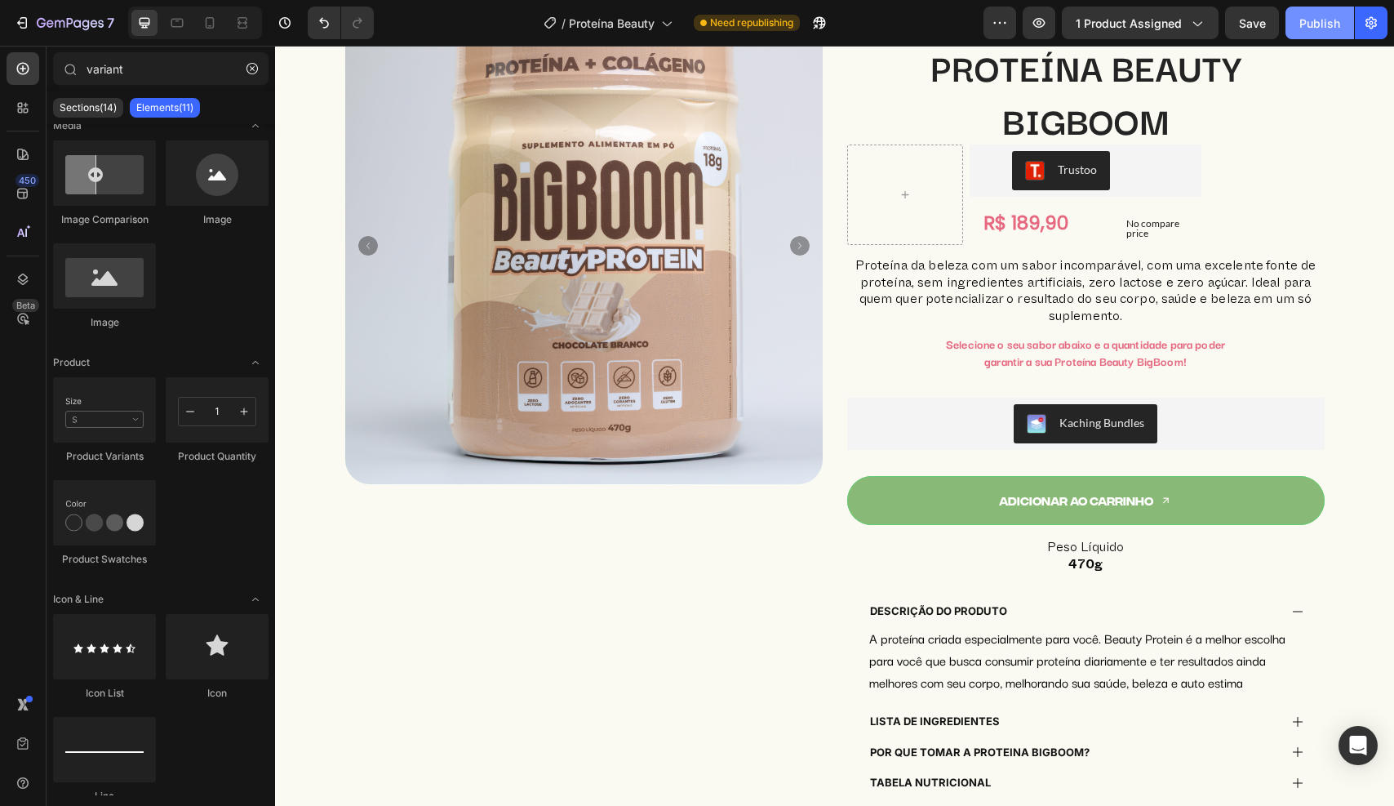
click at [1314, 29] on div "Publish" at bounding box center [1319, 23] width 41 height 17
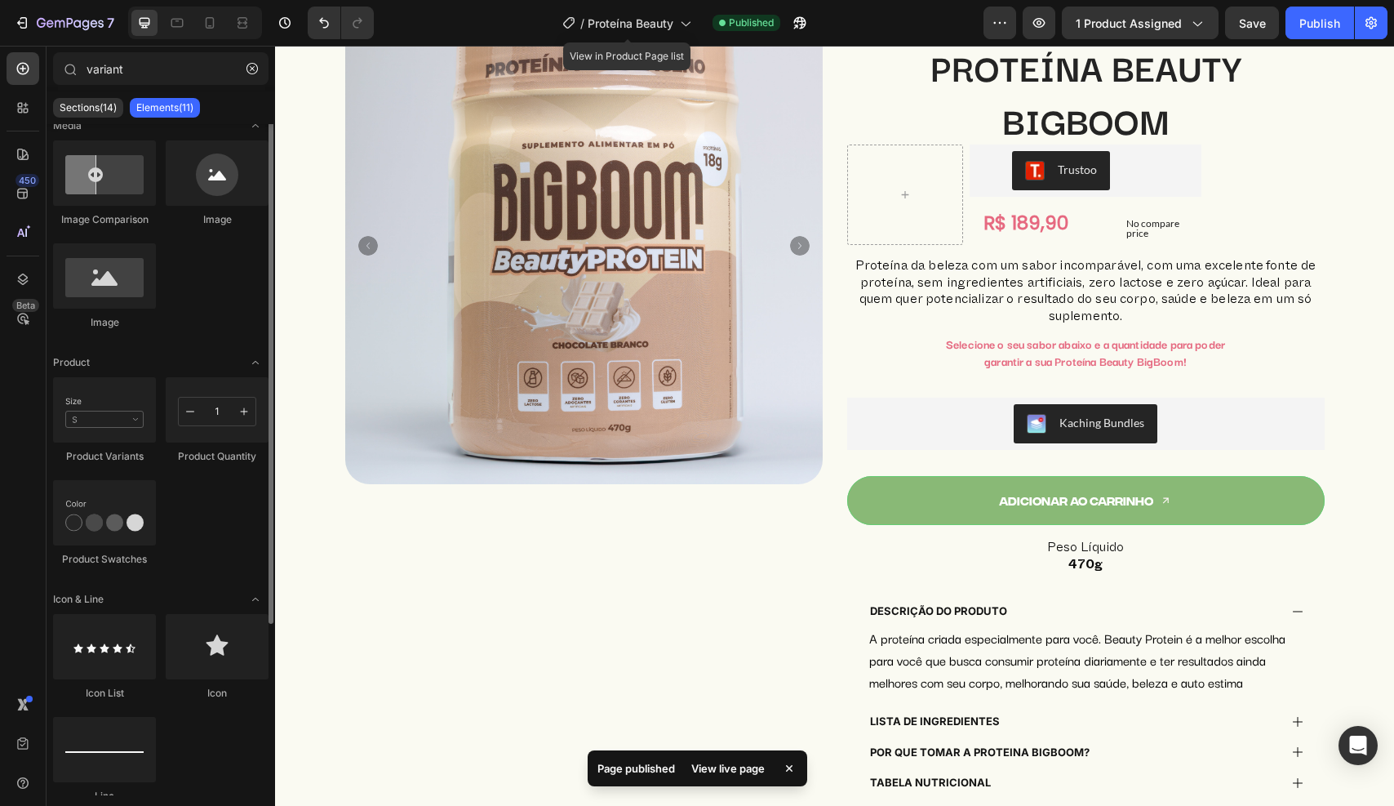
scroll to position [0, 0]
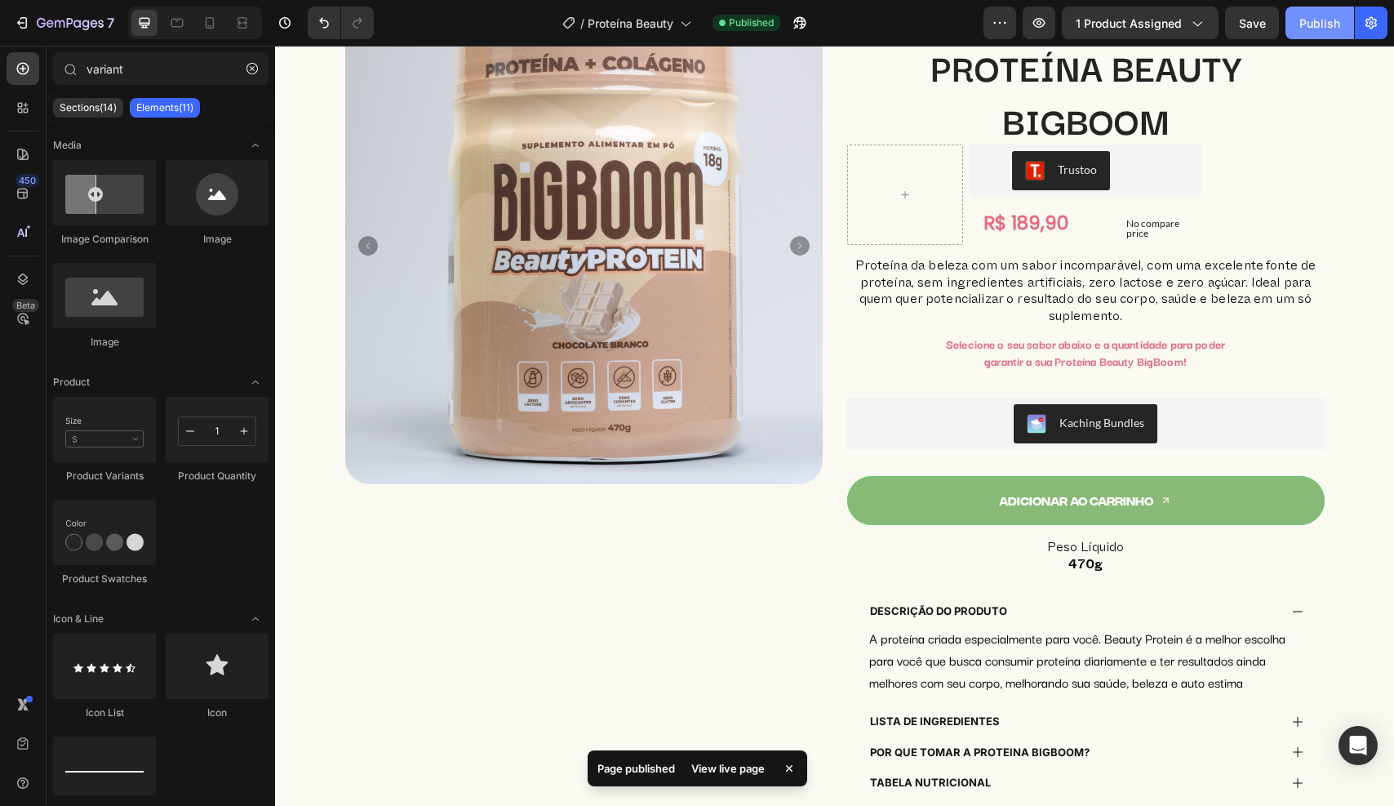
click at [1318, 28] on div "Publish" at bounding box center [1319, 23] width 41 height 17
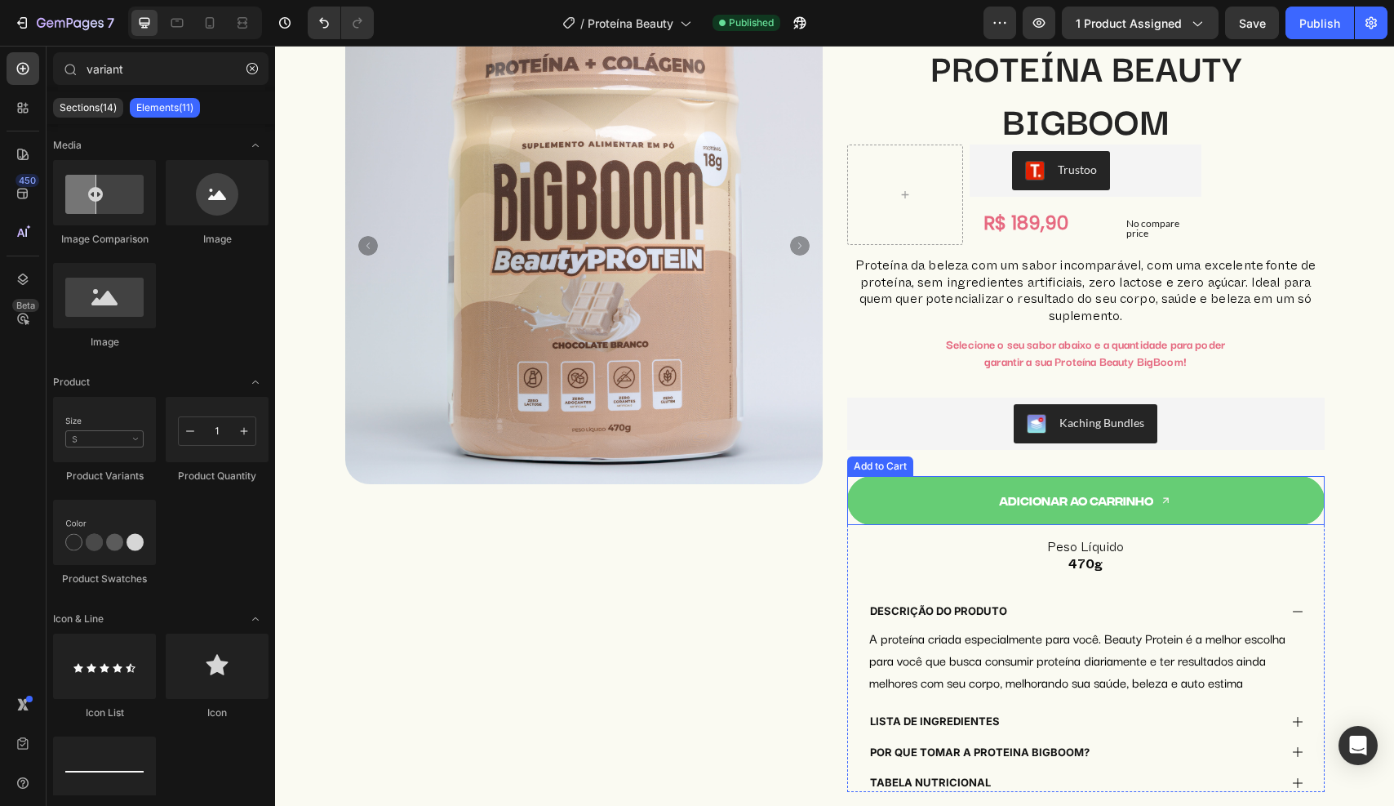
click at [985, 504] on button "Adicionar ao carrinho" at bounding box center [1086, 500] width 478 height 49
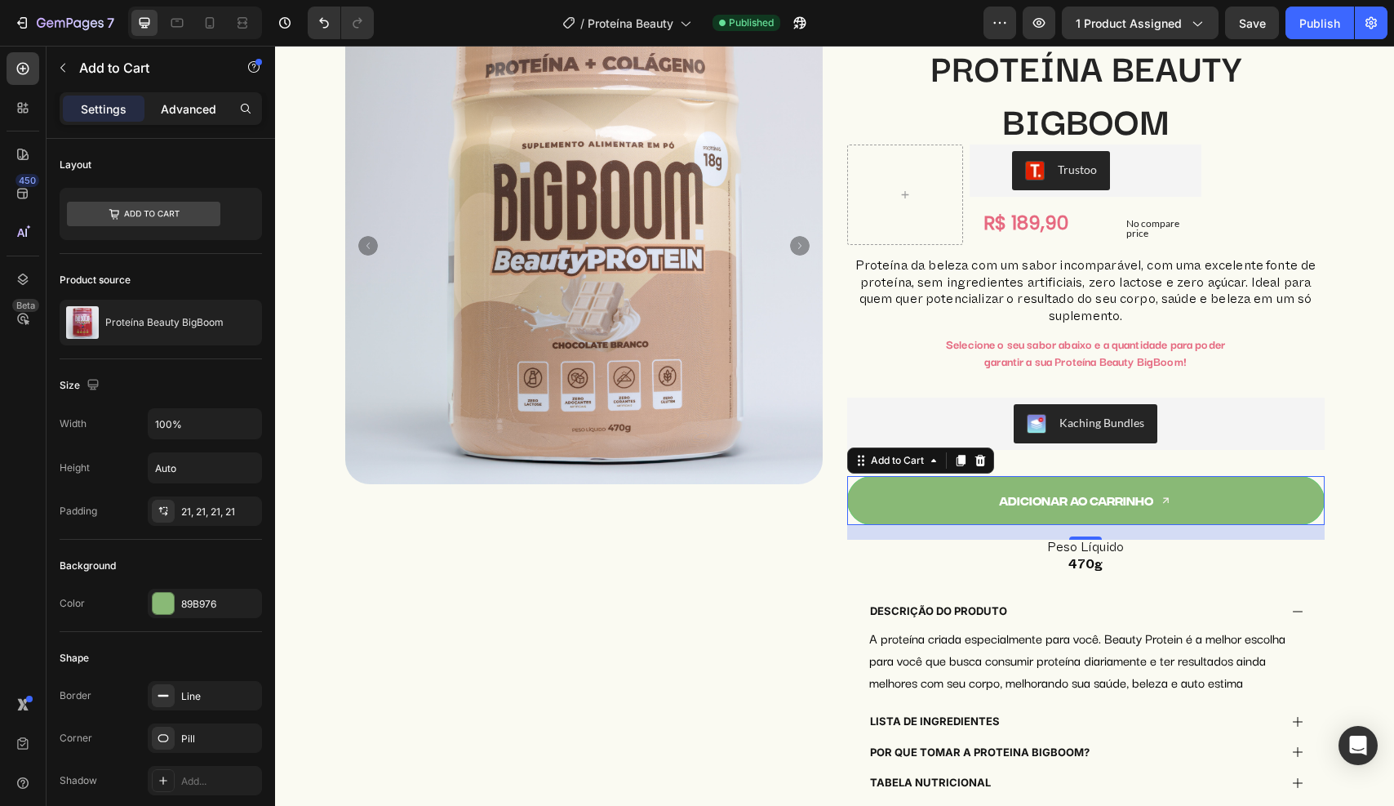
click at [164, 106] on p "Advanced" at bounding box center [189, 108] width 56 height 17
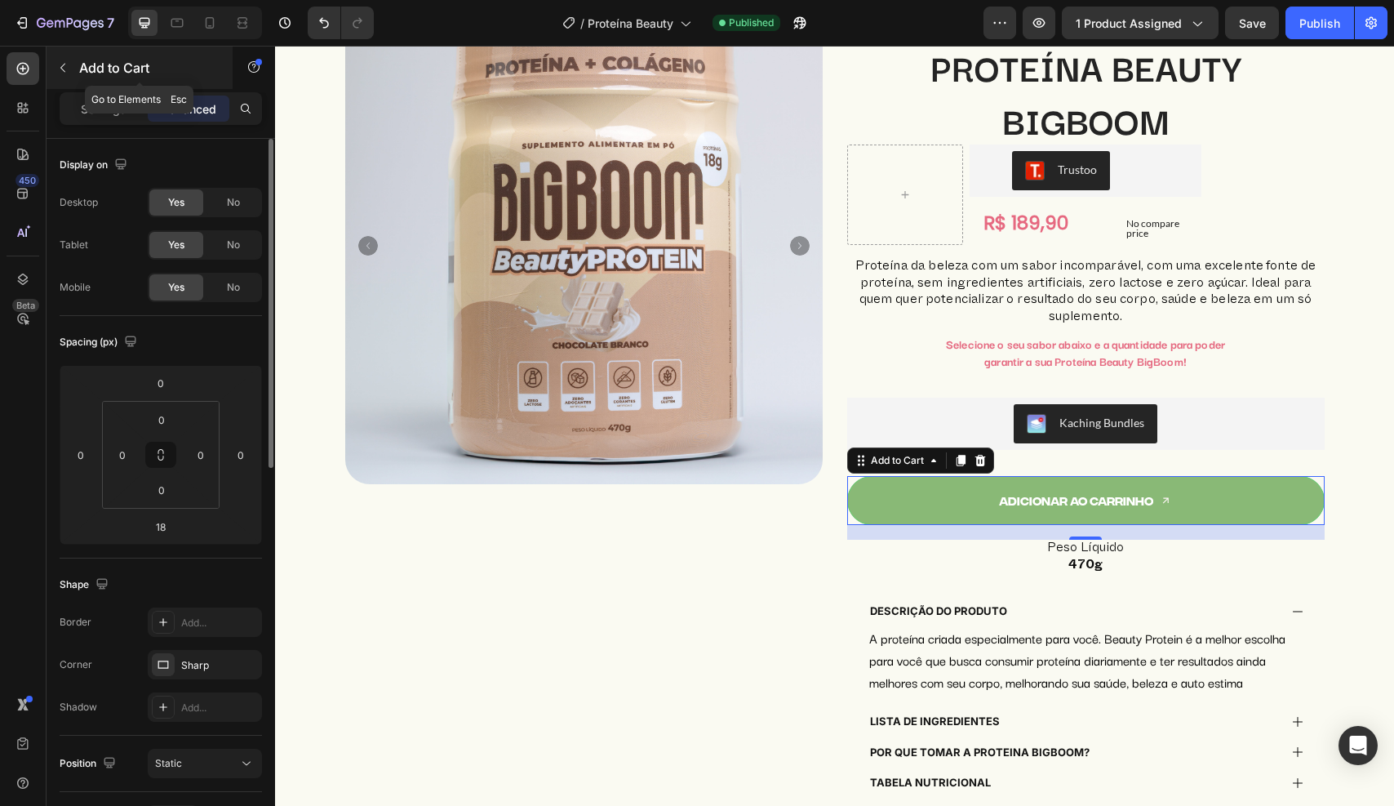
click at [71, 71] on button "button" at bounding box center [63, 68] width 26 height 26
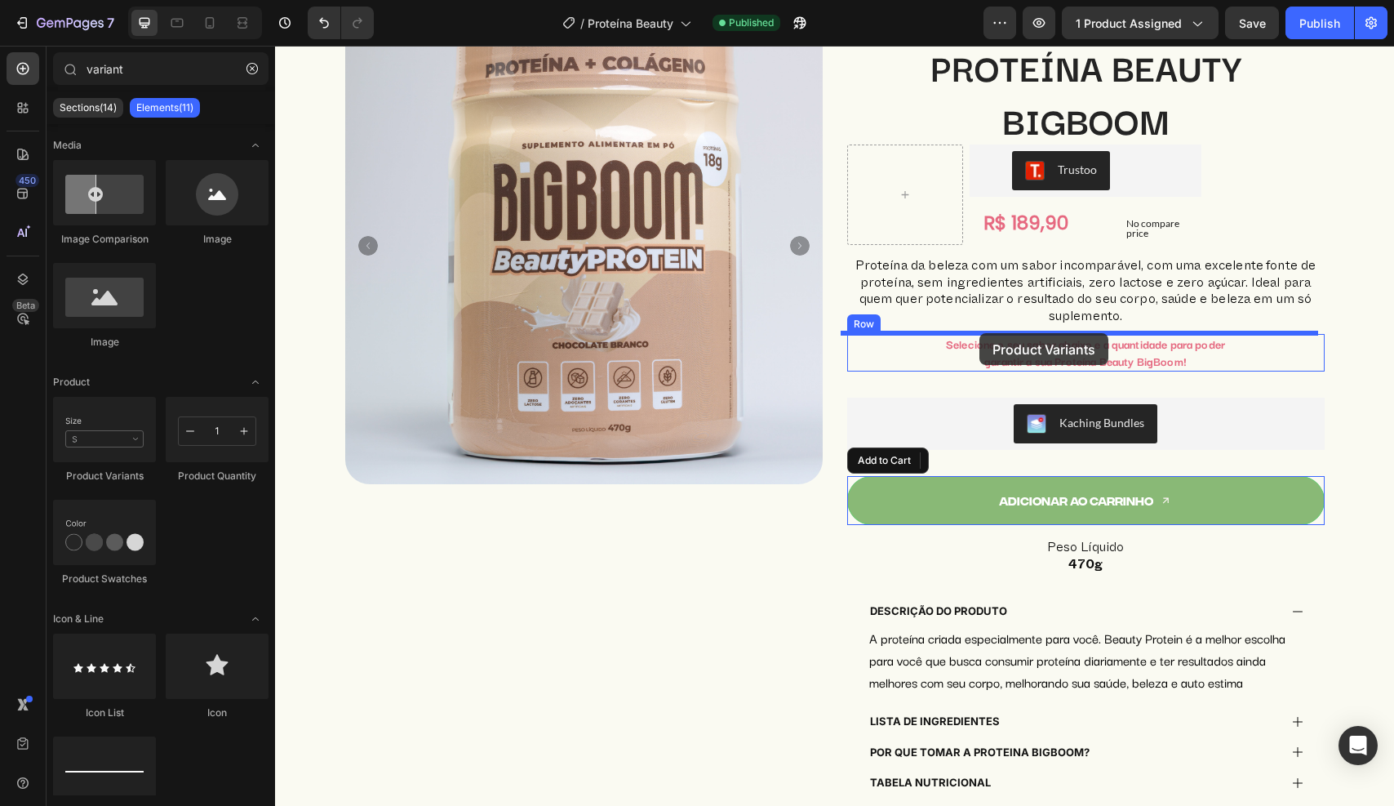
drag, startPoint x: 371, startPoint y: 494, endPoint x: 979, endPoint y: 333, distance: 629.0
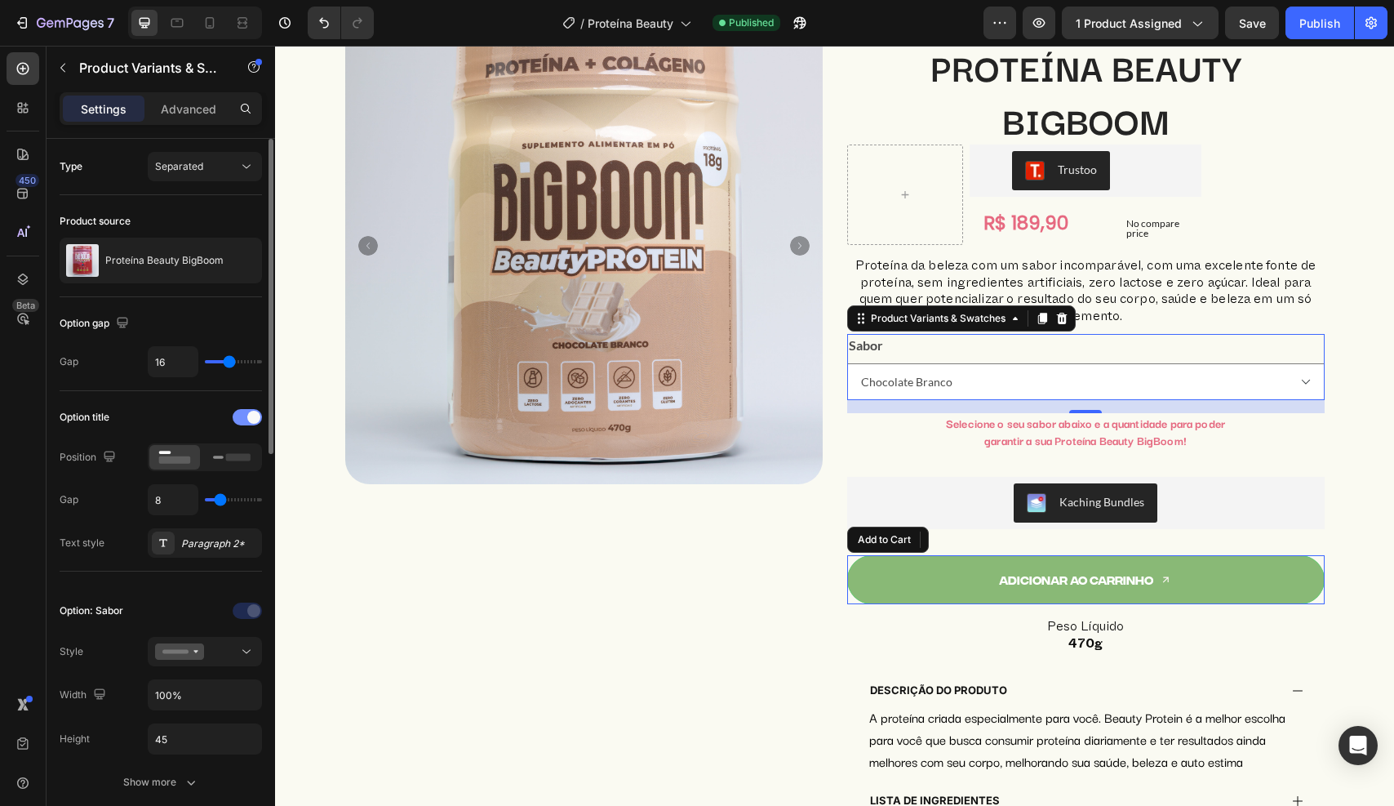
click at [253, 417] on span at bounding box center [253, 417] width 13 height 13
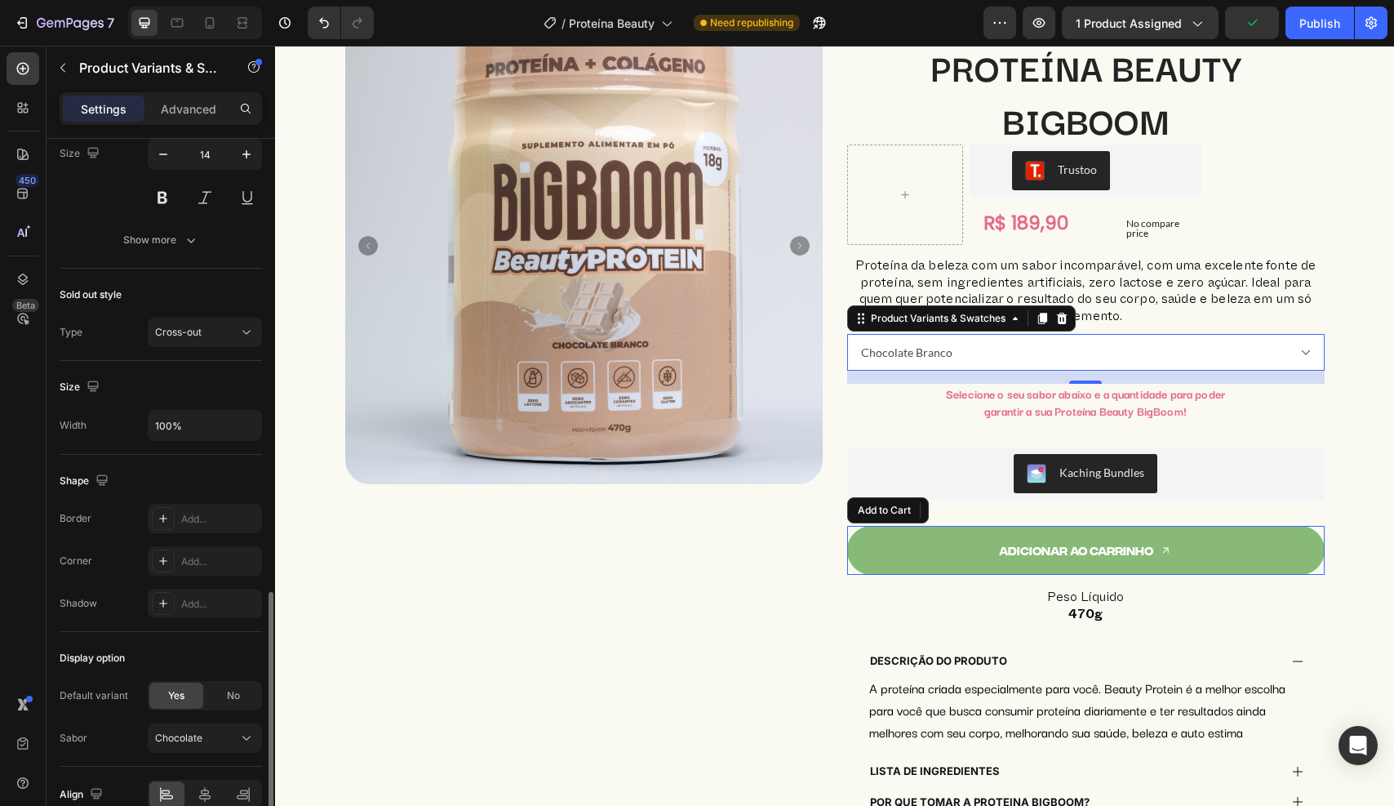
scroll to position [773, 0]
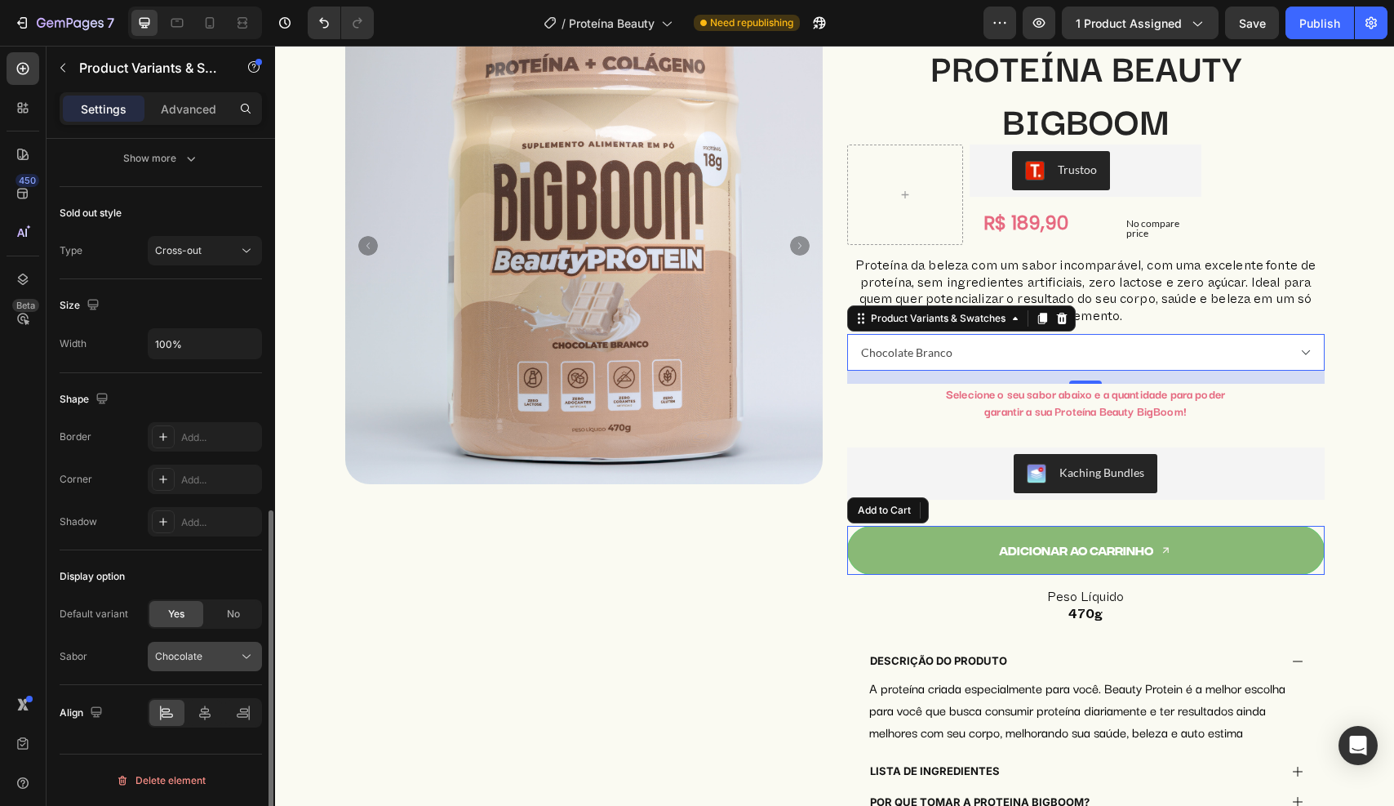
click at [212, 658] on div "Chocolate" at bounding box center [195, 656] width 80 height 15
click at [209, 695] on span "Chocolate Branco" at bounding box center [195, 695] width 83 height 15
click at [187, 588] on div "Display option" at bounding box center [161, 576] width 202 height 26
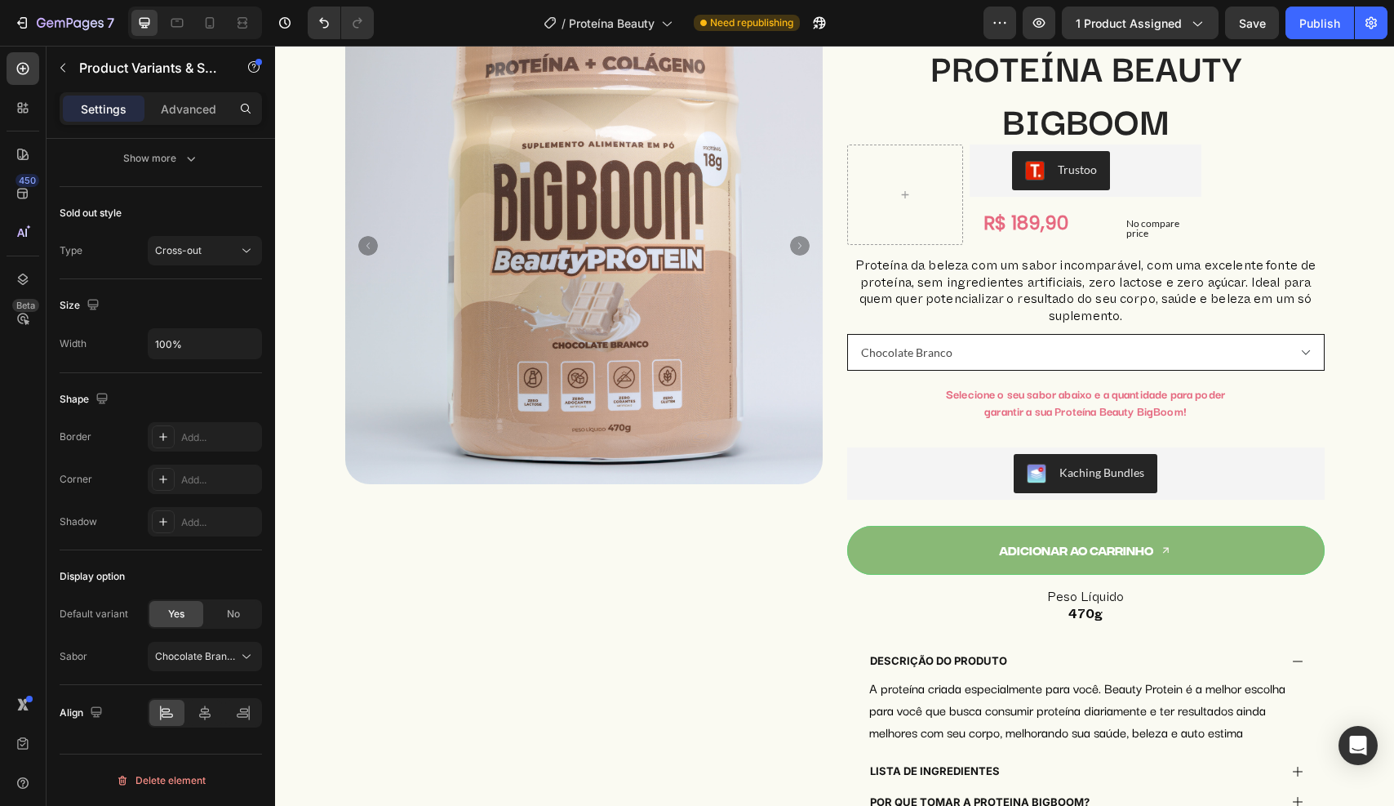
click at [1039, 342] on select "Chocolate Branco Frutas Vermelhas Chocolate" at bounding box center [1086, 352] width 478 height 37
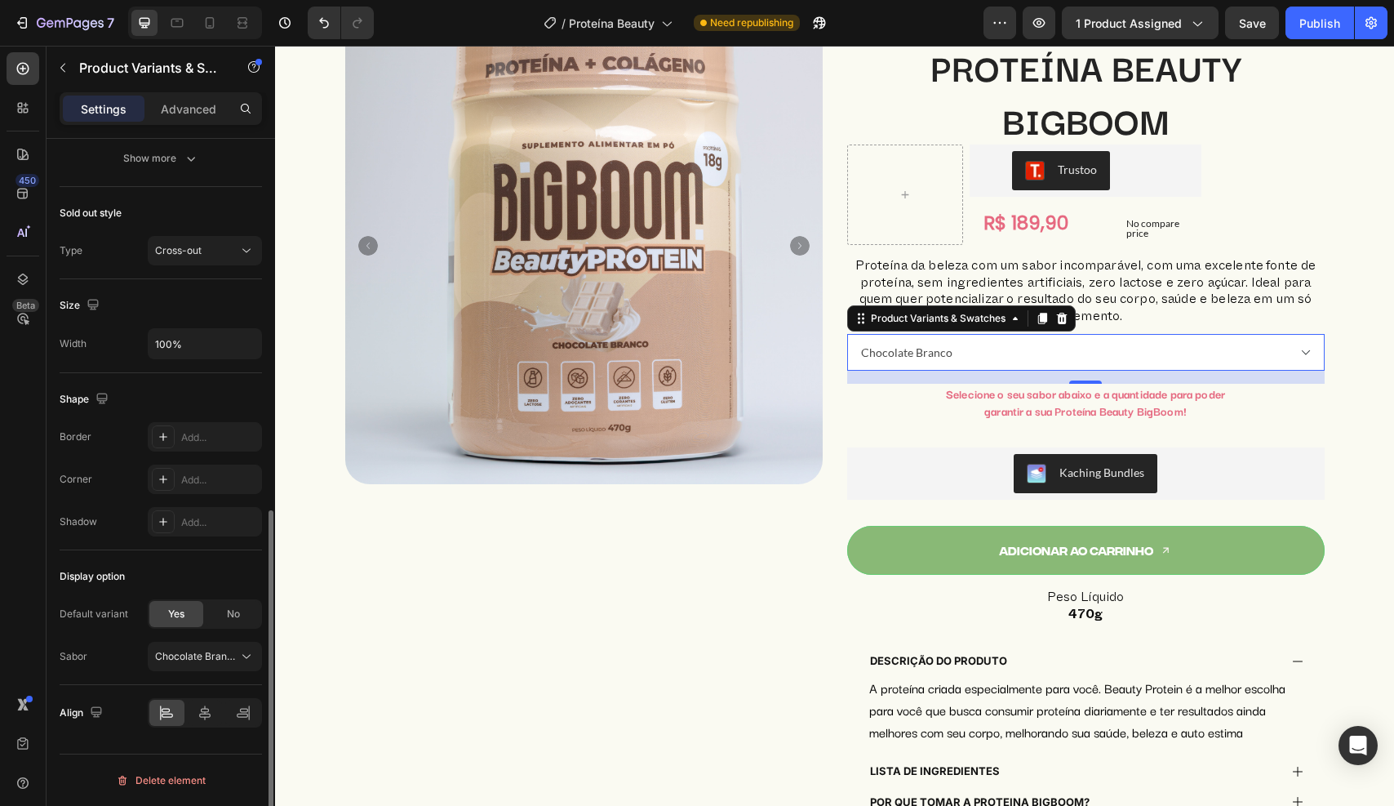
scroll to position [0, 0]
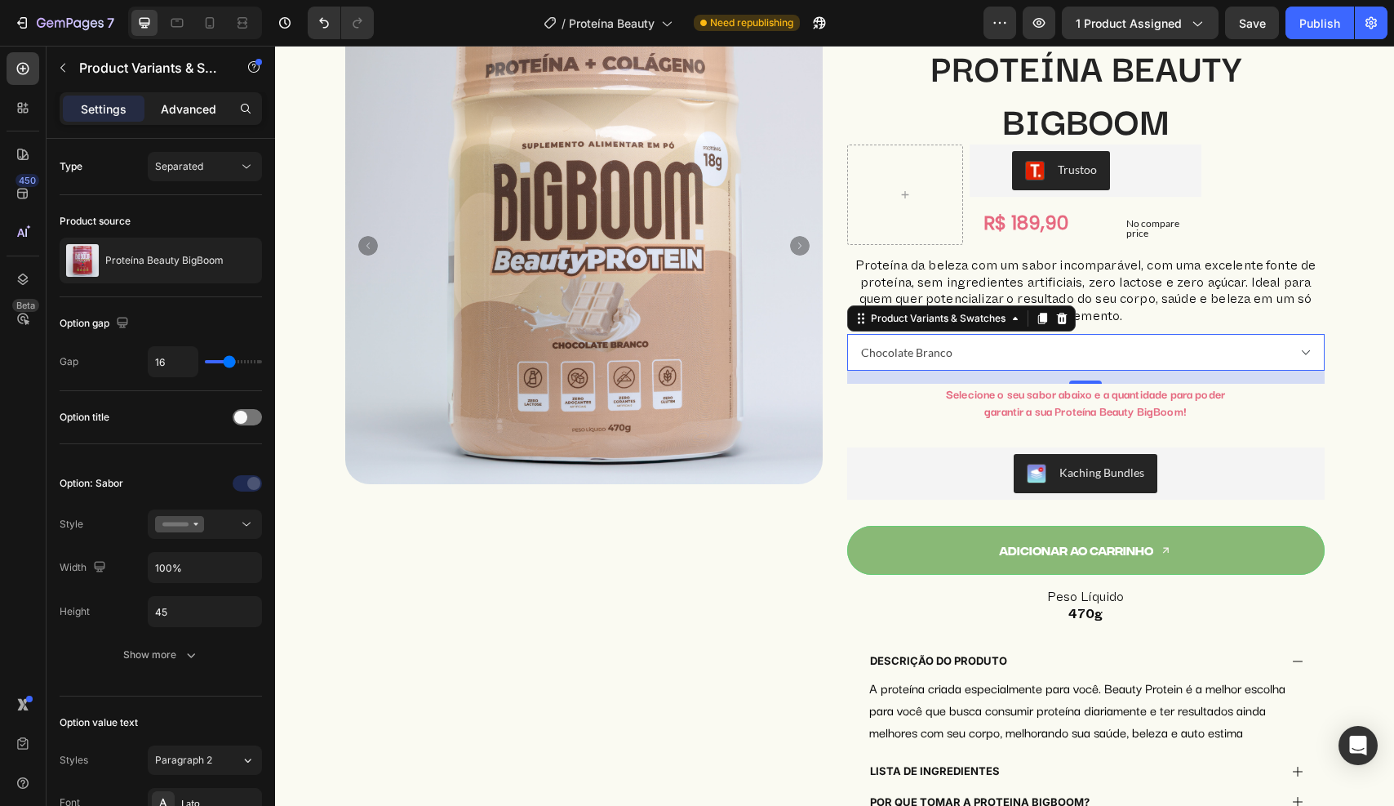
click at [195, 113] on p "Advanced" at bounding box center [189, 108] width 56 height 17
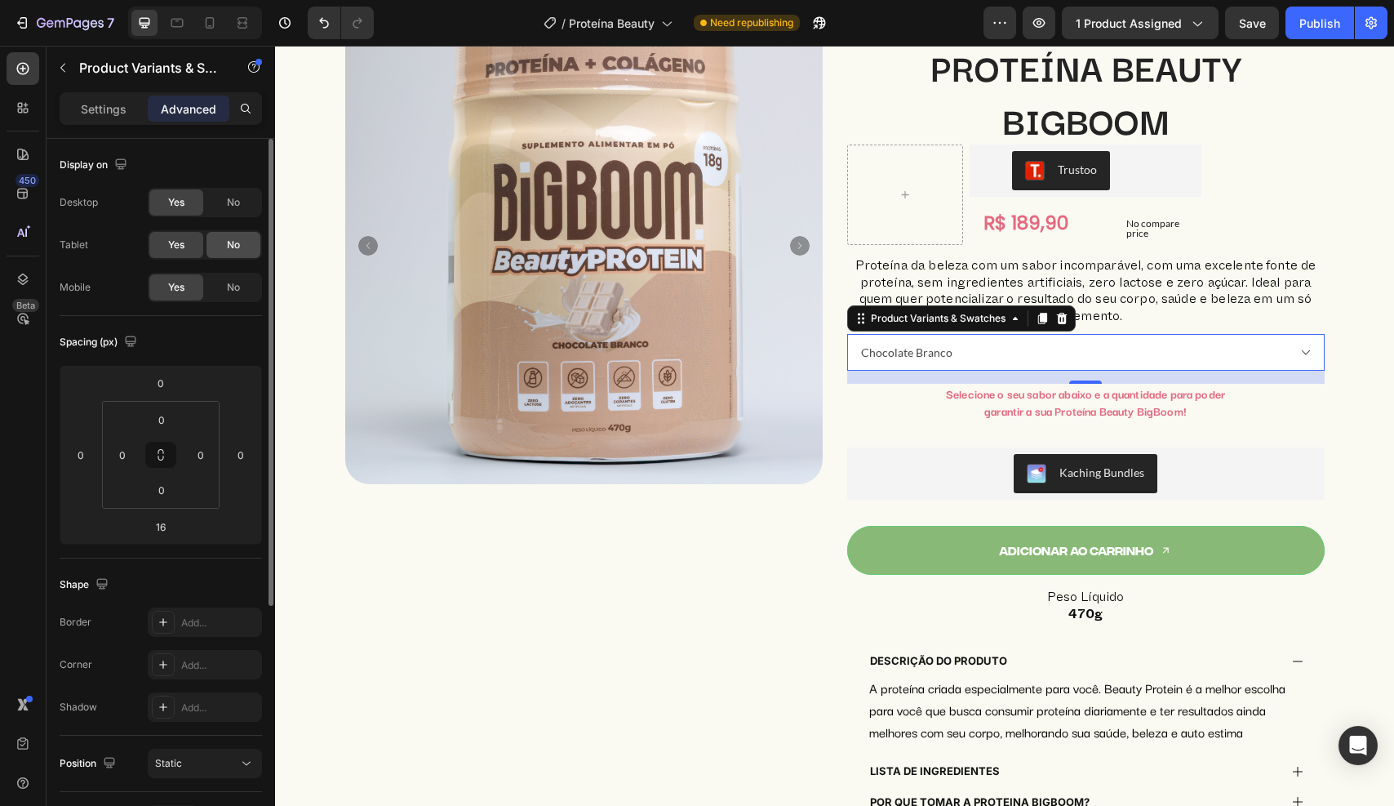
click at [237, 256] on div "No" at bounding box center [234, 245] width 54 height 26
click at [234, 206] on span "No" at bounding box center [233, 202] width 13 height 15
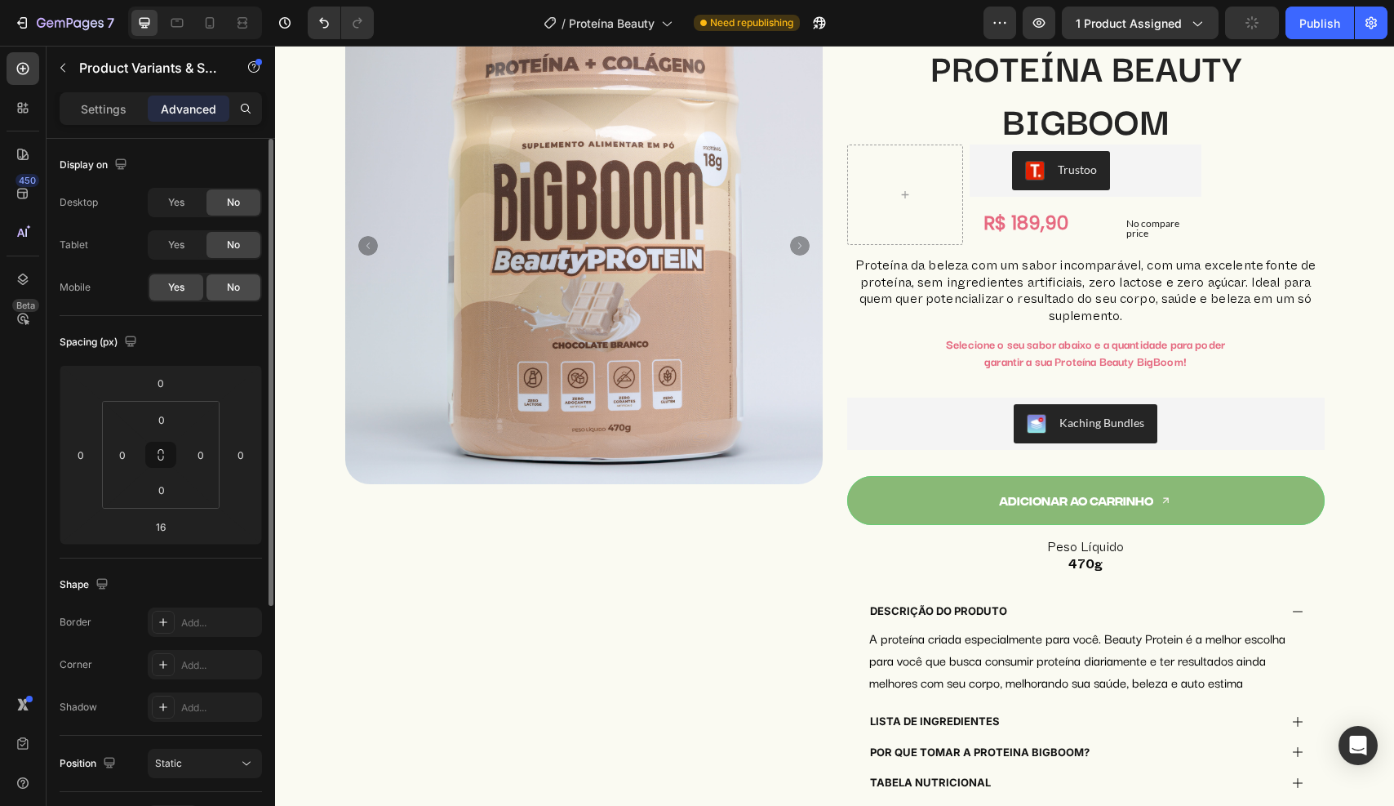
click at [233, 282] on span "No" at bounding box center [233, 287] width 13 height 15
click at [189, 248] on div "Yes" at bounding box center [176, 245] width 54 height 26
click at [220, 278] on div "No" at bounding box center [234, 287] width 54 height 26
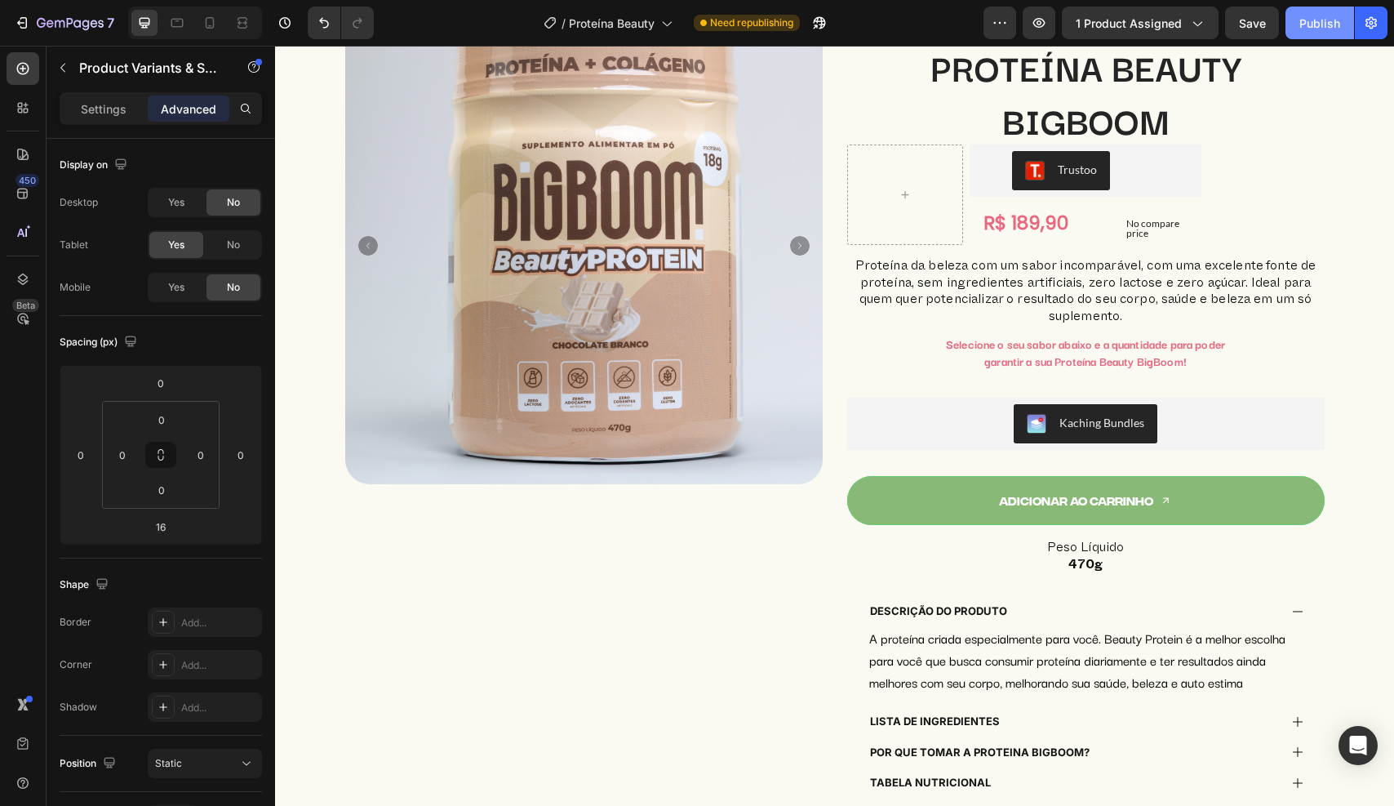
click at [1323, 12] on button "Publish" at bounding box center [1320, 23] width 69 height 33
click at [184, 23] on icon at bounding box center [177, 23] width 16 height 16
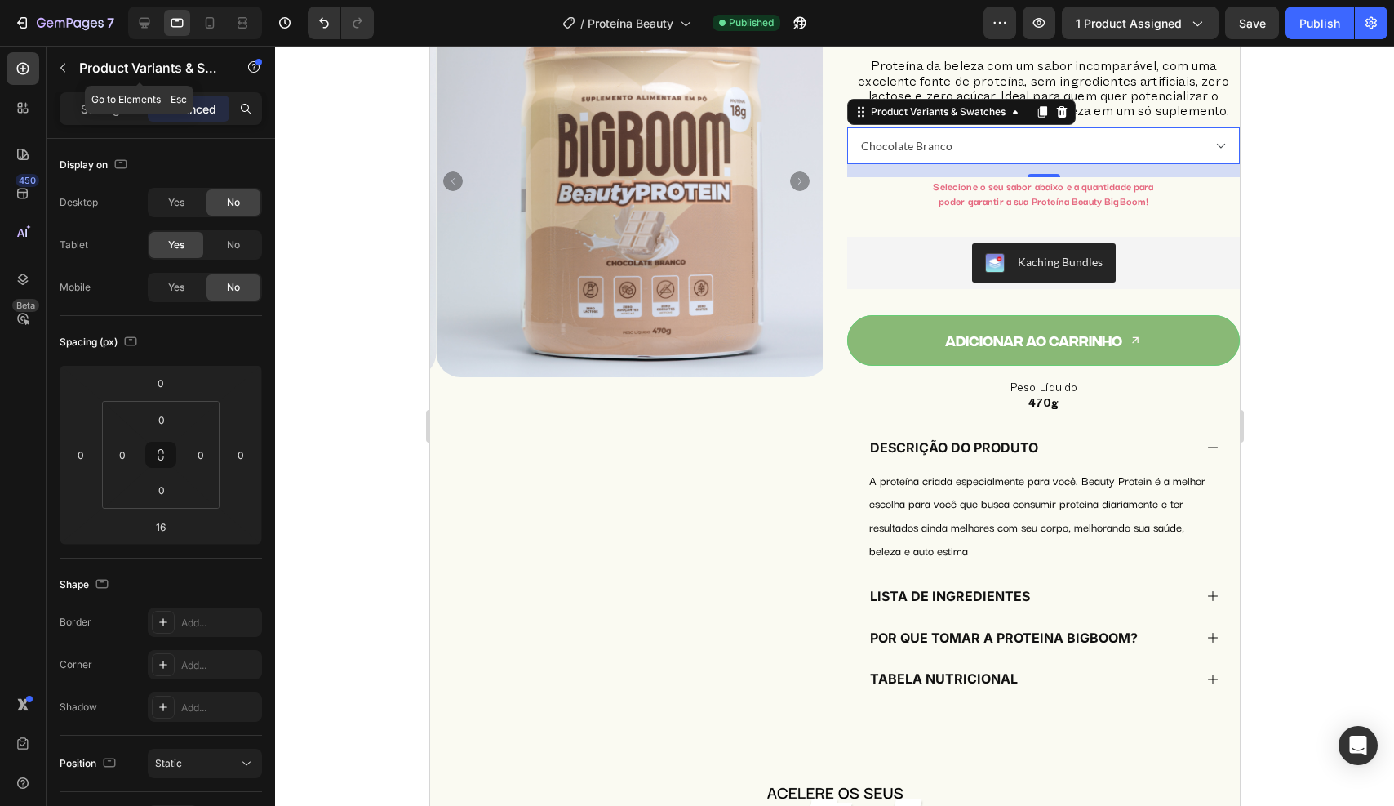
scroll to position [144, 0]
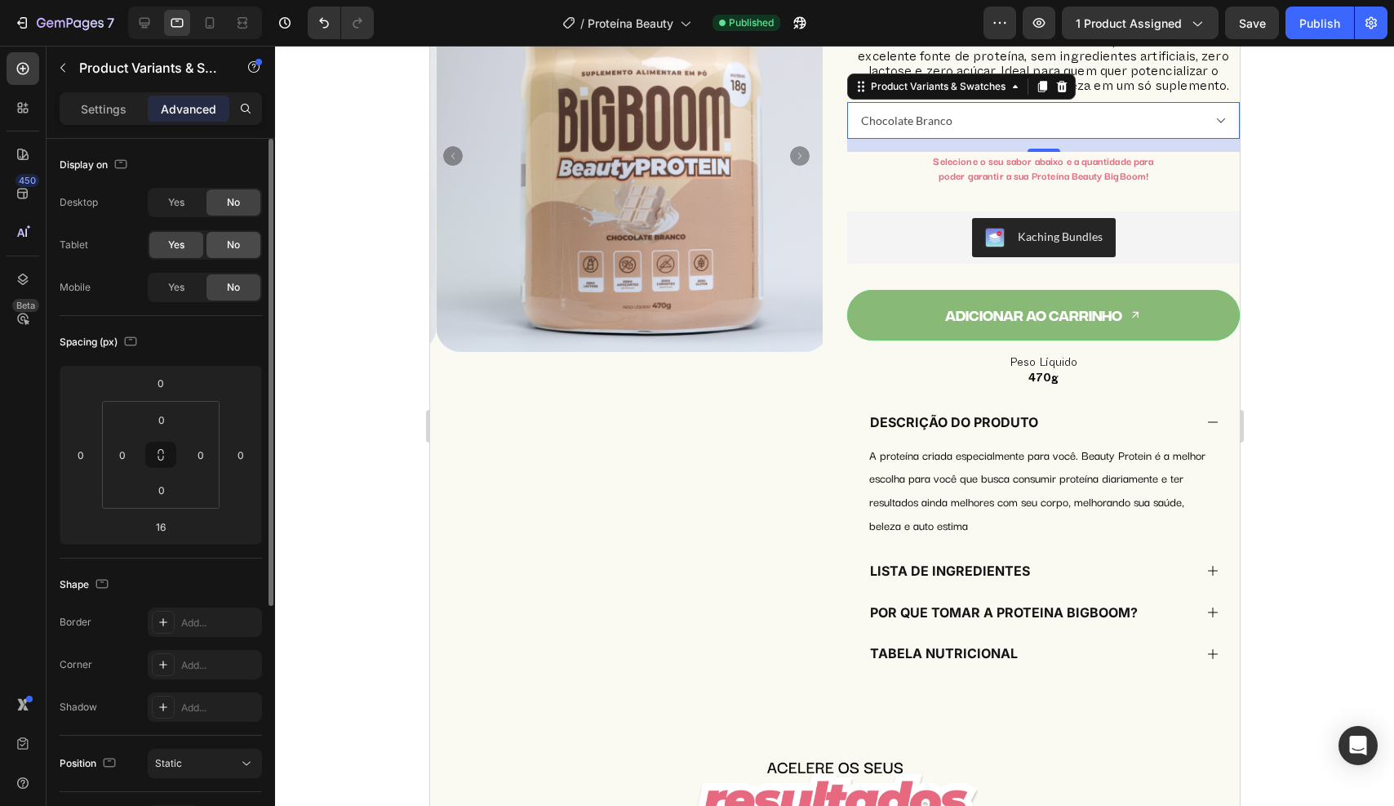
click at [222, 241] on div "No" at bounding box center [234, 245] width 54 height 26
click at [118, 98] on div "Settings" at bounding box center [104, 109] width 82 height 26
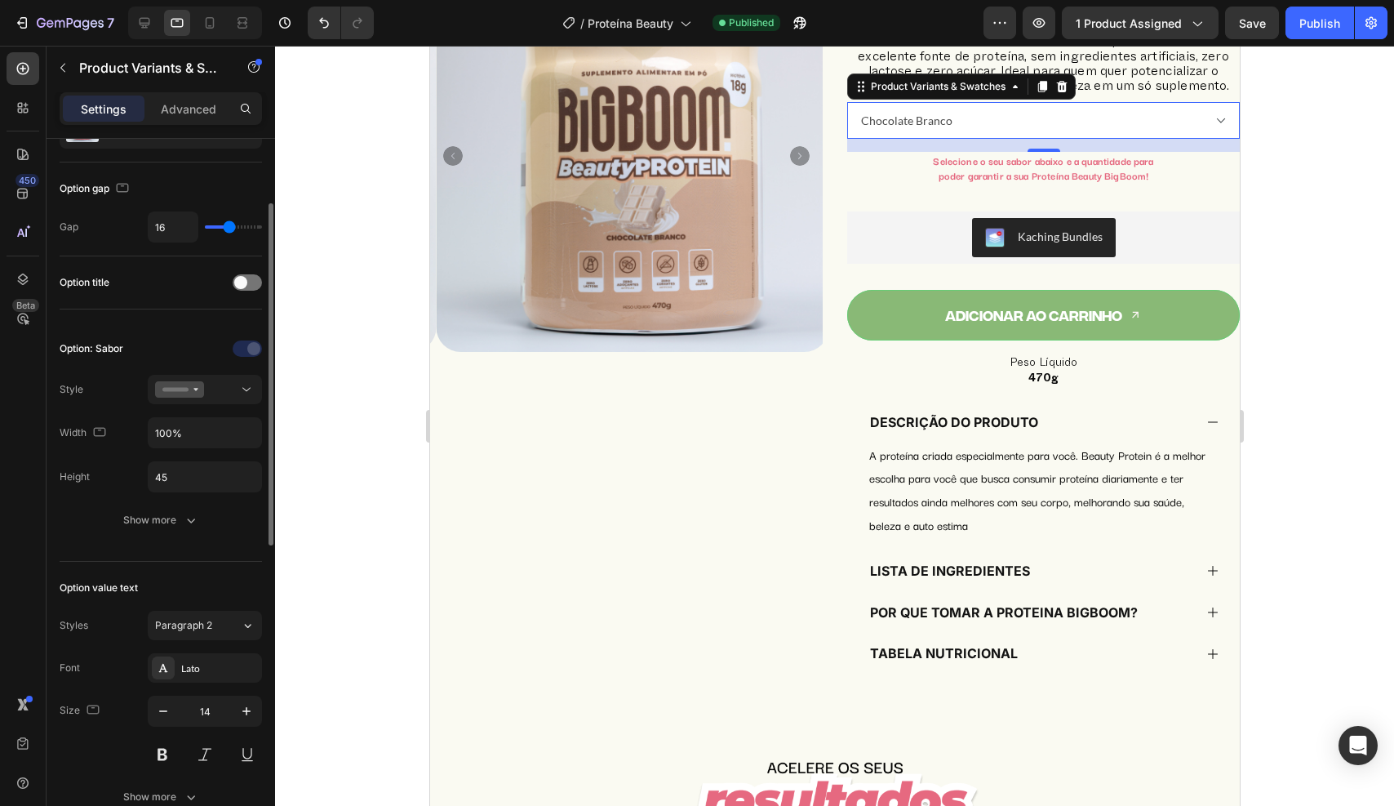
scroll to position [166, 0]
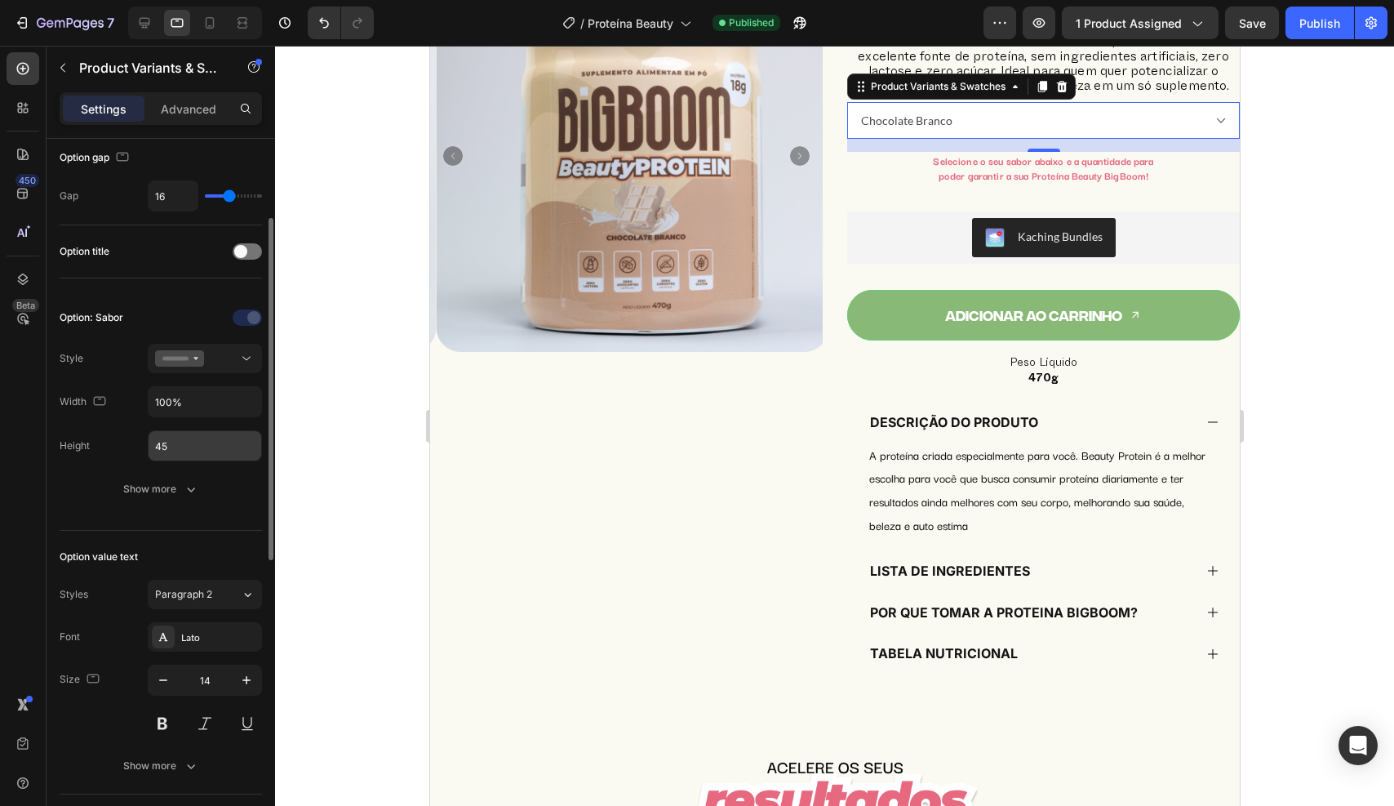
click at [188, 453] on input "45" at bounding box center [205, 445] width 113 height 29
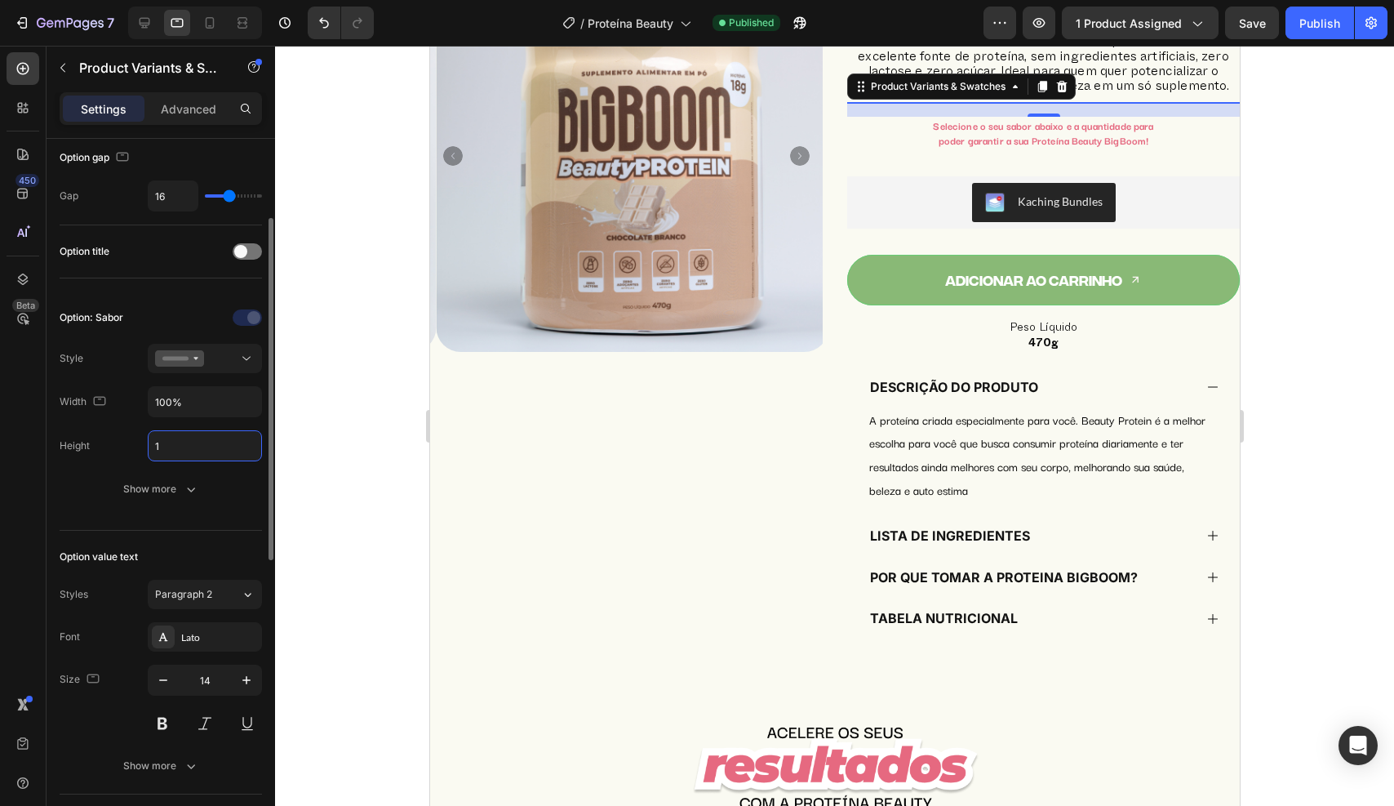
type input "1"
click at [185, 468] on div "Option: Sabor Style Width 100% Height 1 Show more" at bounding box center [161, 403] width 202 height 199
click at [1313, 32] on button "Publish" at bounding box center [1320, 23] width 69 height 33
